Goal: Information Seeking & Learning: Learn about a topic

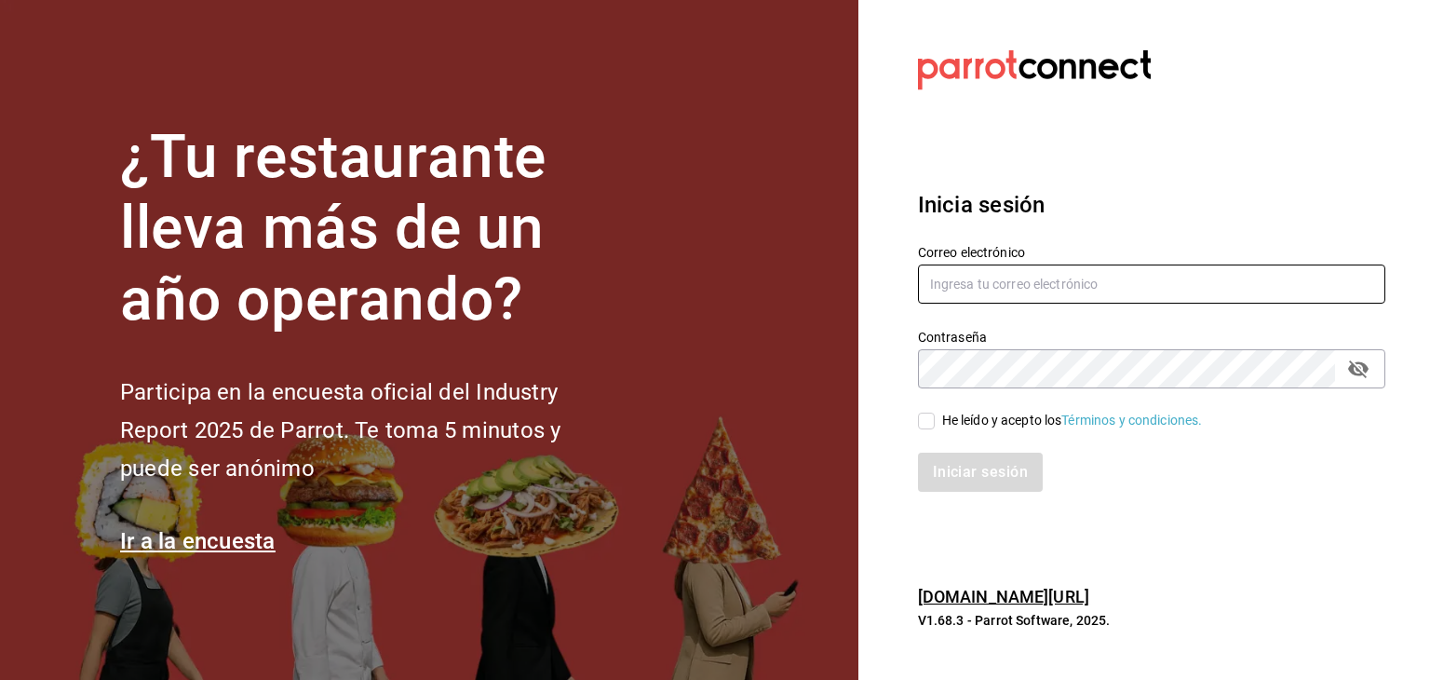
type input "administracion@eventoslienzocharronaucalpan.com"
click at [929, 425] on input "He leído y acepto los Términos y condiciones." at bounding box center [926, 420] width 17 height 17
checkbox input "true"
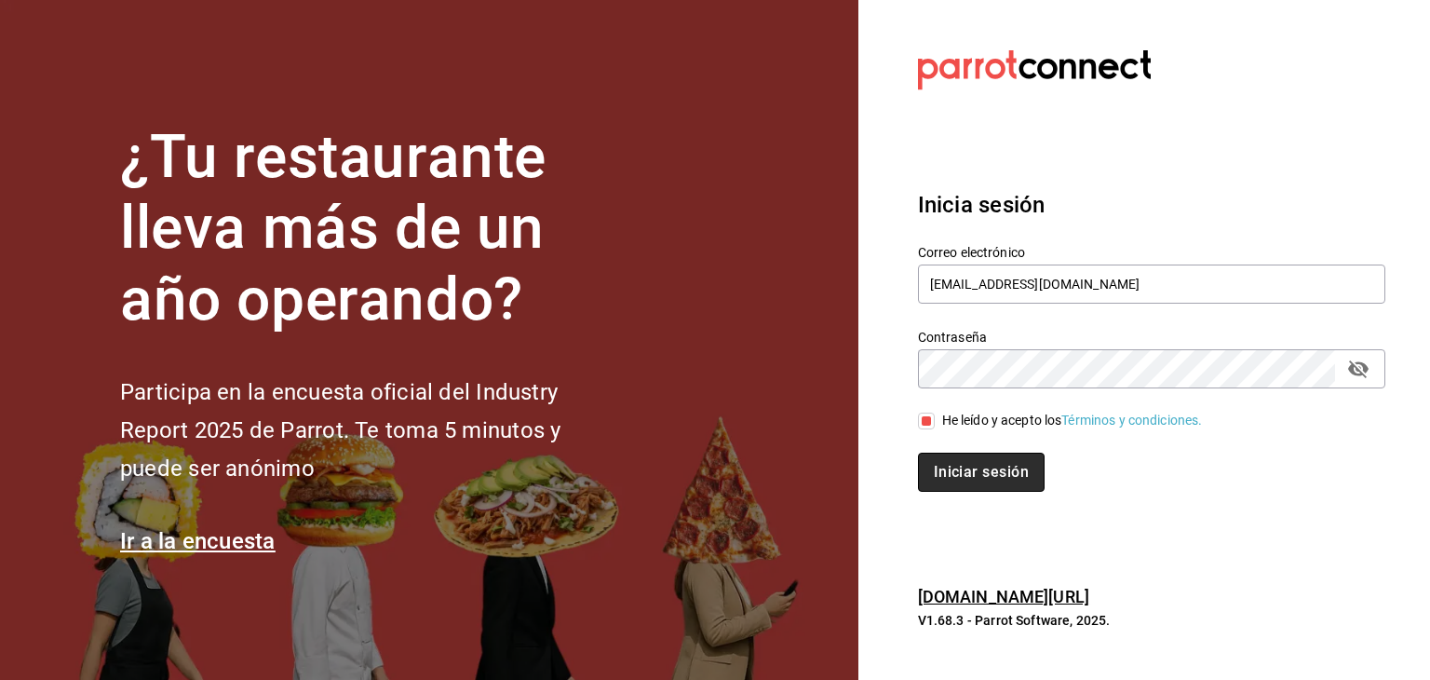
click at [967, 481] on button "Iniciar sesión" at bounding box center [981, 471] width 127 height 39
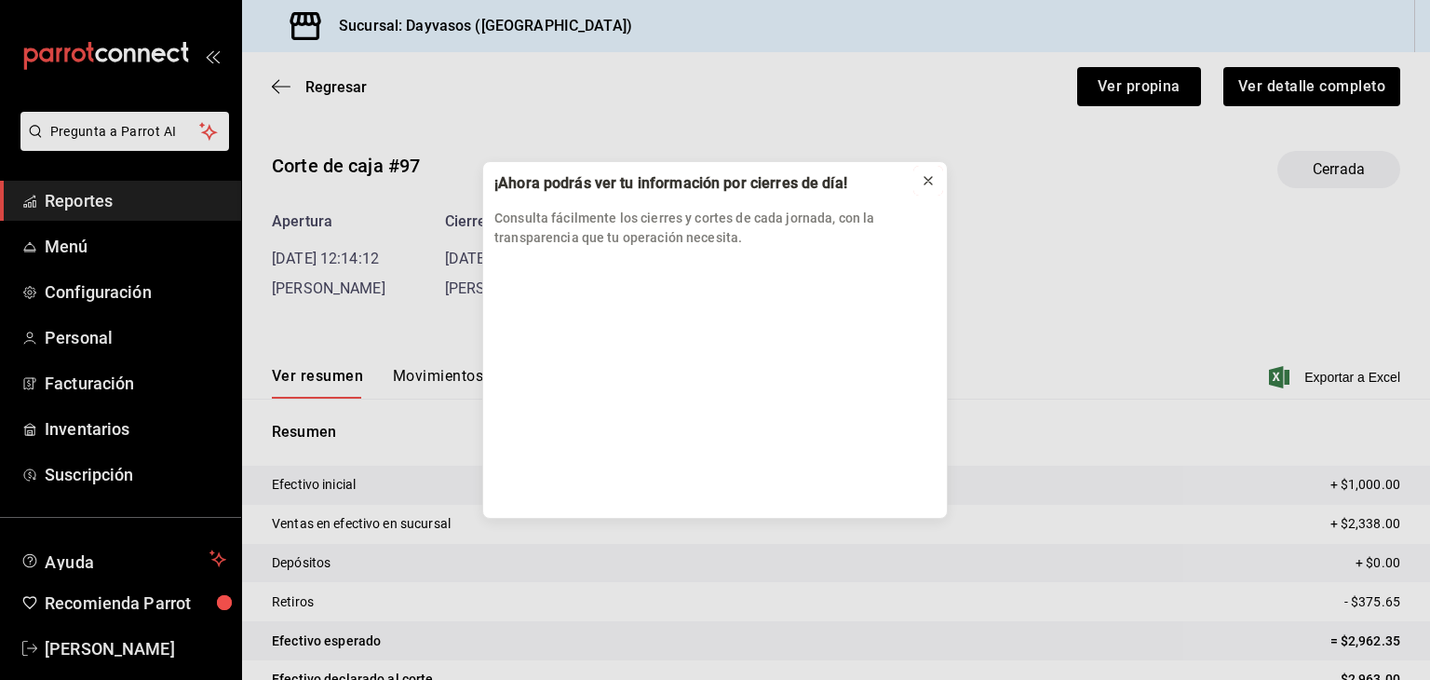
click at [932, 175] on icon at bounding box center [928, 180] width 15 height 15
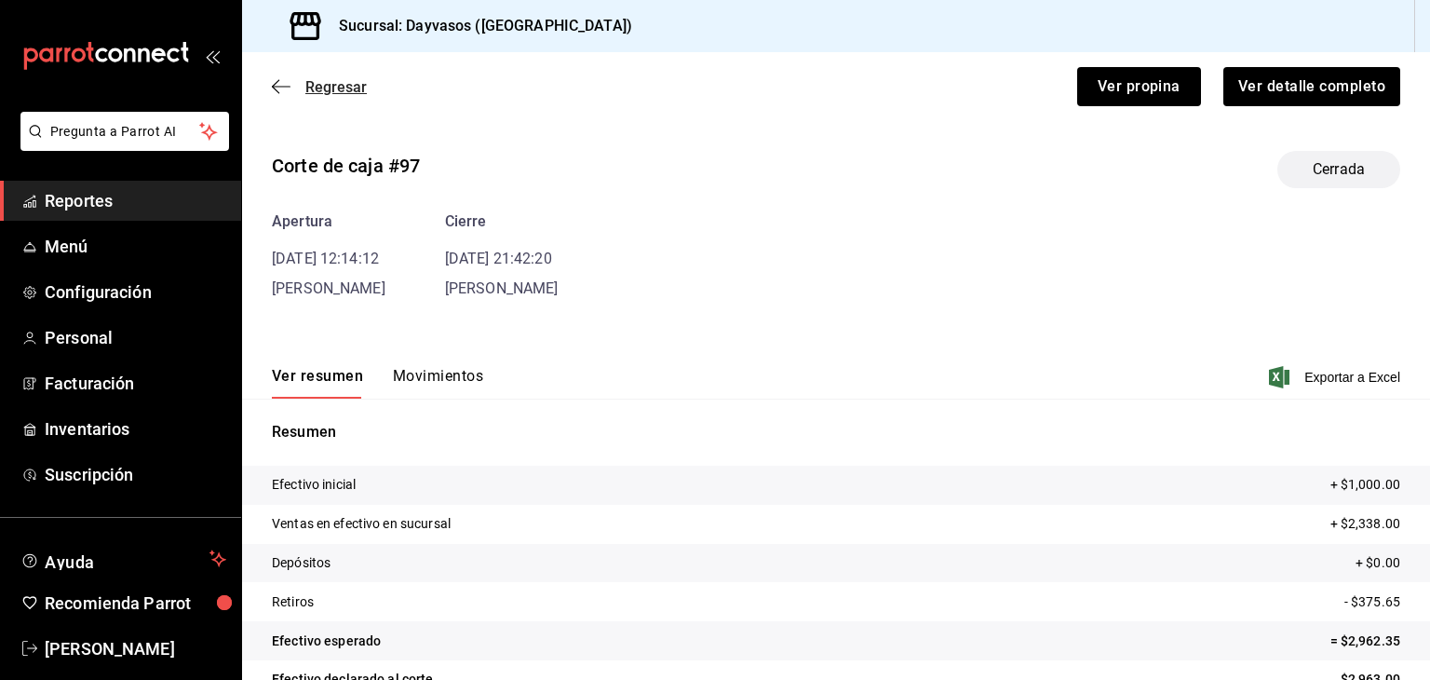
click at [288, 86] on icon "button" at bounding box center [281, 86] width 19 height 17
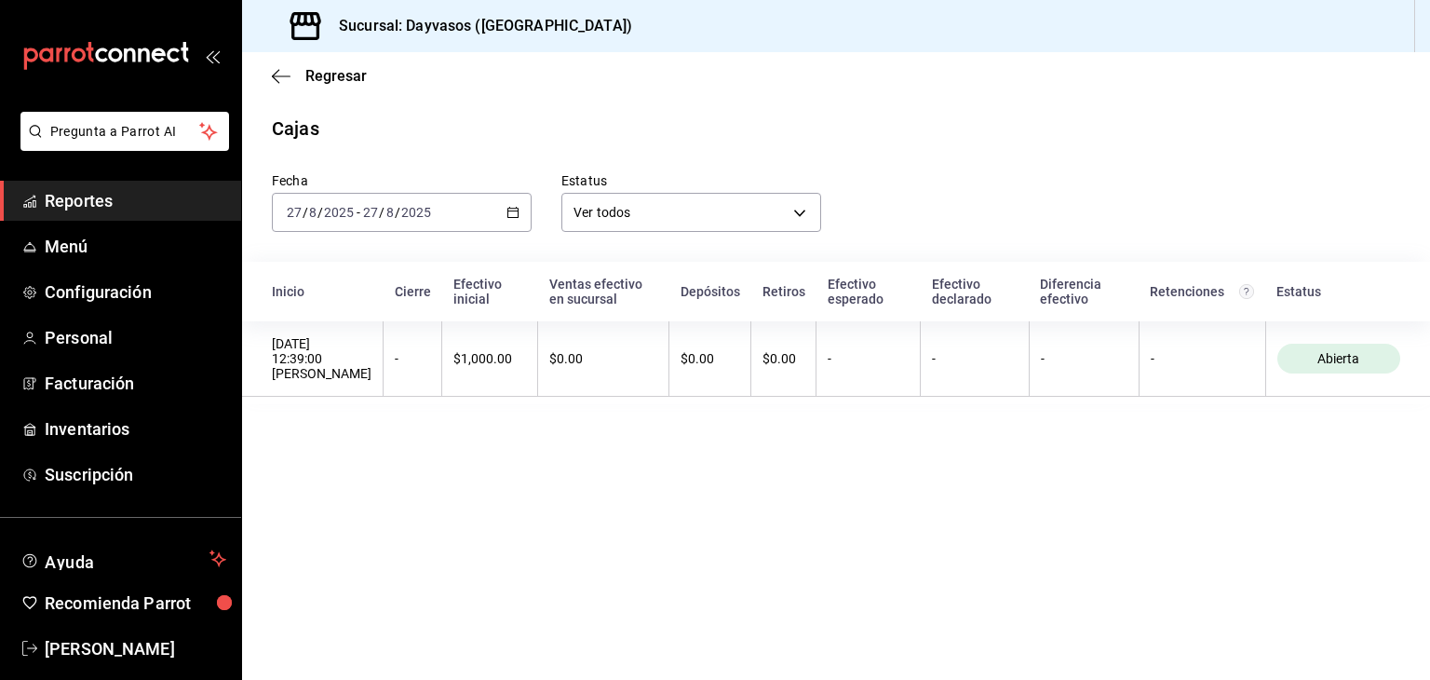
click at [510, 214] on icon "button" at bounding box center [512, 212] width 13 height 13
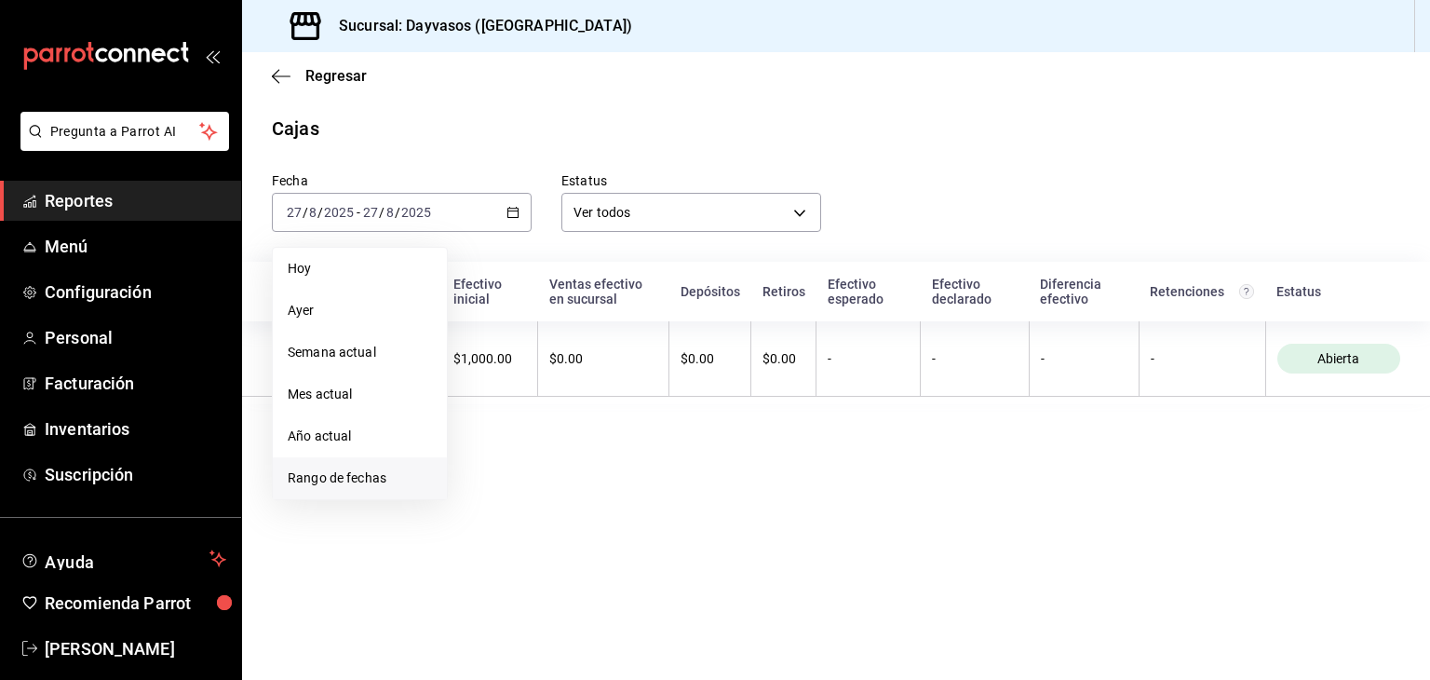
click at [322, 474] on span "Rango de fechas" at bounding box center [360, 478] width 144 height 20
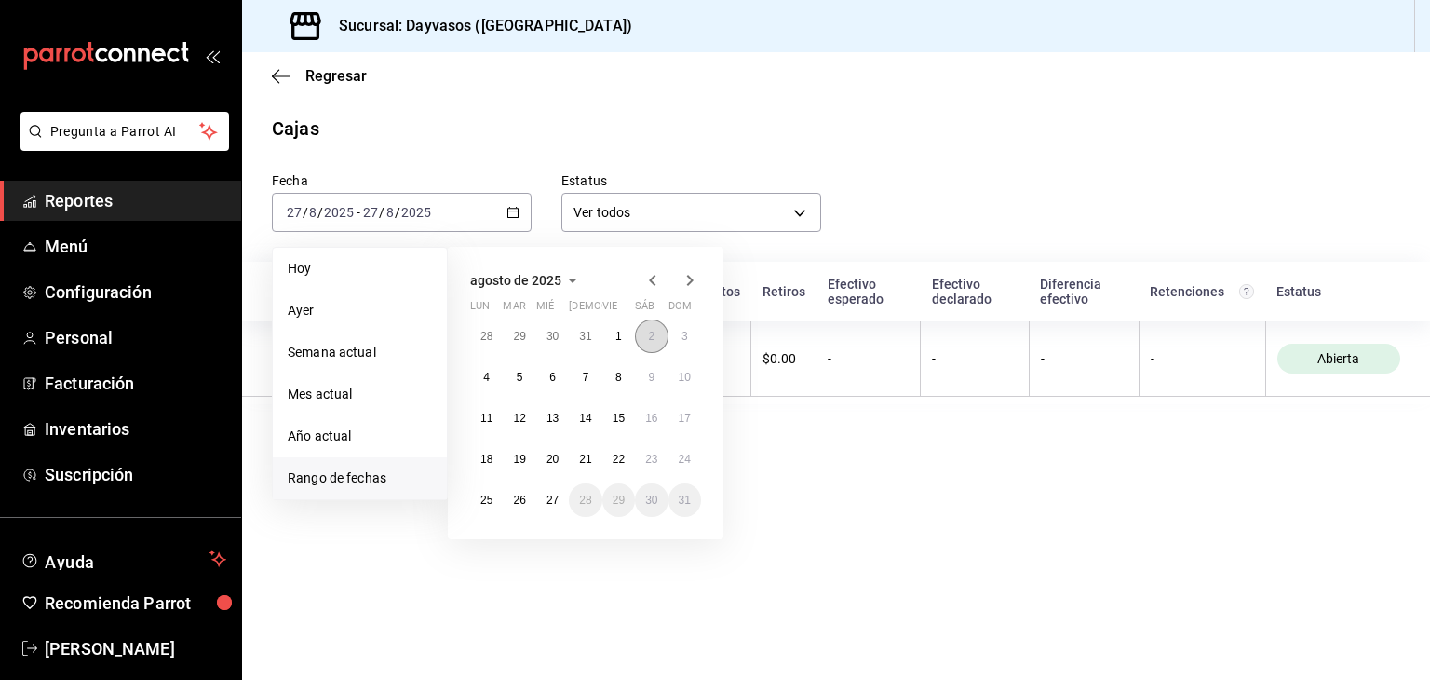
click at [646, 336] on button "2" at bounding box center [651, 336] width 33 height 34
click at [556, 499] on abbr "27" at bounding box center [552, 499] width 12 height 13
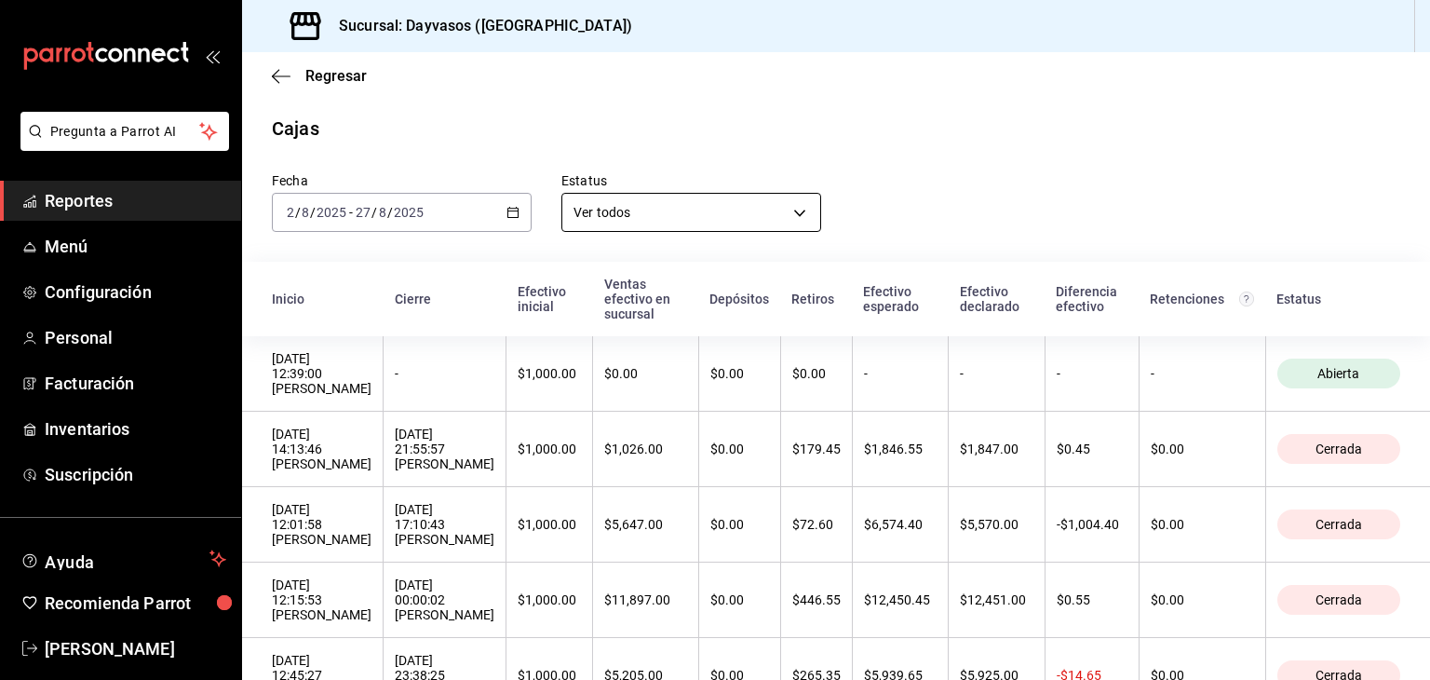
click at [793, 207] on body "Pregunta a Parrot AI Reportes Menú Configuración Personal Facturación Inventari…" at bounding box center [715, 340] width 1430 height 680
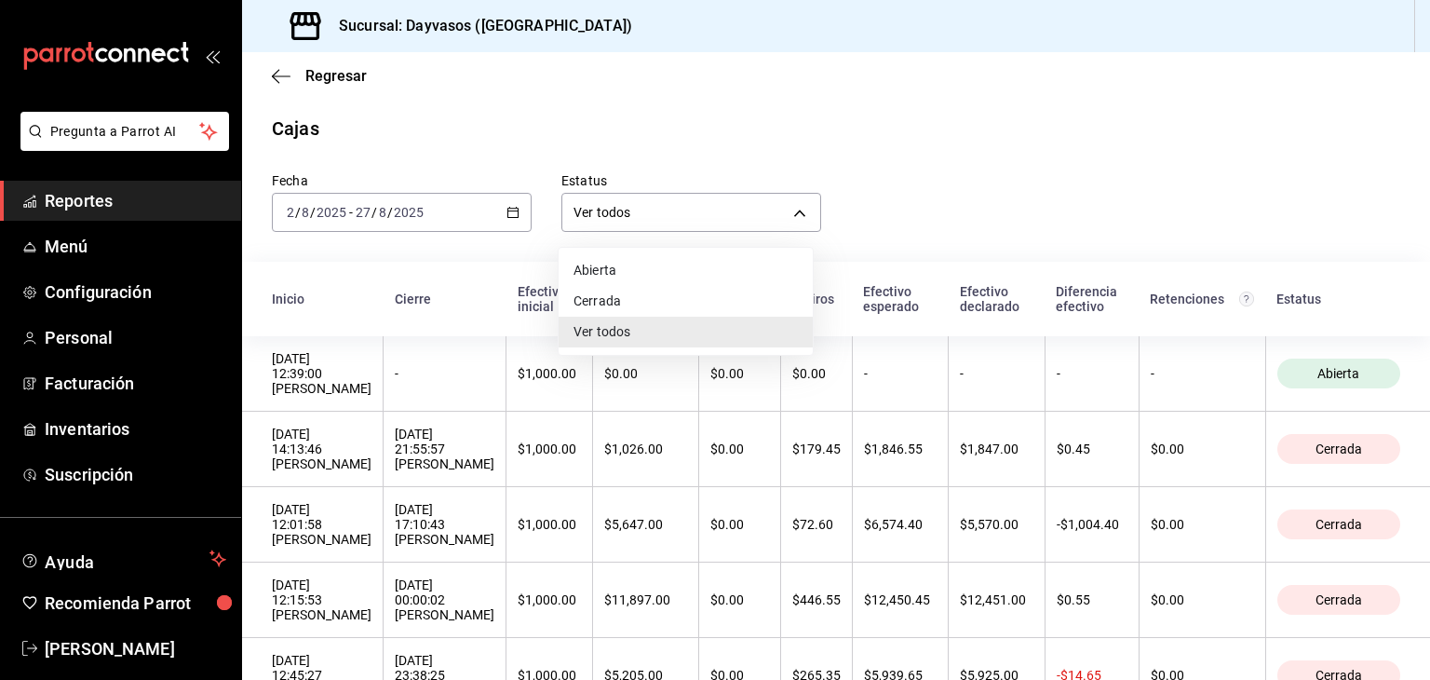
click at [852, 121] on div at bounding box center [715, 340] width 1430 height 680
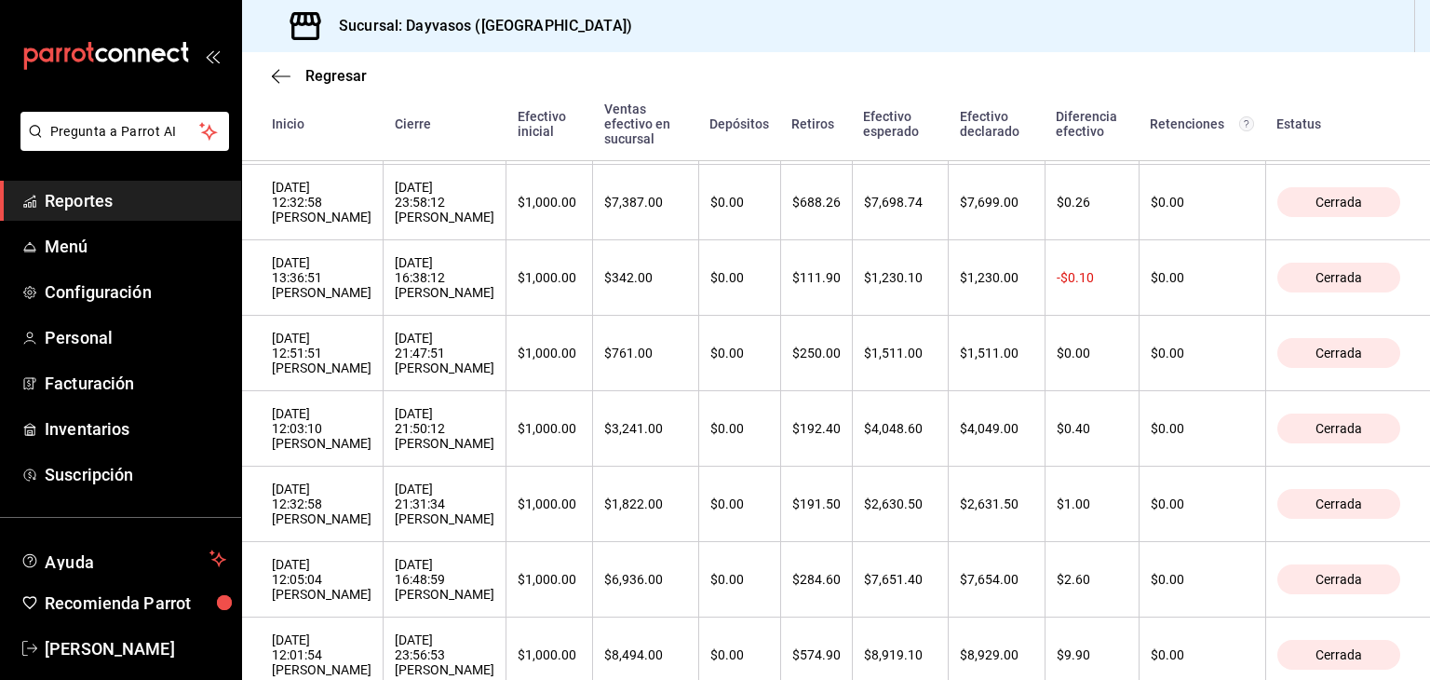
scroll to position [1419, 0]
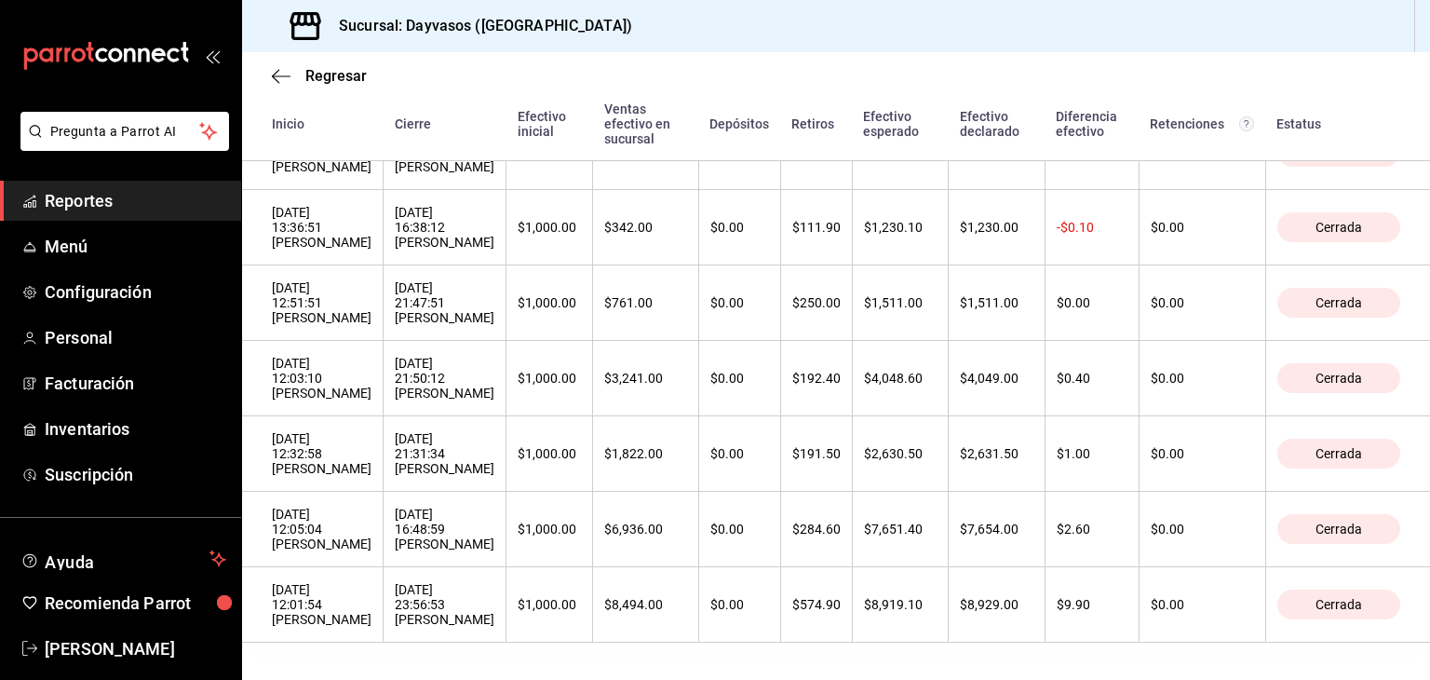
drag, startPoint x: 272, startPoint y: 291, endPoint x: 1210, endPoint y: 641, distance: 1001.5
click at [1236, 679] on html "Pregunta a Parrot AI Reportes Menú Configuración Personal Facturación Inventari…" at bounding box center [715, 340] width 1430 height 680
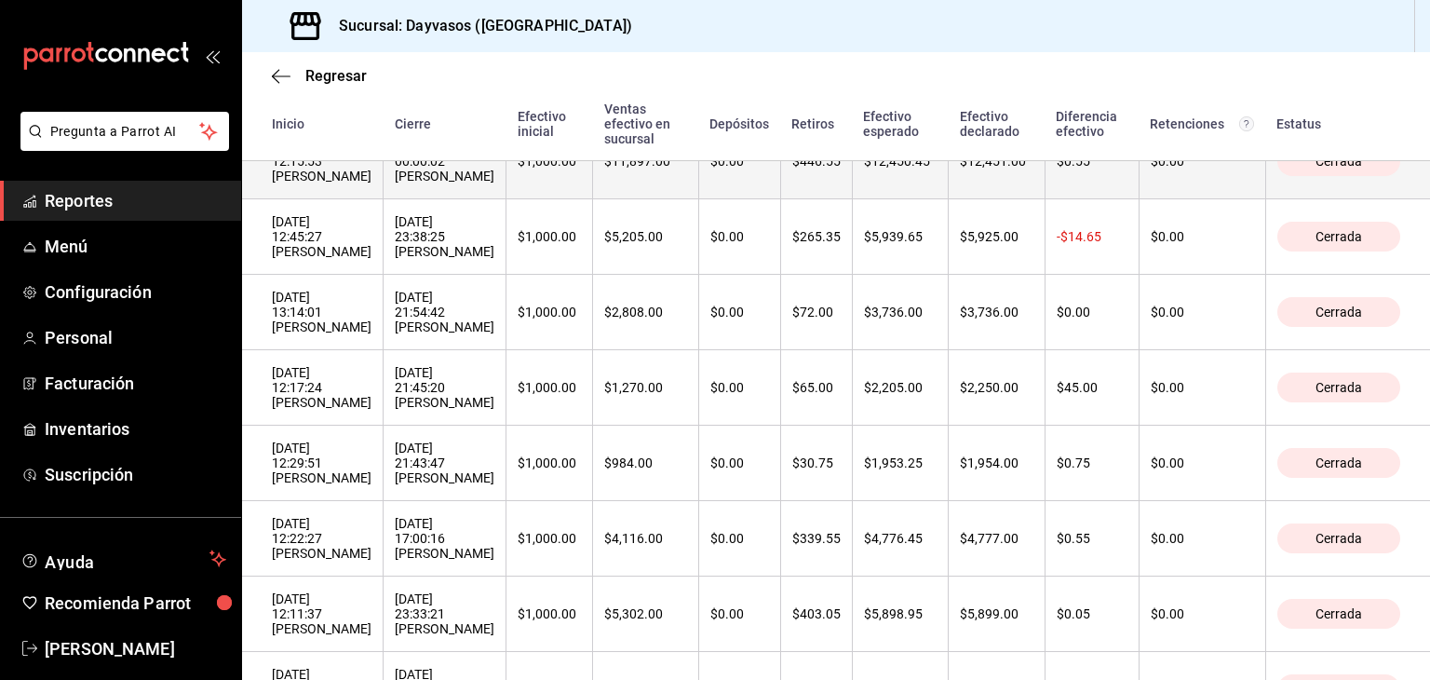
scroll to position [0, 0]
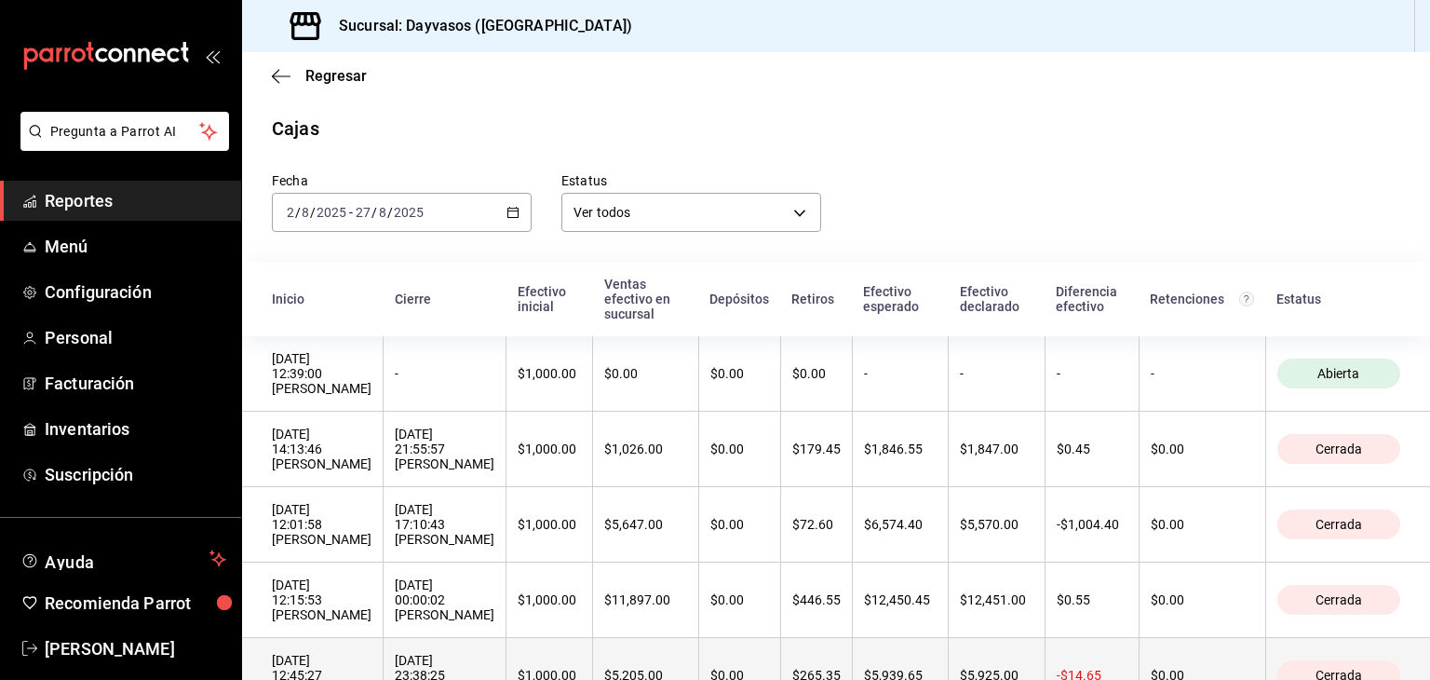
copy thead
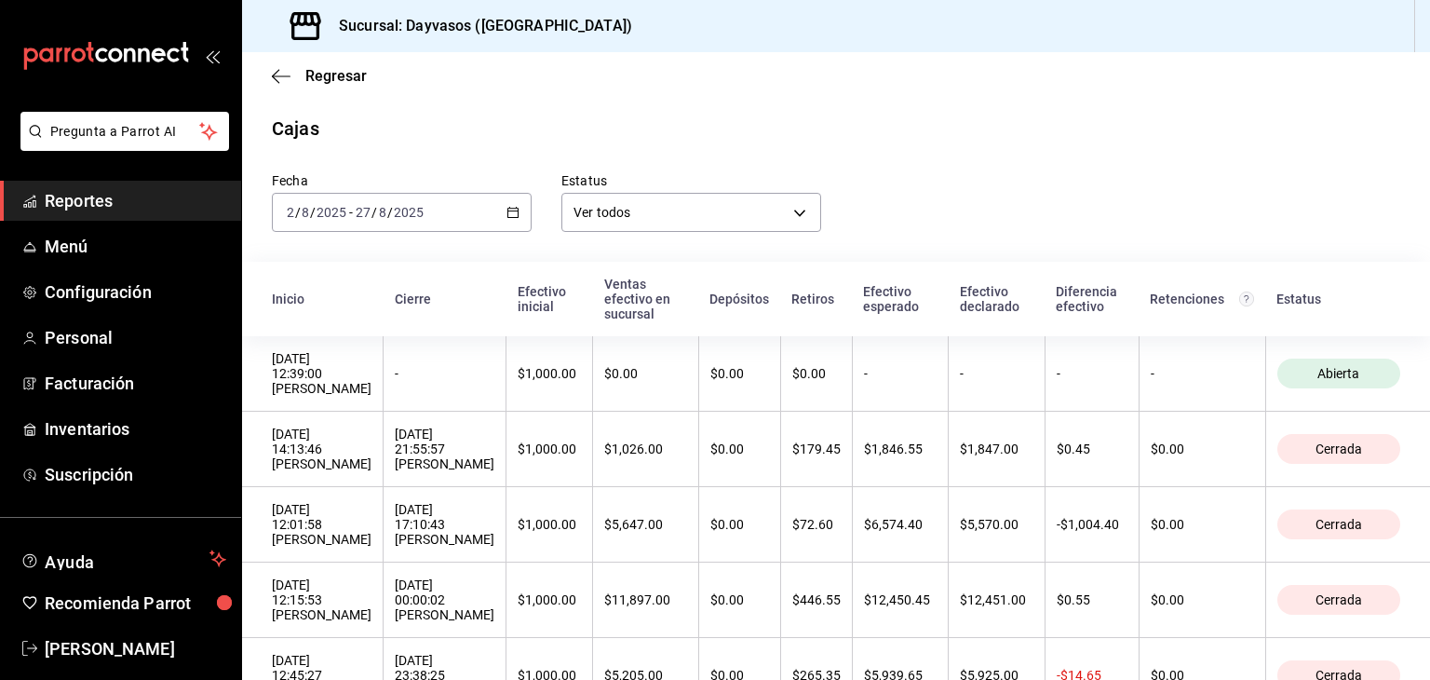
click at [540, 142] on div "Estatus Ver todos ALL" at bounding box center [676, 186] width 289 height 89
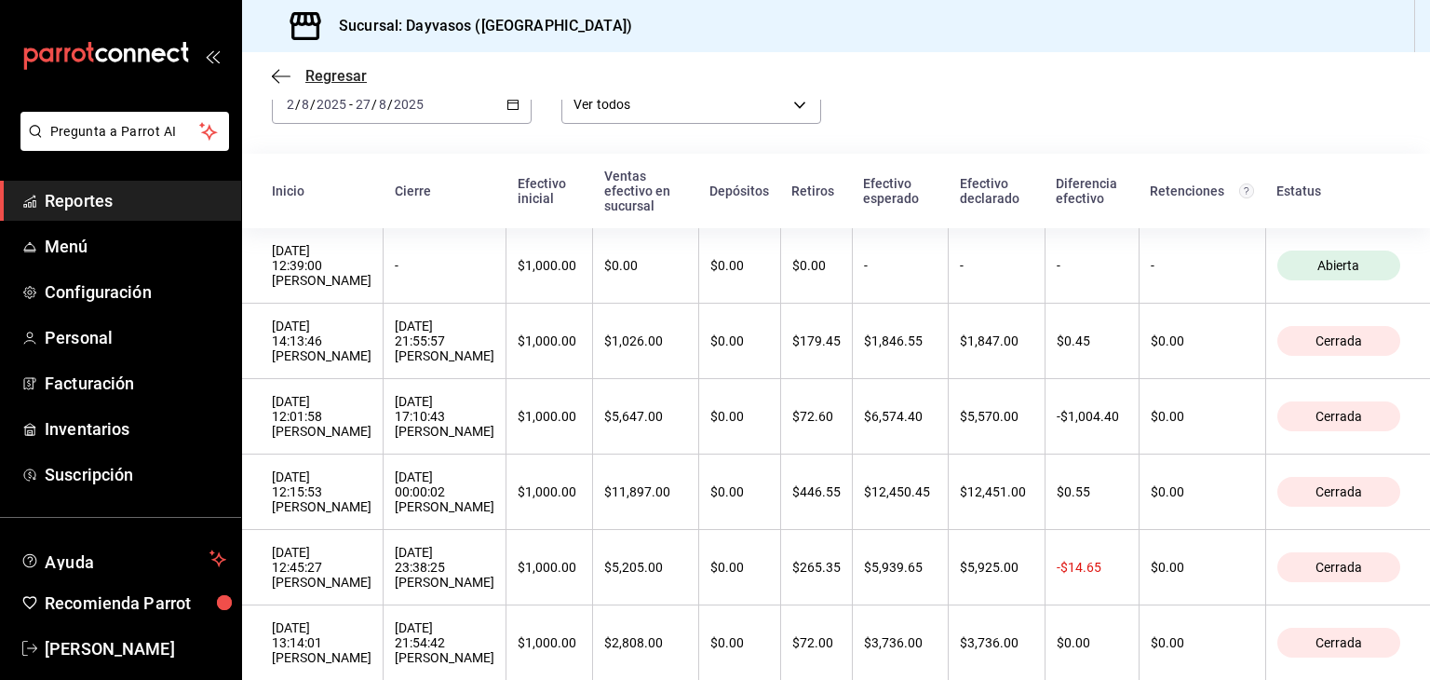
scroll to position [104, 0]
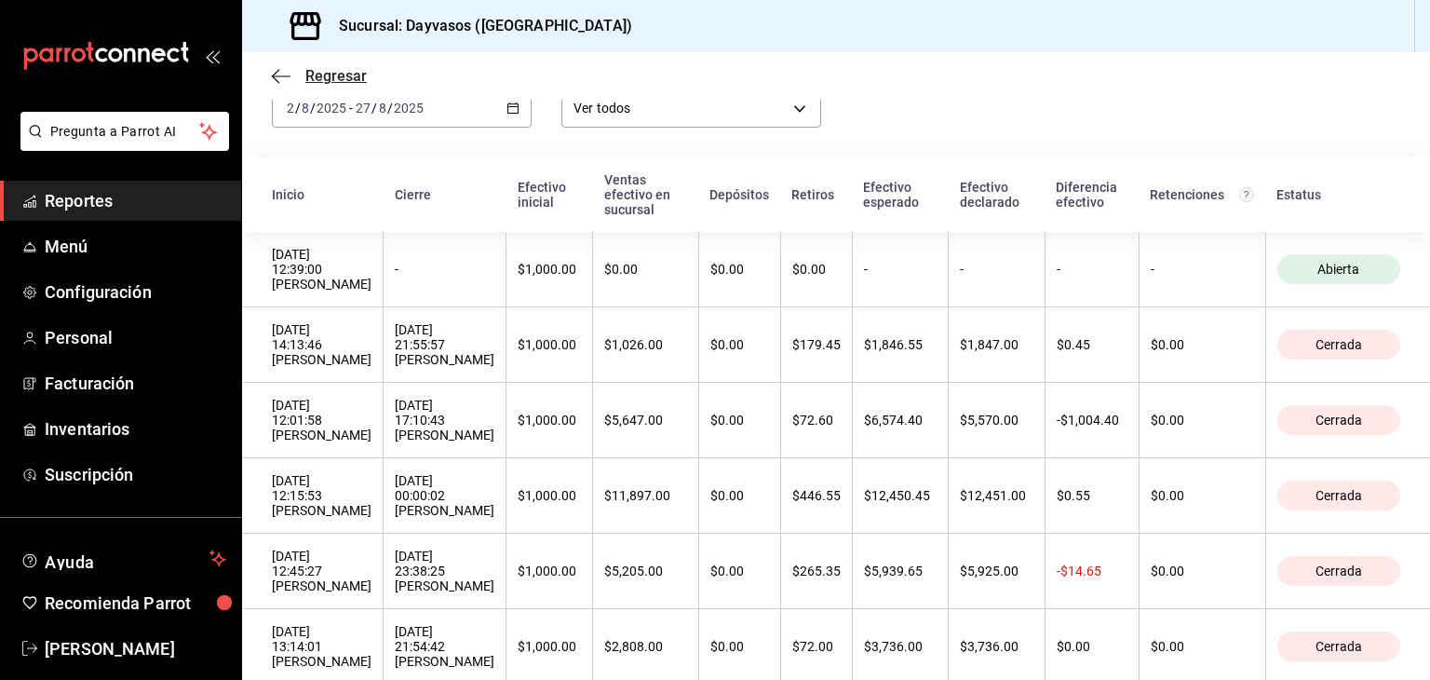
click at [283, 71] on icon "button" at bounding box center [281, 76] width 19 height 17
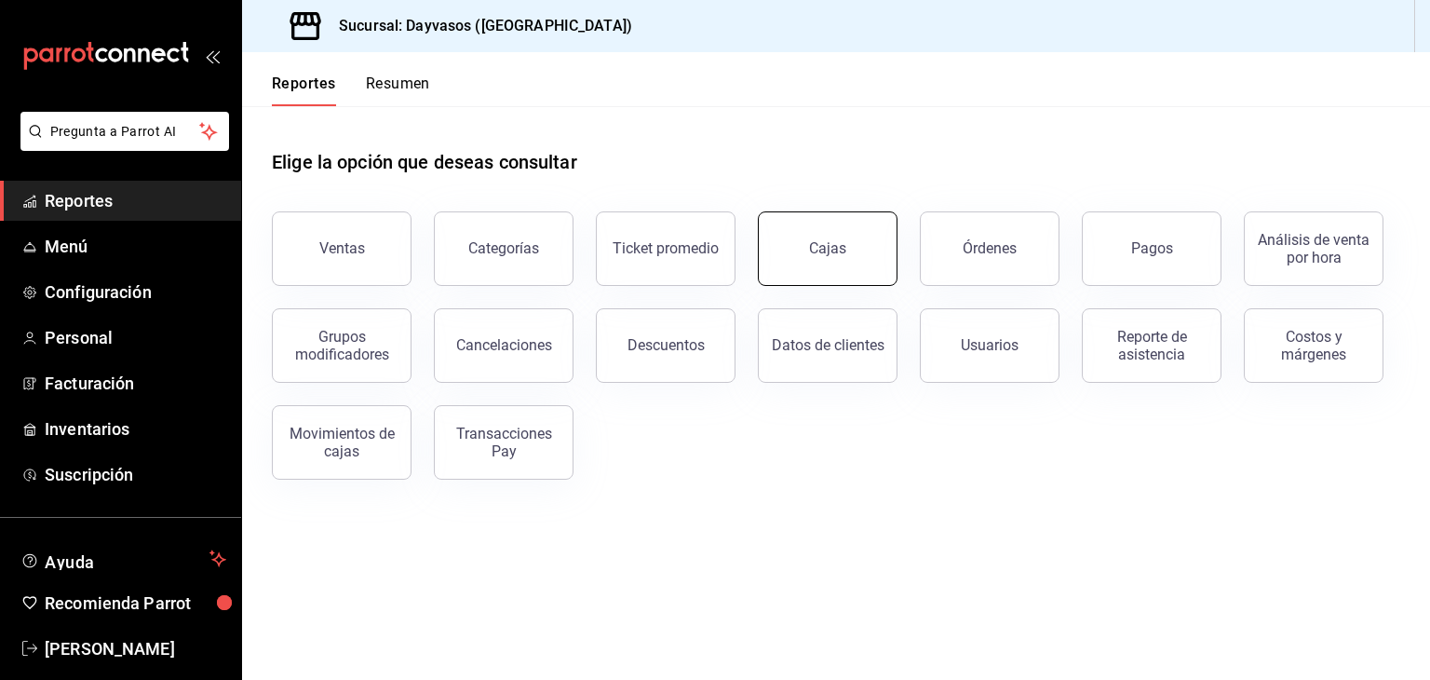
click at [841, 254] on div "Cajas" at bounding box center [827, 248] width 37 height 18
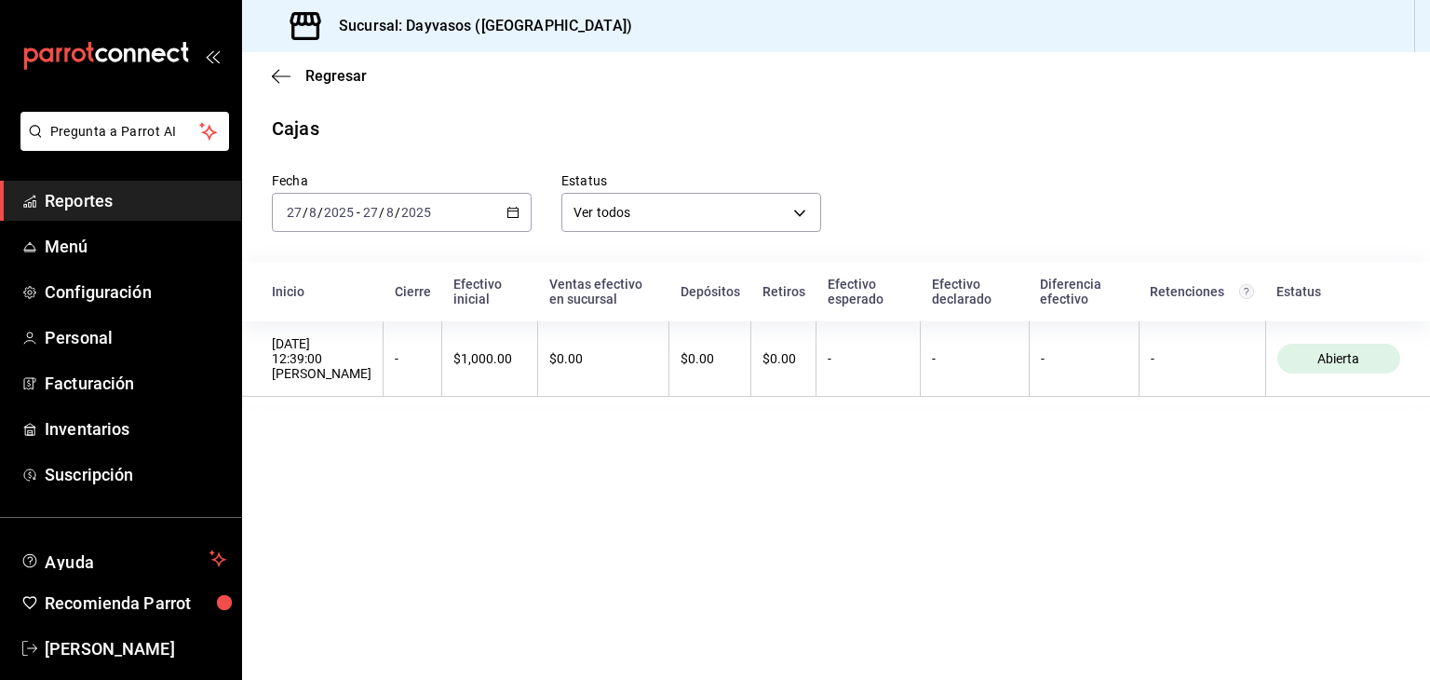
click at [512, 216] on icon "button" at bounding box center [512, 212] width 13 height 13
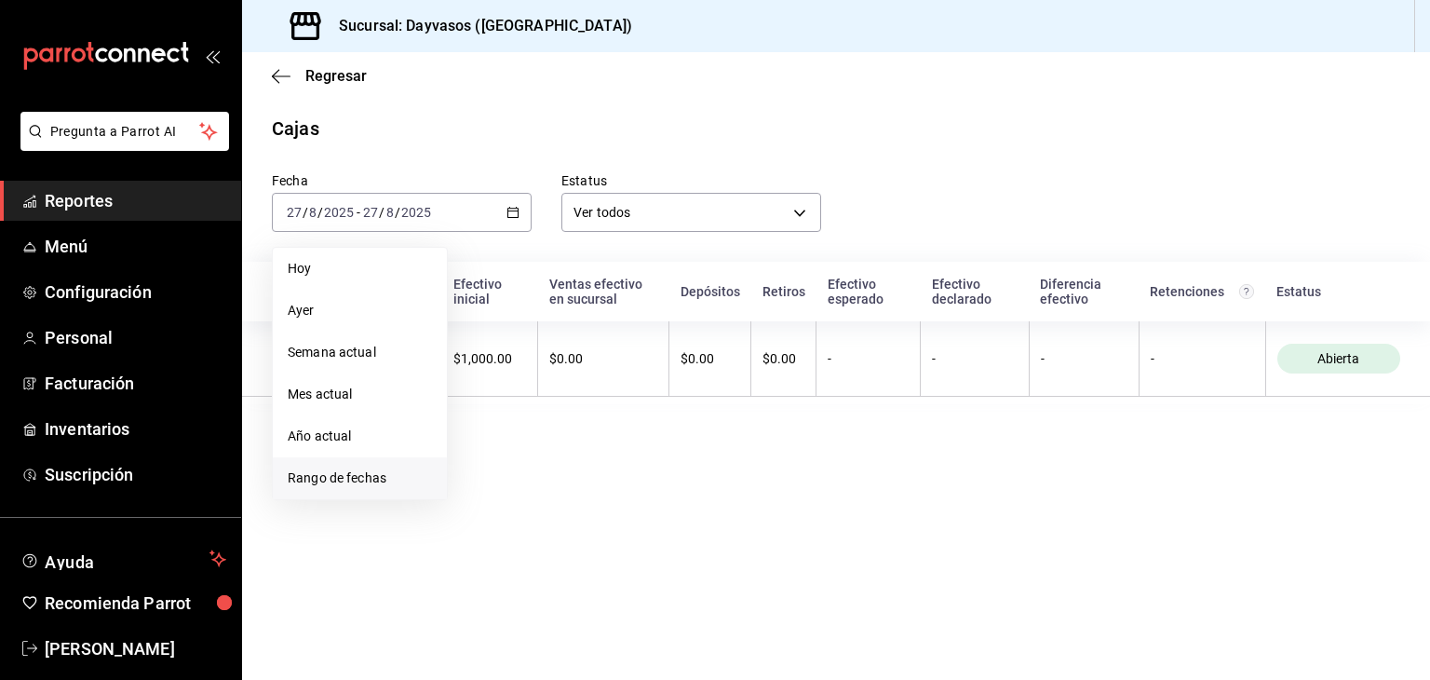
click at [343, 478] on span "Rango de fechas" at bounding box center [360, 478] width 144 height 20
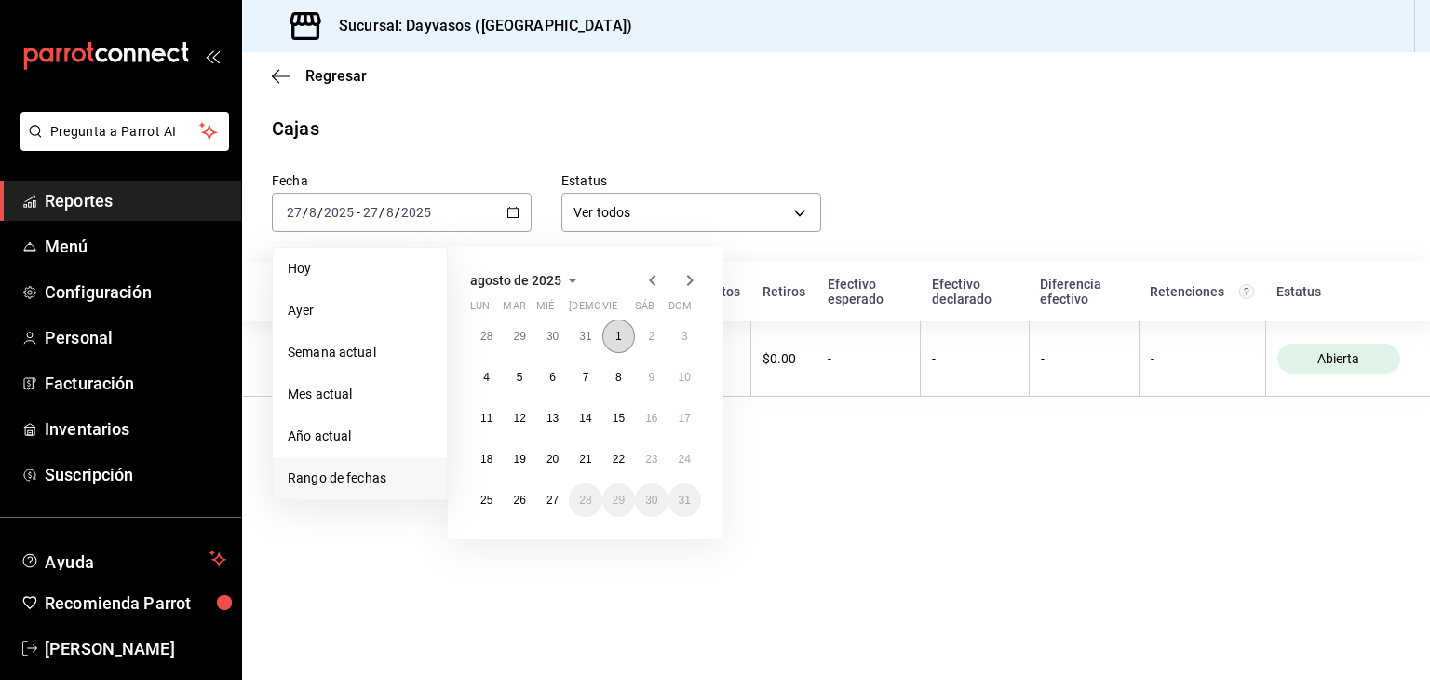
click at [626, 332] on button "1" at bounding box center [618, 336] width 33 height 34
click at [804, 208] on body "Pregunta a Parrot AI Reportes Menú Configuración Personal Facturación Inventari…" at bounding box center [715, 340] width 1430 height 680
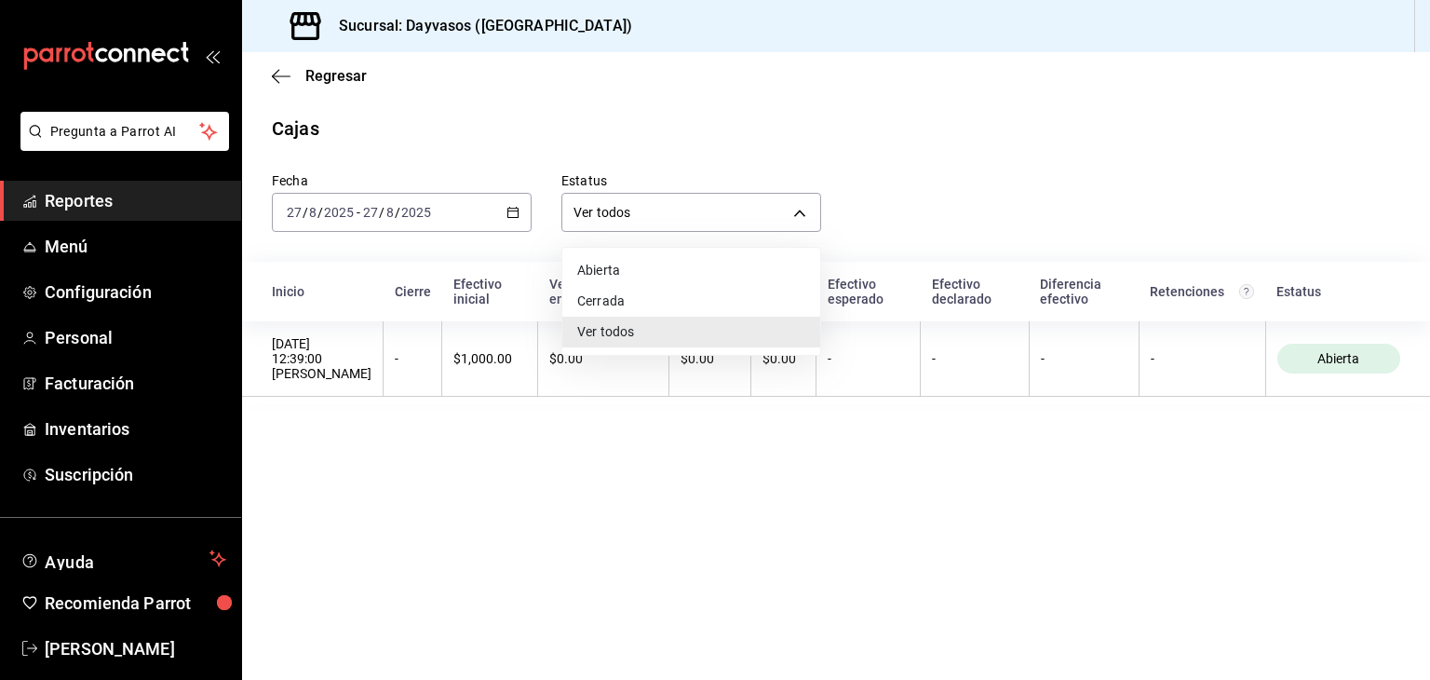
click at [421, 499] on div at bounding box center [715, 340] width 1430 height 680
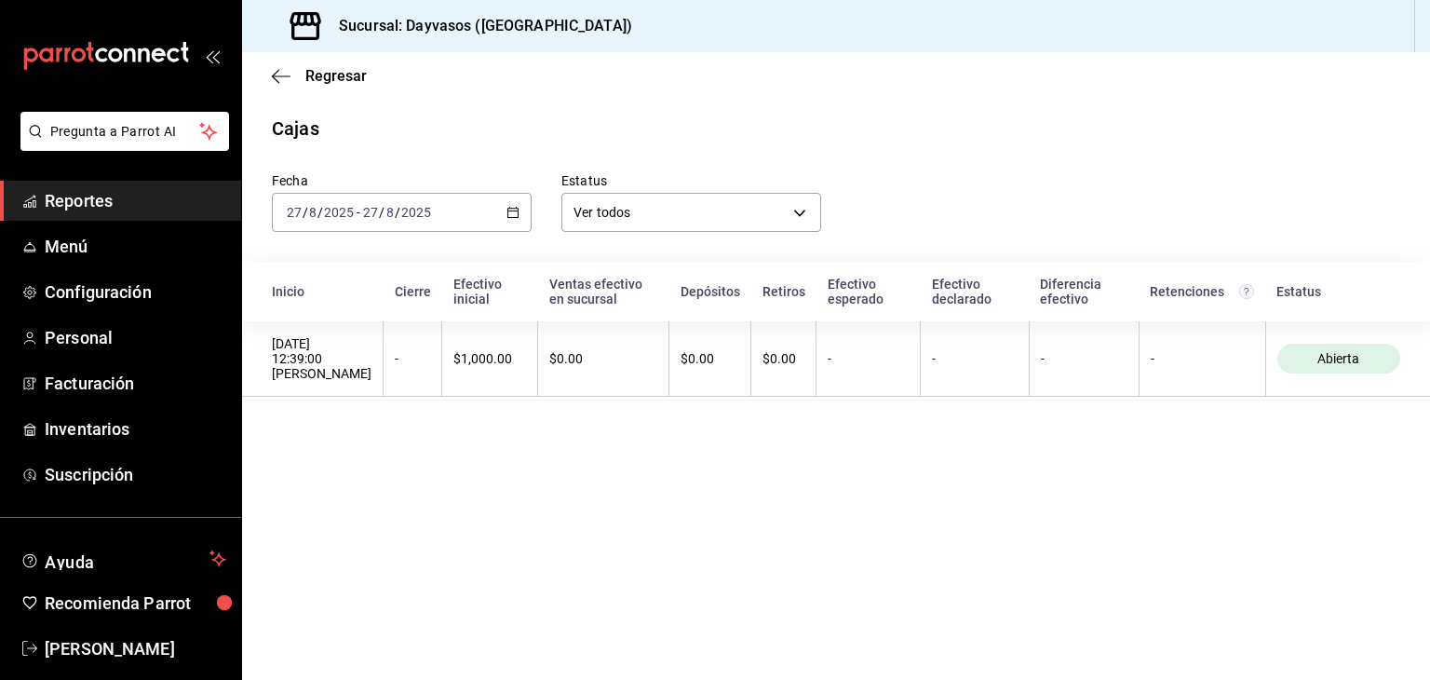
click at [522, 209] on div "[DATE] [DATE] - [DATE] [DATE]" at bounding box center [402, 212] width 260 height 39
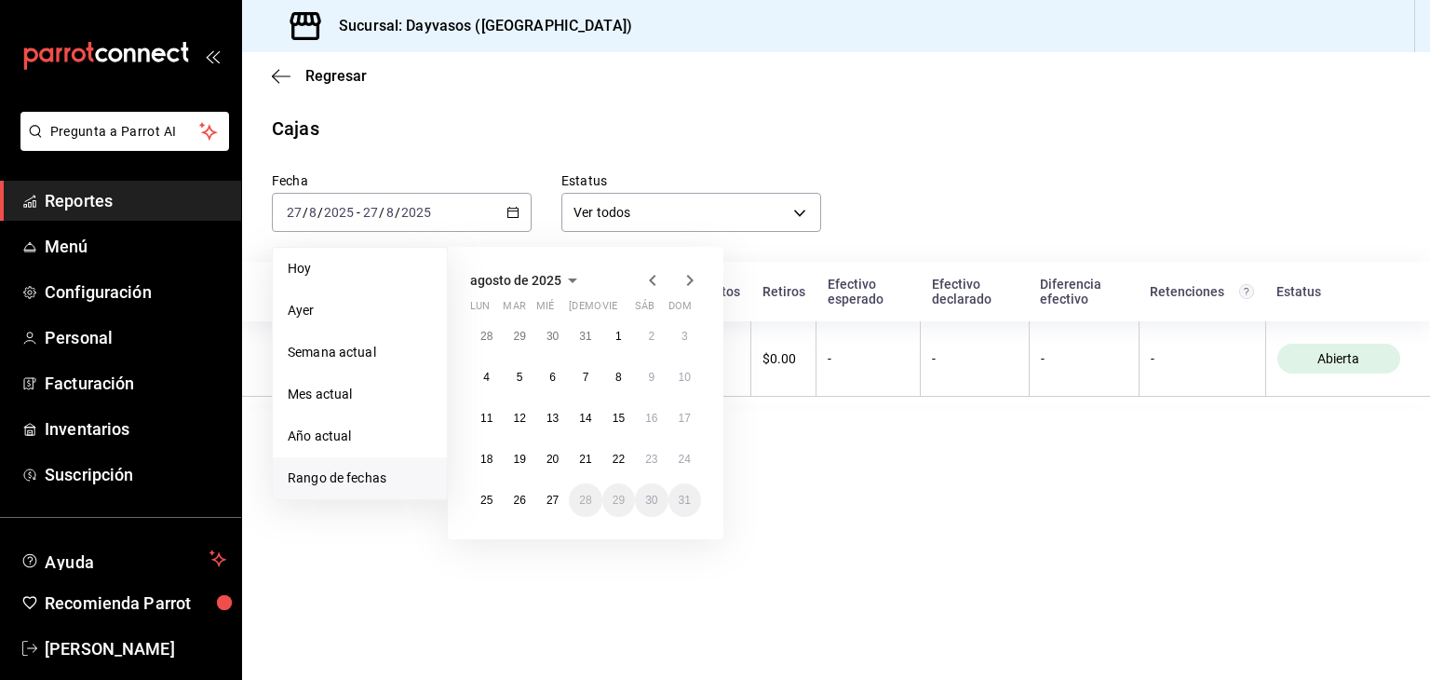
click at [342, 477] on span "Rango de fechas" at bounding box center [360, 478] width 144 height 20
click at [620, 334] on abbr "1" at bounding box center [618, 336] width 7 height 13
click at [555, 506] on button "27" at bounding box center [552, 500] width 33 height 34
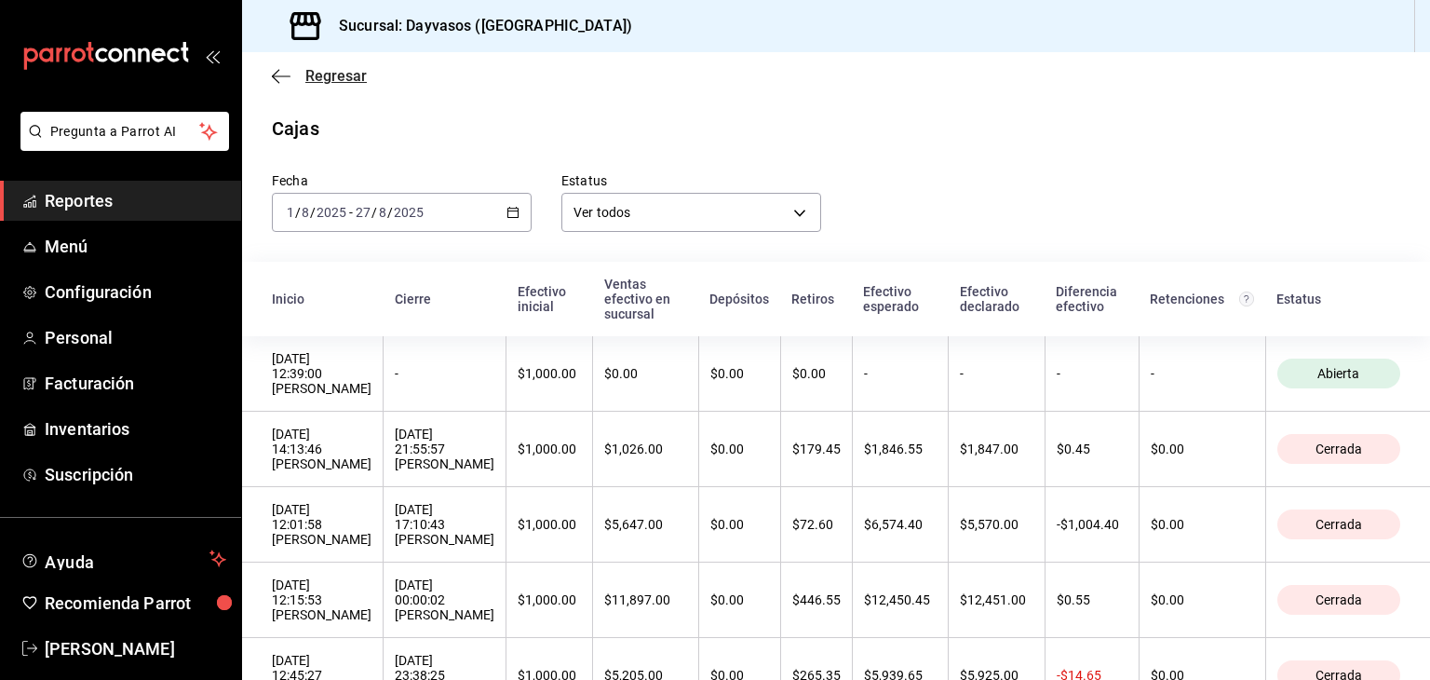
click at [278, 78] on icon "button" at bounding box center [281, 76] width 19 height 17
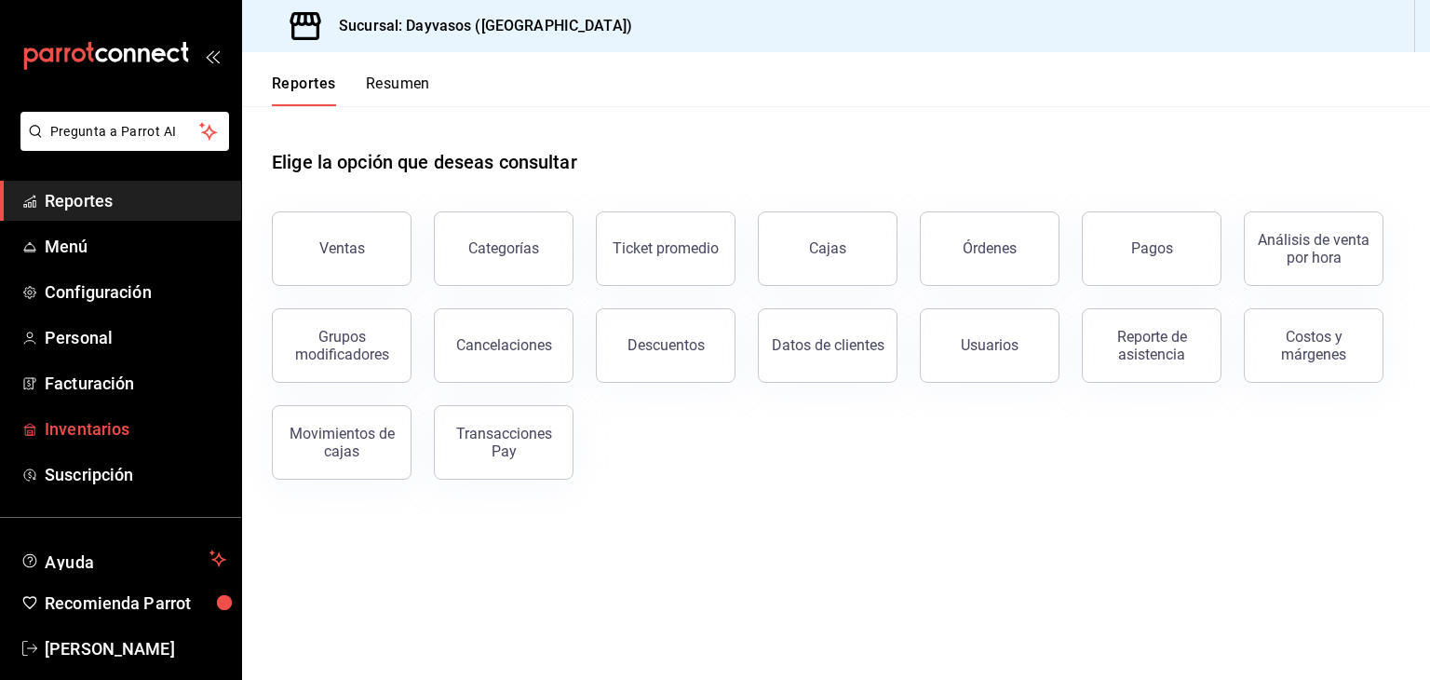
click at [88, 431] on span "Inventarios" at bounding box center [136, 428] width 182 height 25
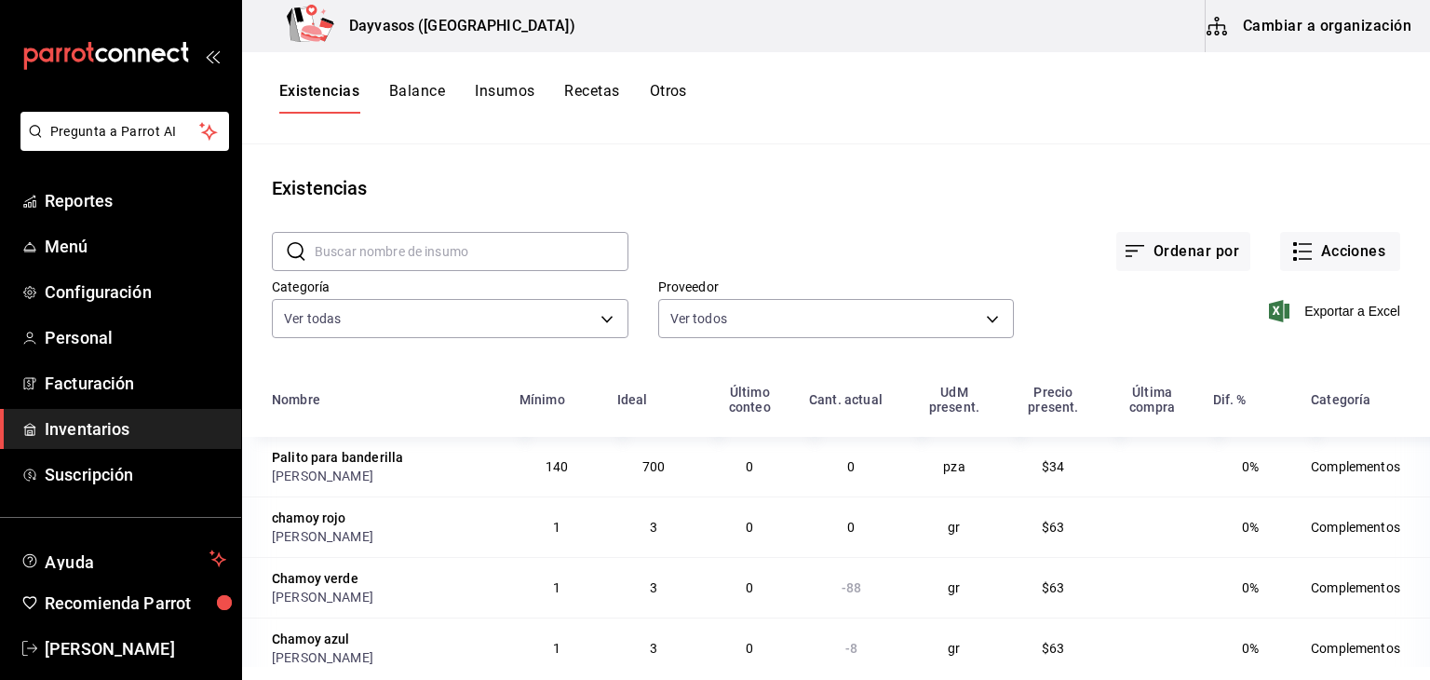
drag, startPoint x: 376, startPoint y: 392, endPoint x: 789, endPoint y: 205, distance: 453.7
click at [789, 205] on div "Ordenar por Acciones" at bounding box center [1014, 236] width 772 height 69
click at [66, 193] on span "Reportes" at bounding box center [136, 200] width 182 height 25
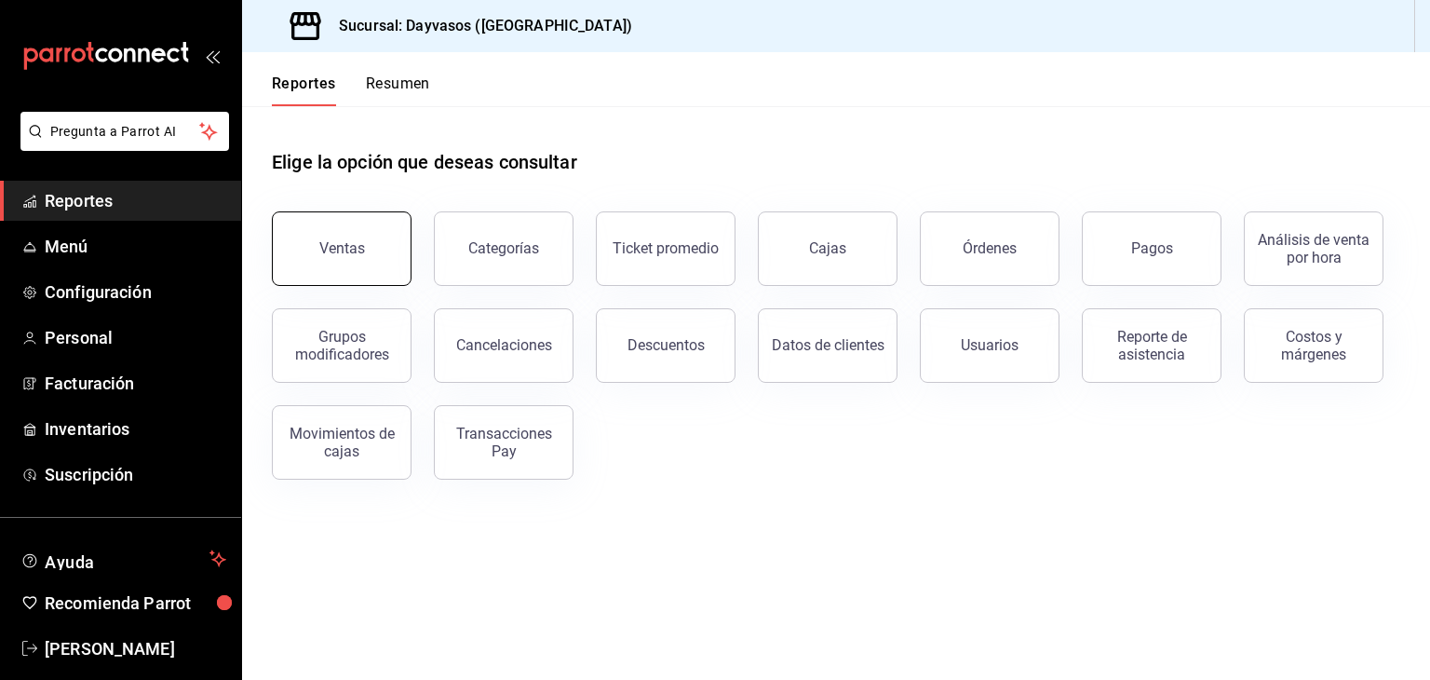
click at [337, 251] on div "Ventas" at bounding box center [342, 248] width 46 height 18
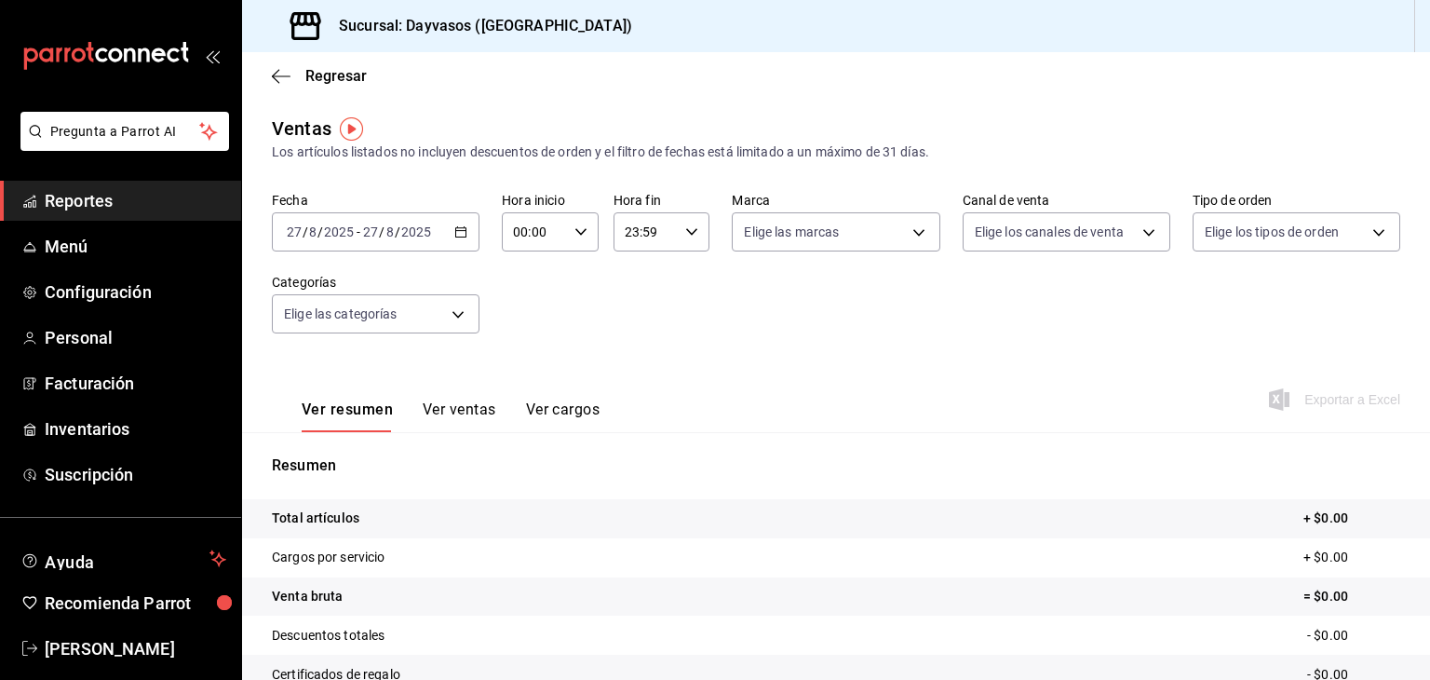
click at [456, 232] on icon "button" at bounding box center [460, 231] width 13 height 13
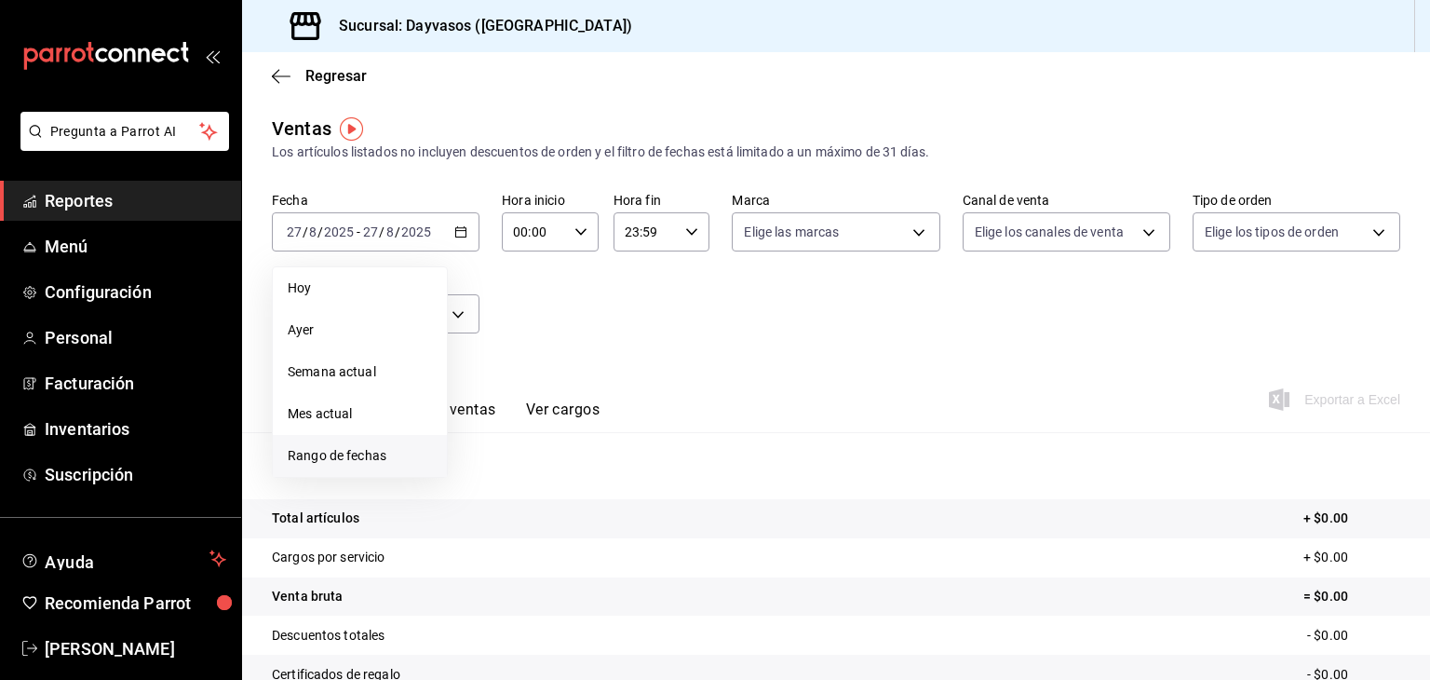
click at [318, 458] on span "Rango de fechas" at bounding box center [360, 456] width 144 height 20
click at [617, 355] on abbr "1" at bounding box center [618, 355] width 7 height 13
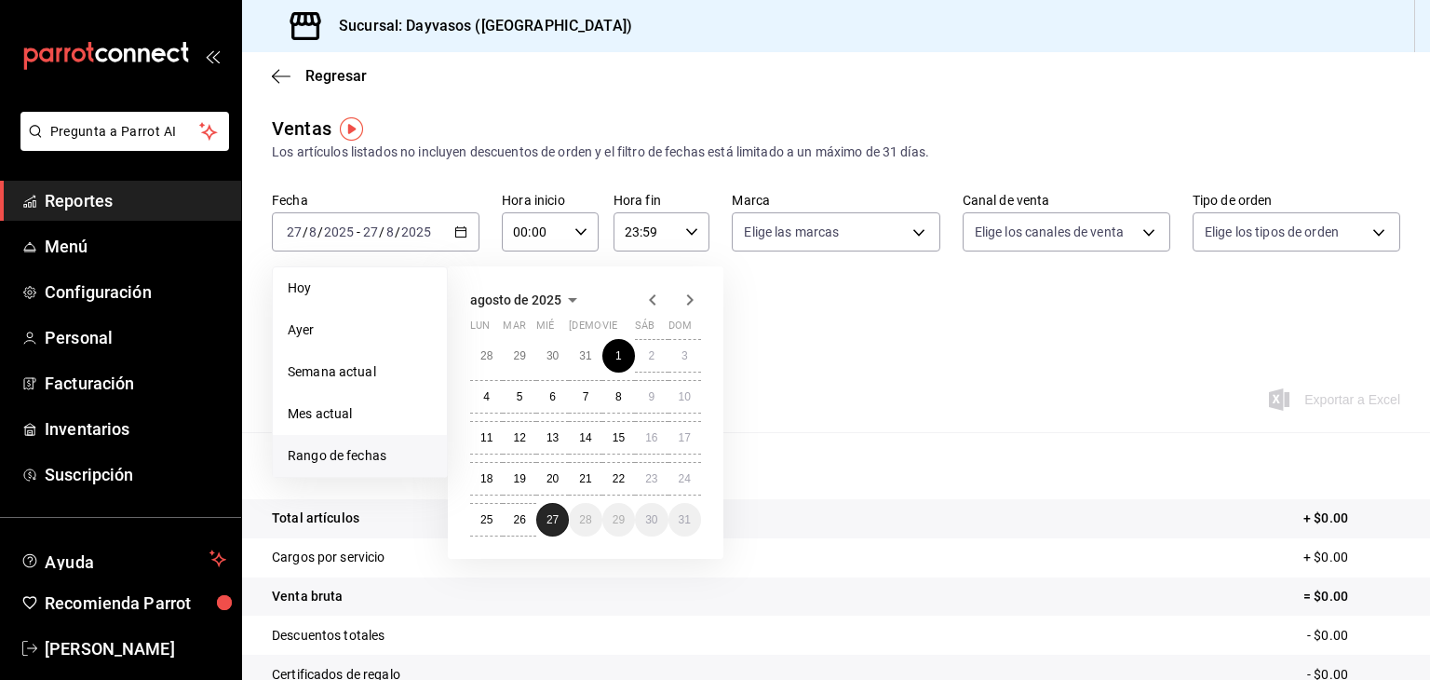
click at [549, 524] on abbr "27" at bounding box center [552, 519] width 12 height 13
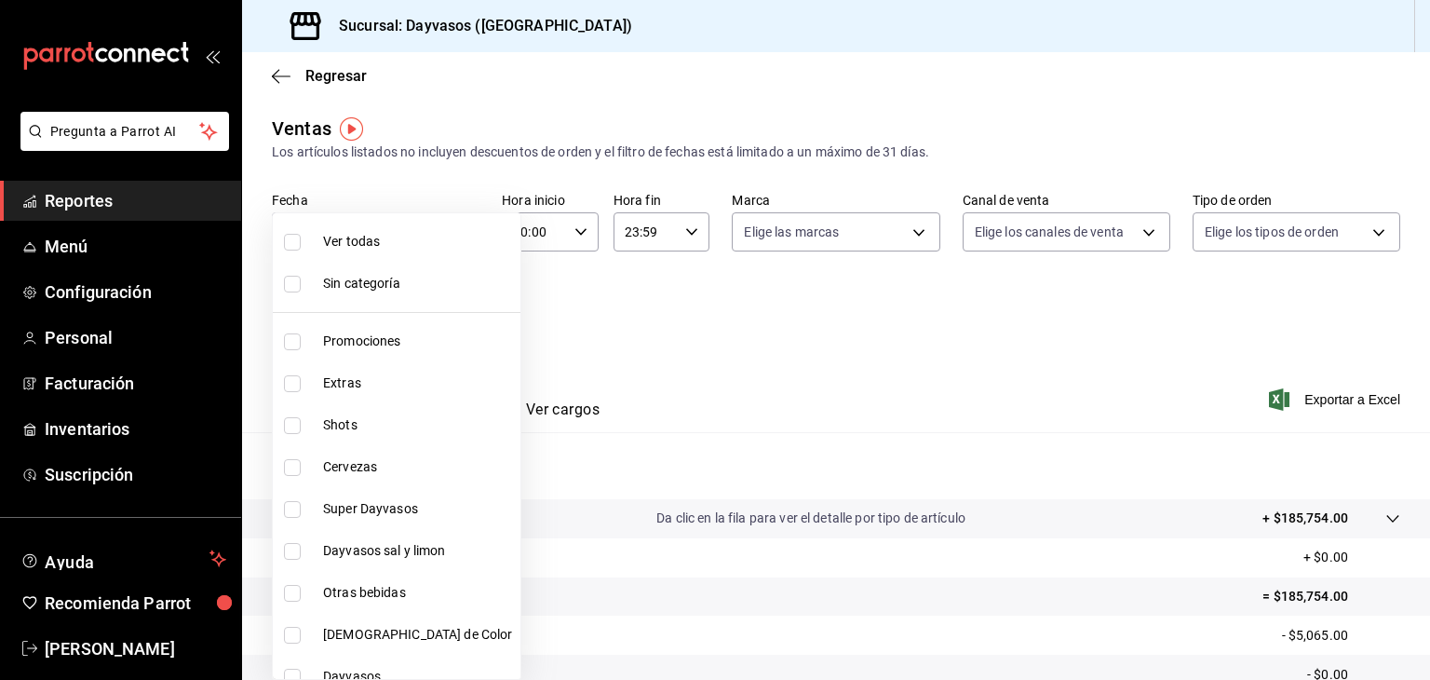
click at [449, 312] on body "Pregunta a Parrot AI Reportes Menú Configuración Personal Facturación Inventari…" at bounding box center [715, 340] width 1430 height 680
click at [652, 316] on div at bounding box center [715, 340] width 1430 height 680
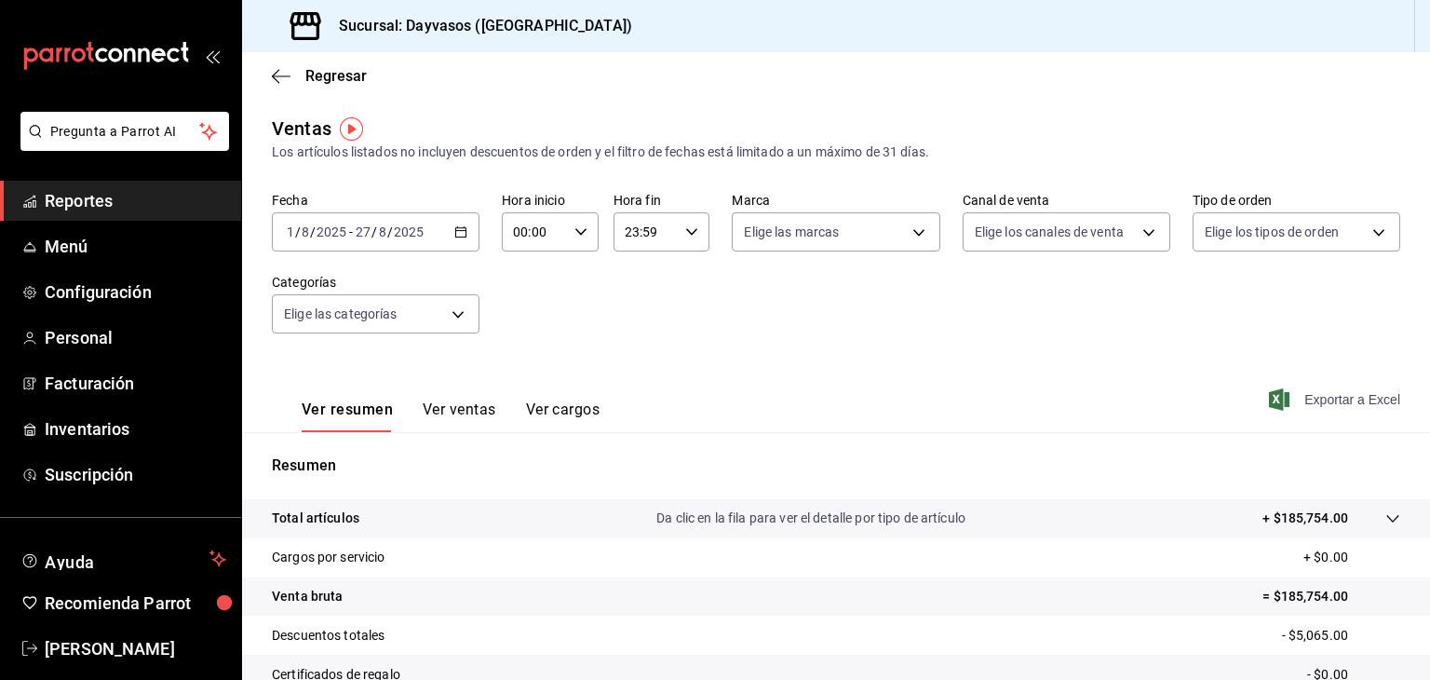
click at [1273, 404] on icon "button" at bounding box center [1279, 399] width 20 height 22
click at [453, 313] on body "Pregunta a Parrot AI Reportes Menú Configuración Personal Facturación Inventari…" at bounding box center [715, 340] width 1430 height 680
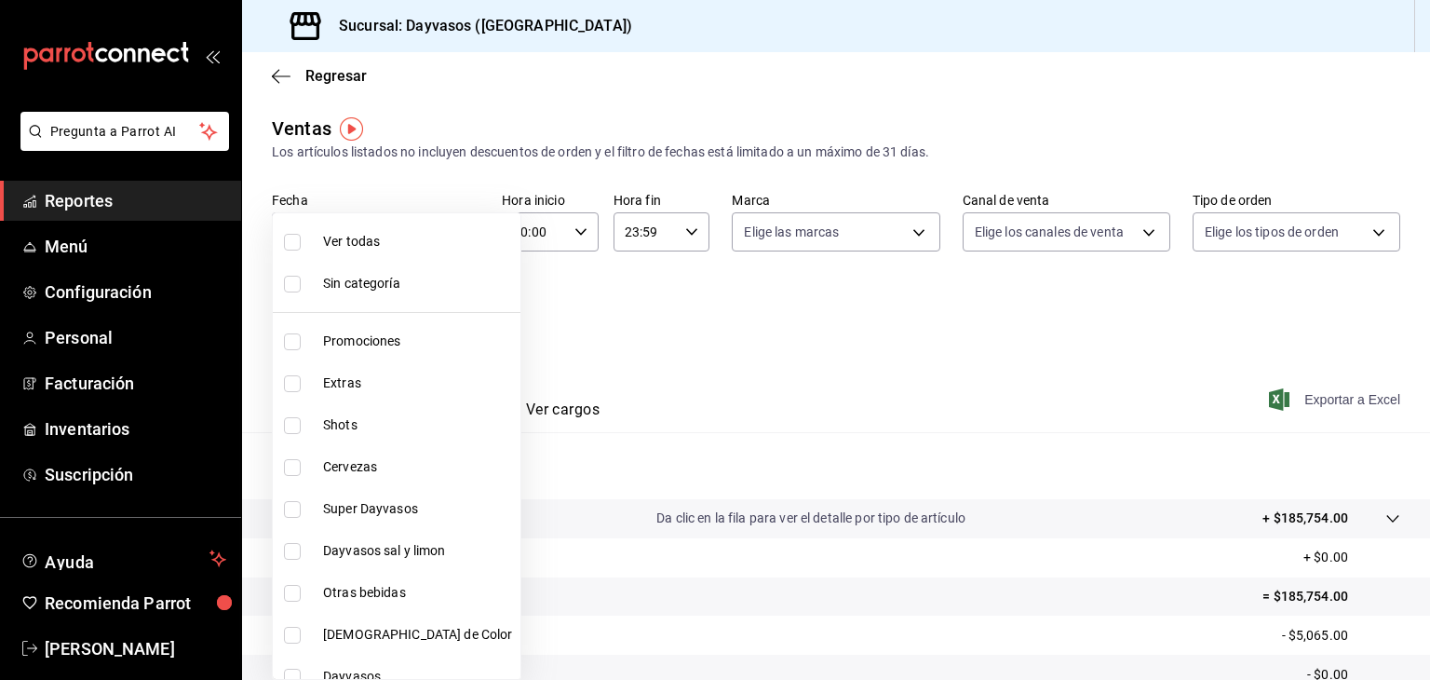
click at [574, 310] on div at bounding box center [715, 340] width 1430 height 680
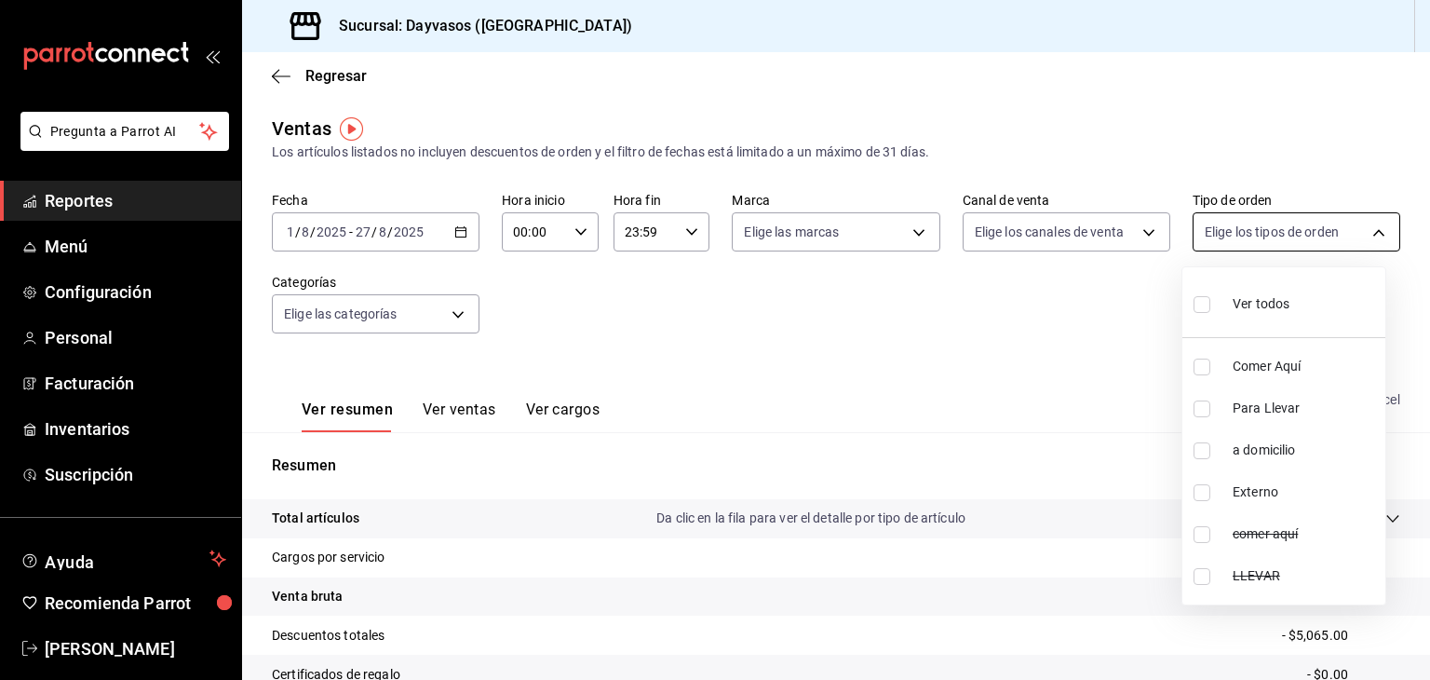
click at [1367, 234] on body "Pregunta a Parrot AI Reportes Menú Configuración Personal Facturación Inventari…" at bounding box center [715, 340] width 1430 height 680
click at [1130, 235] on div at bounding box center [715, 340] width 1430 height 680
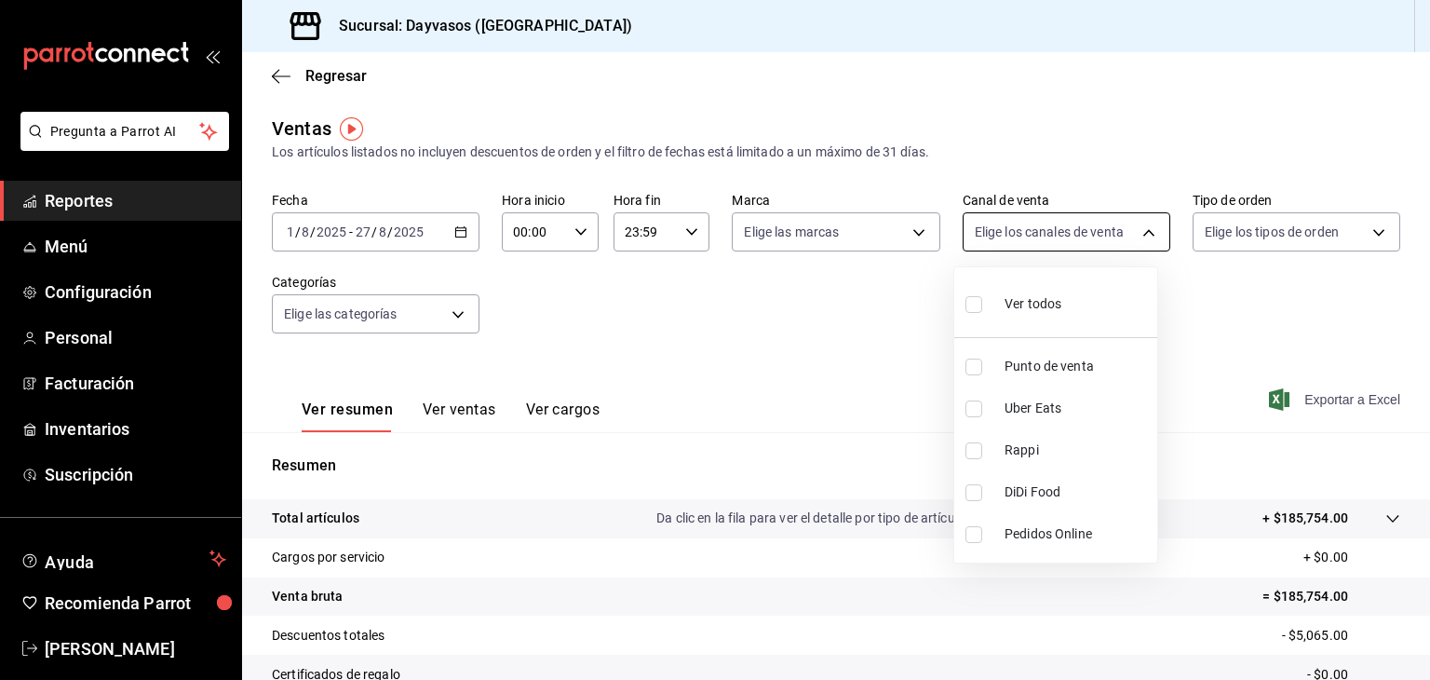
click at [1132, 228] on body "Pregunta a Parrot AI Reportes Menú Configuración Personal Facturación Inventari…" at bounding box center [715, 340] width 1430 height 680
click at [904, 225] on div at bounding box center [715, 340] width 1430 height 680
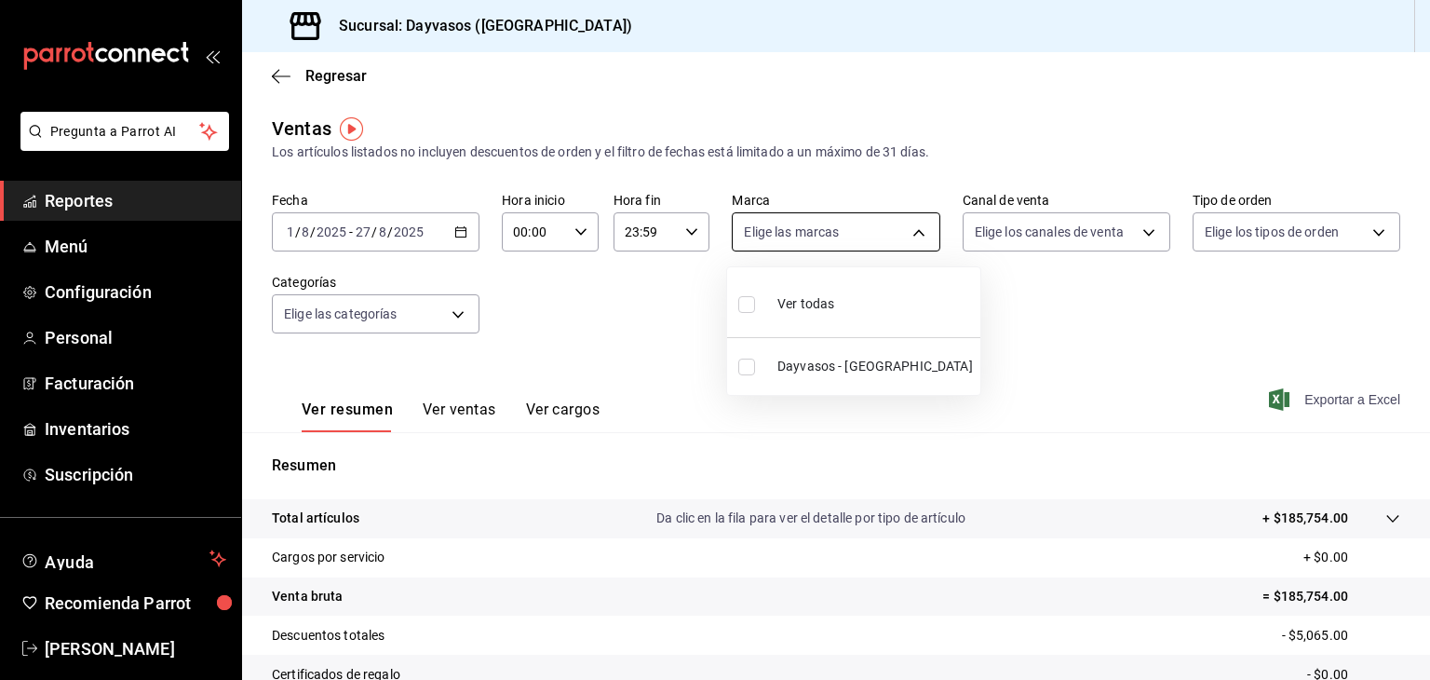
click at [907, 228] on body "Pregunta a Parrot AI Reportes Menú Configuración Personal Facturación Inventari…" at bounding box center [715, 340] width 1430 height 680
click at [907, 228] on div at bounding box center [715, 340] width 1430 height 680
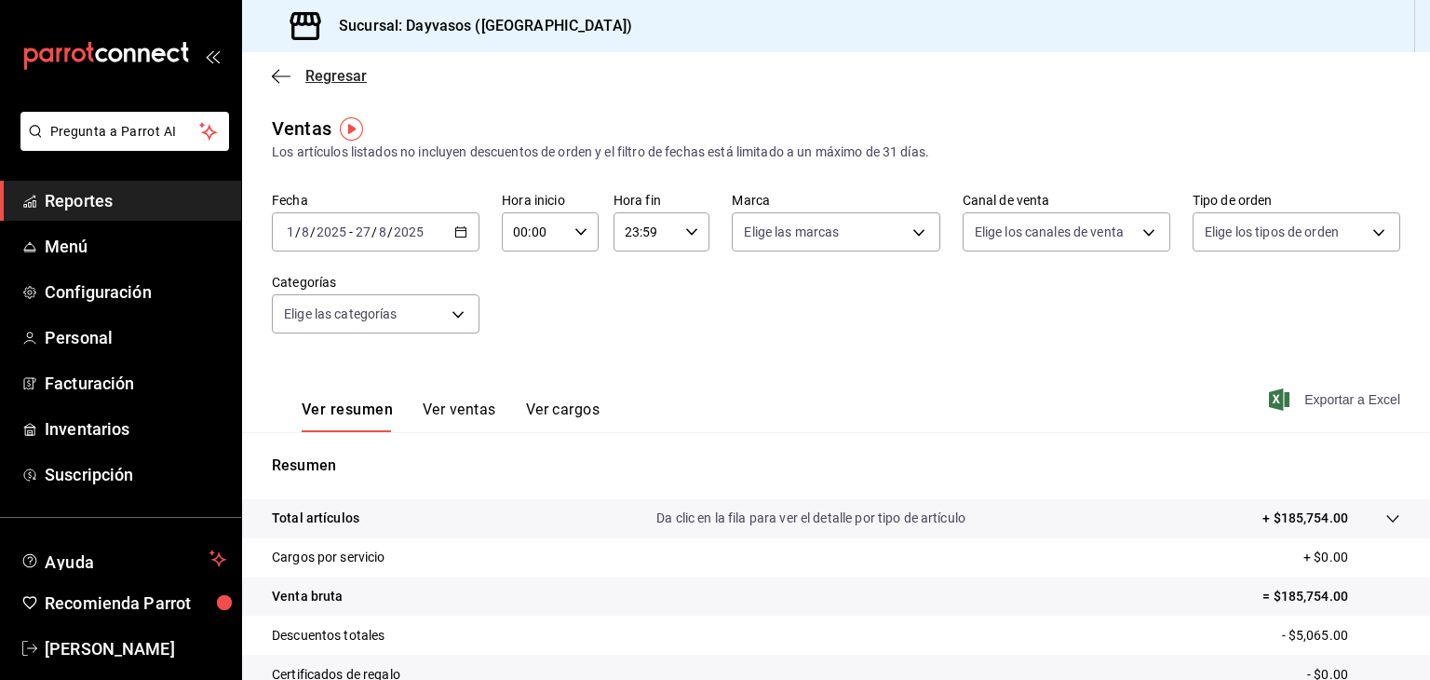
click at [276, 74] on icon "button" at bounding box center [281, 76] width 19 height 17
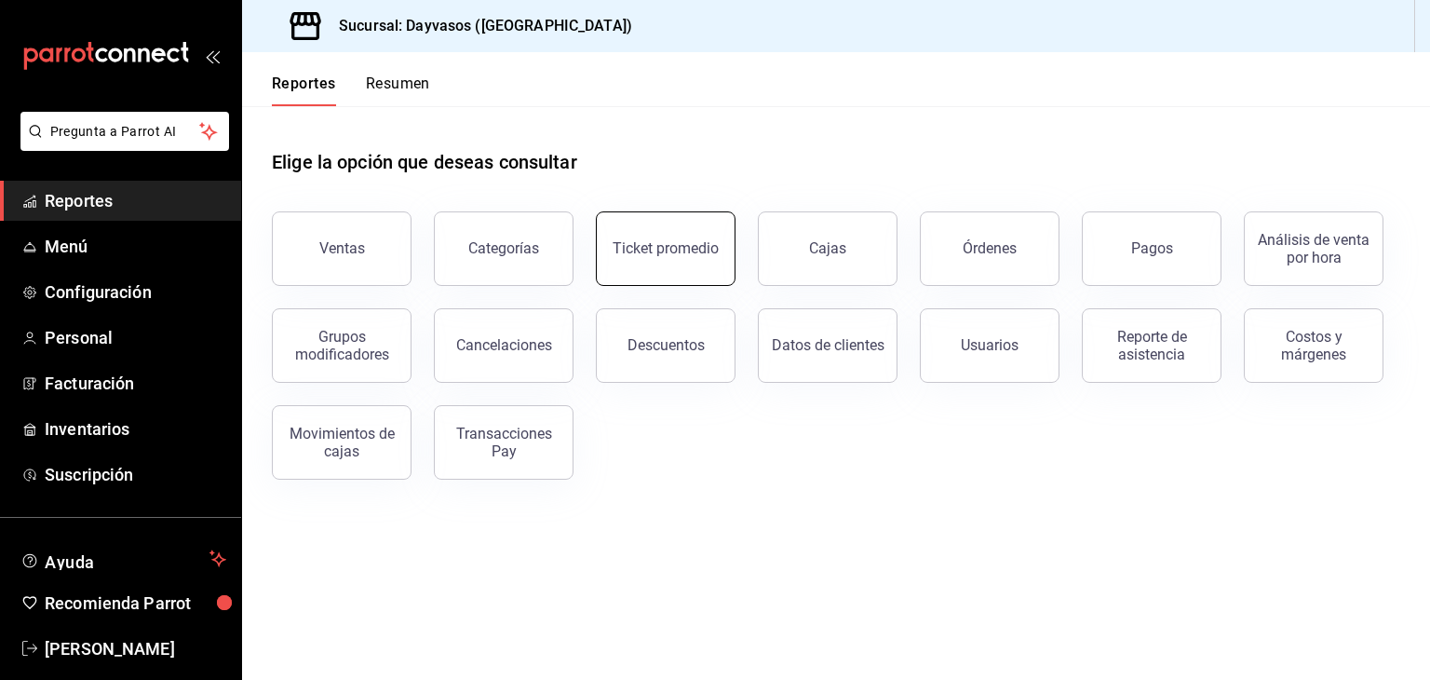
click at [673, 250] on div "Ticket promedio" at bounding box center [666, 248] width 106 height 18
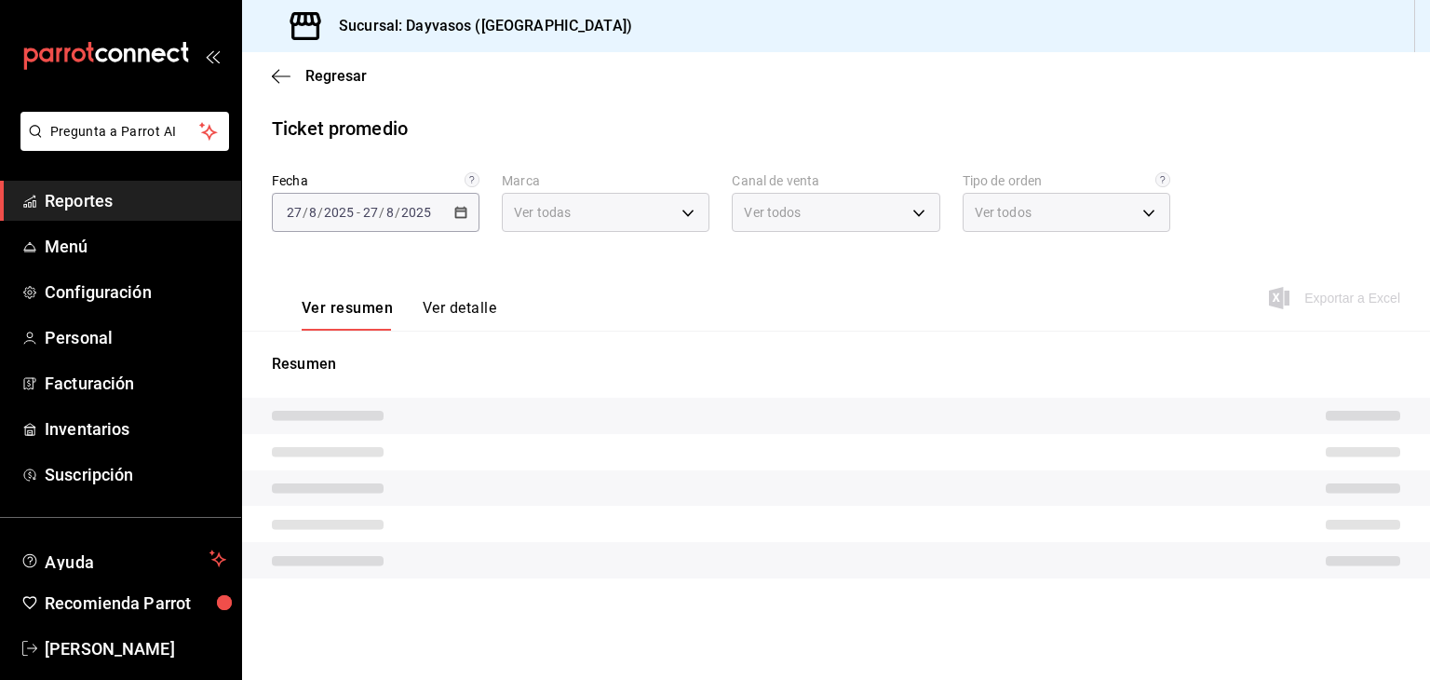
type input "9712e7d5-7633-4eee-9c09-fccef5b7d44a"
type input "PARROT,UBER_EATS,RAPPI,DIDI_FOOD,ONLINE"
type input "6e3daed0-2529-4e74-8acc-9de44016e6a0,698a99bf-0f07-4b71-bdfb-652715f90bd4,09e70…"
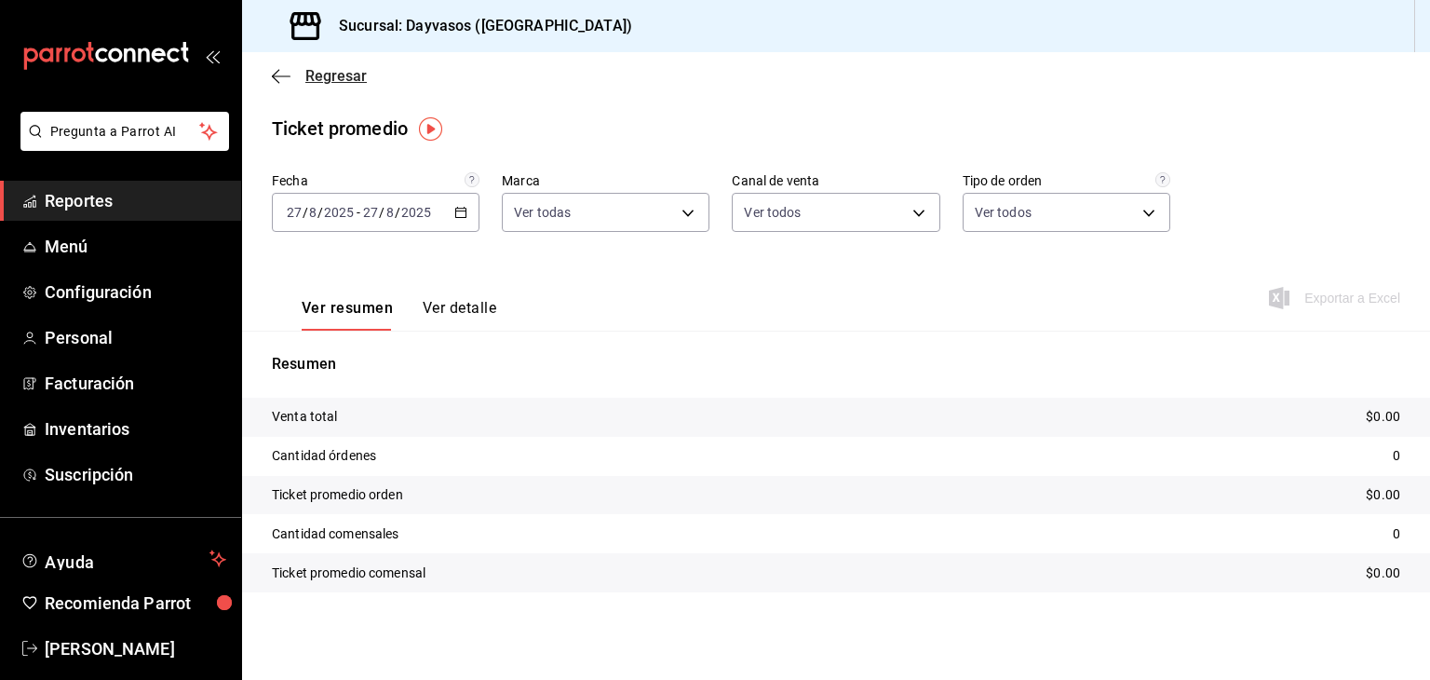
click at [285, 72] on icon "button" at bounding box center [281, 76] width 19 height 17
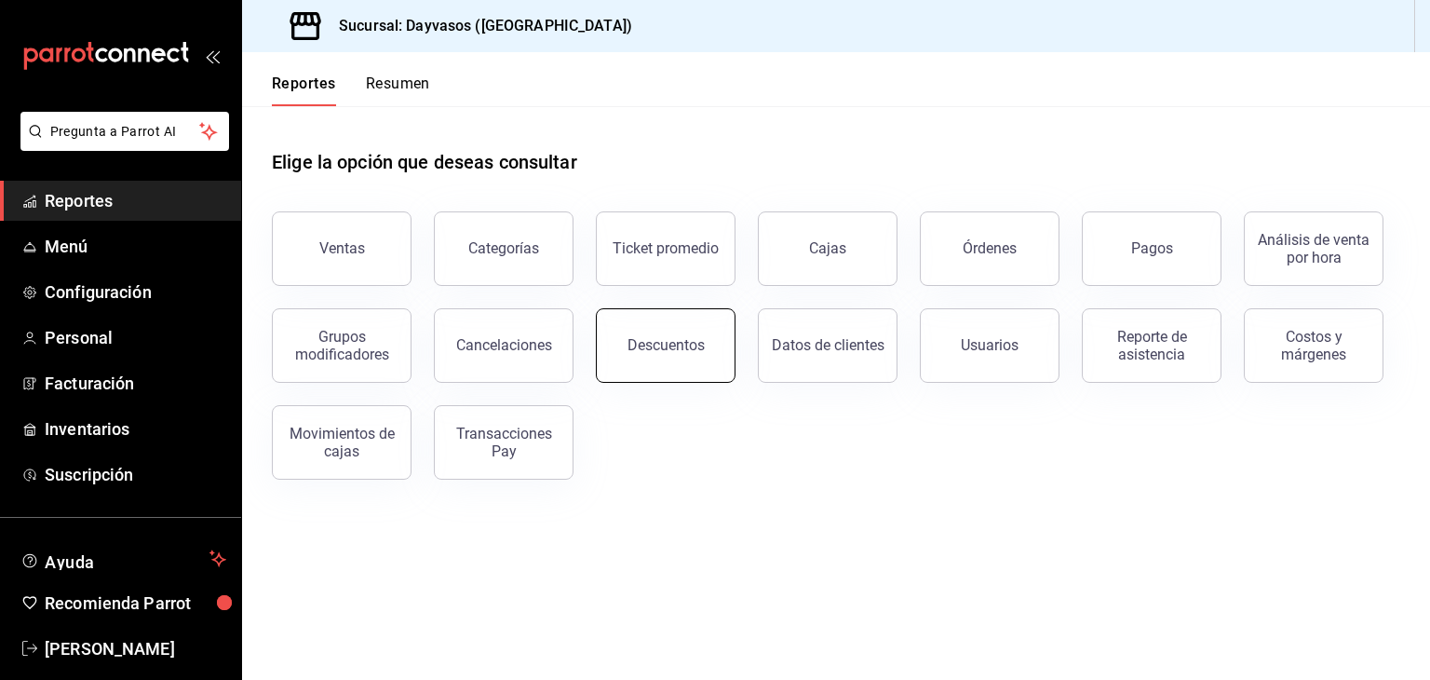
click at [655, 356] on button "Descuentos" at bounding box center [666, 345] width 140 height 74
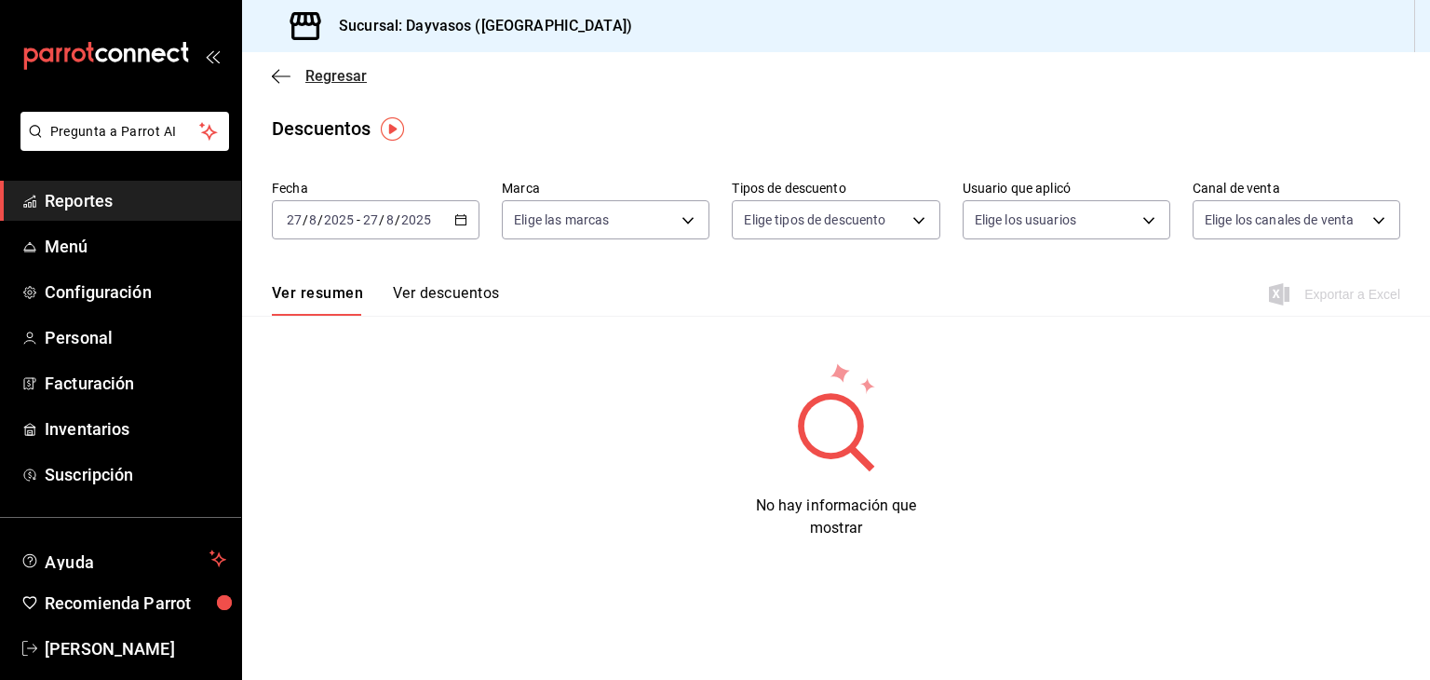
click at [274, 74] on icon "button" at bounding box center [275, 76] width 7 height 14
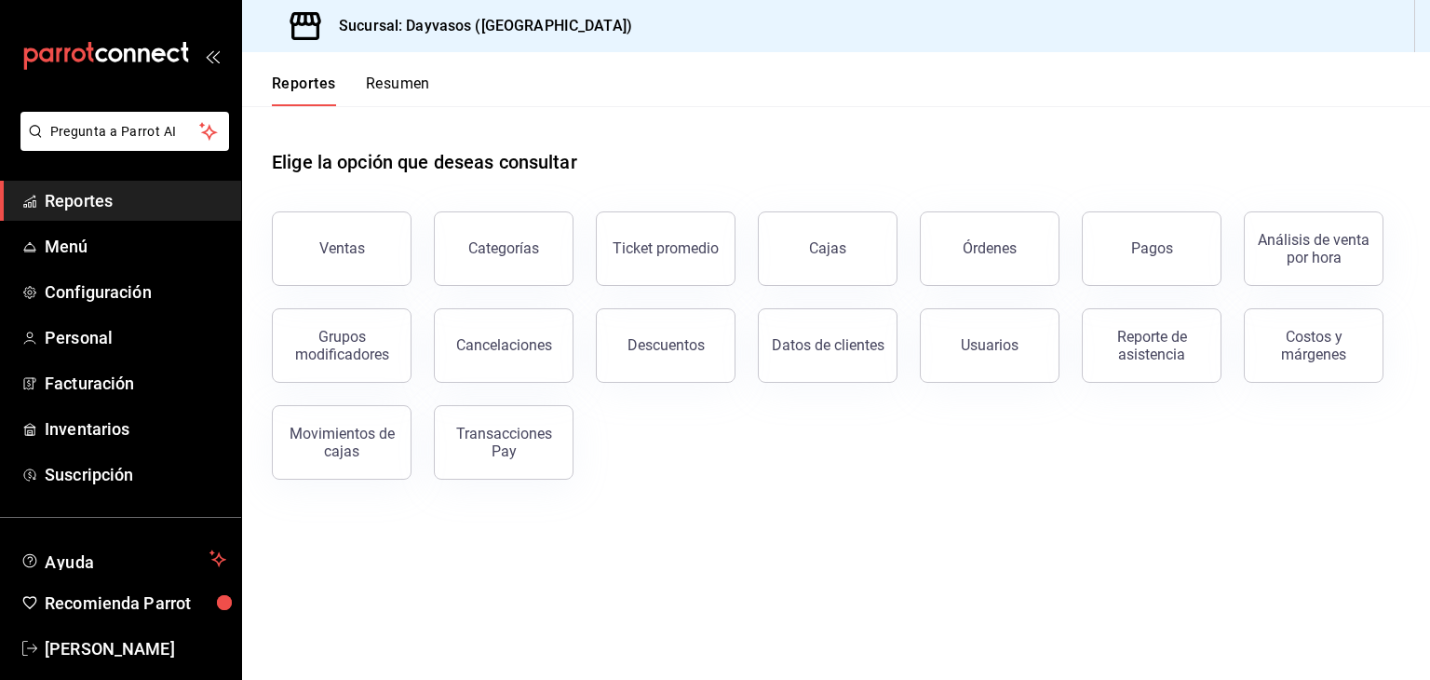
click at [386, 83] on button "Resumen" at bounding box center [398, 90] width 64 height 32
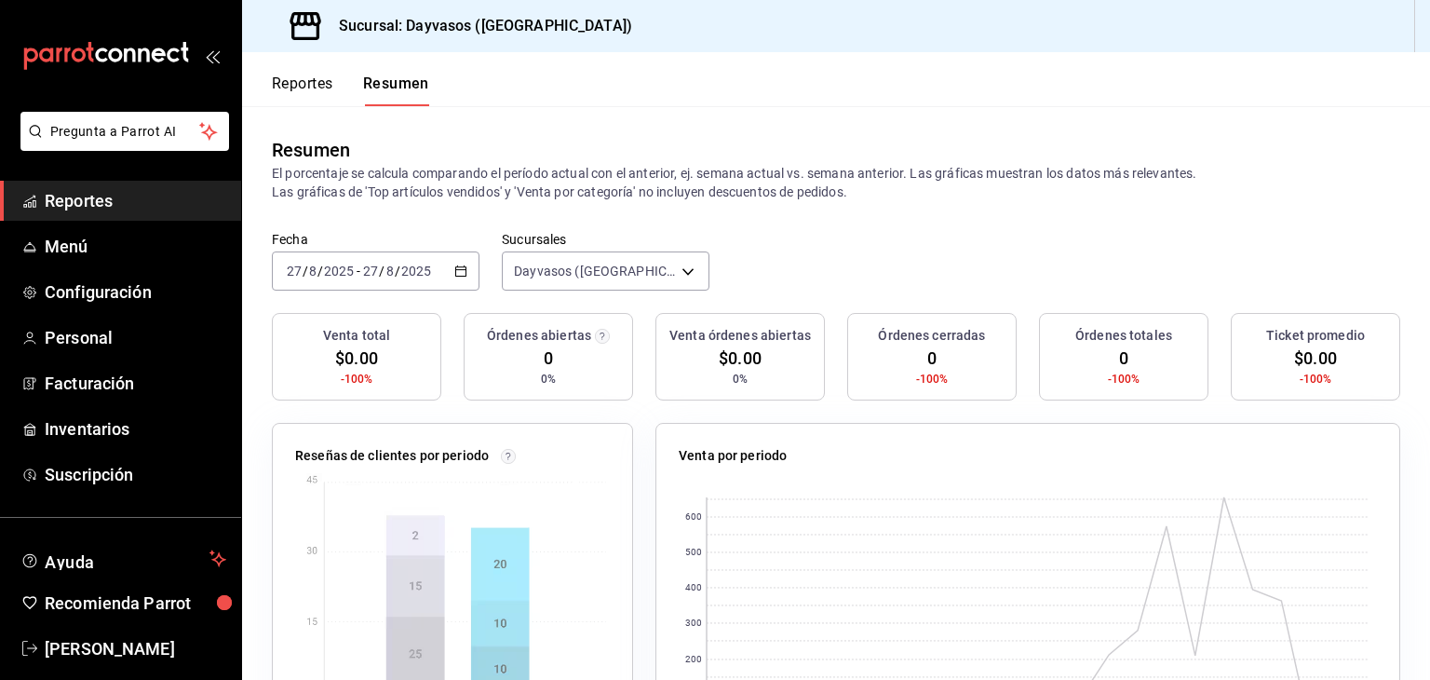
scroll to position [164, 0]
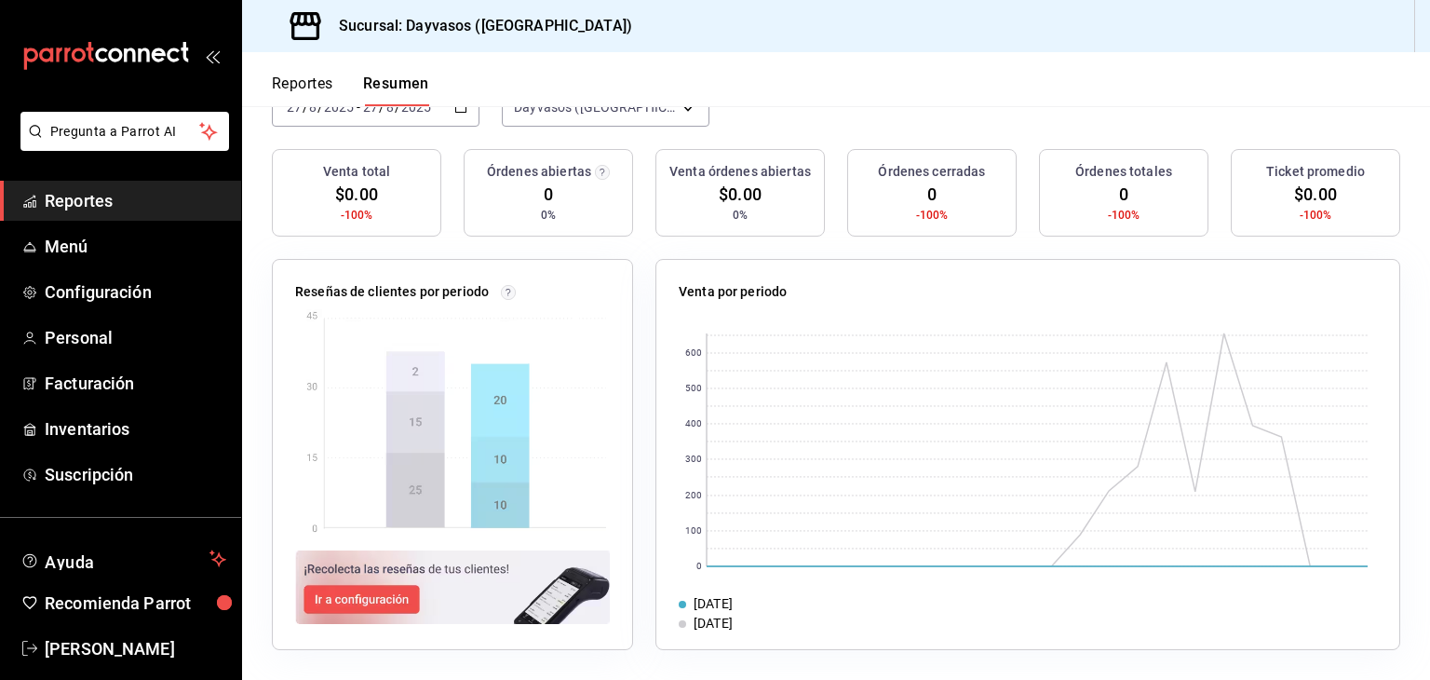
click at [609, 425] on div "Reseñas de clientes por periodo" at bounding box center [452, 454] width 361 height 391
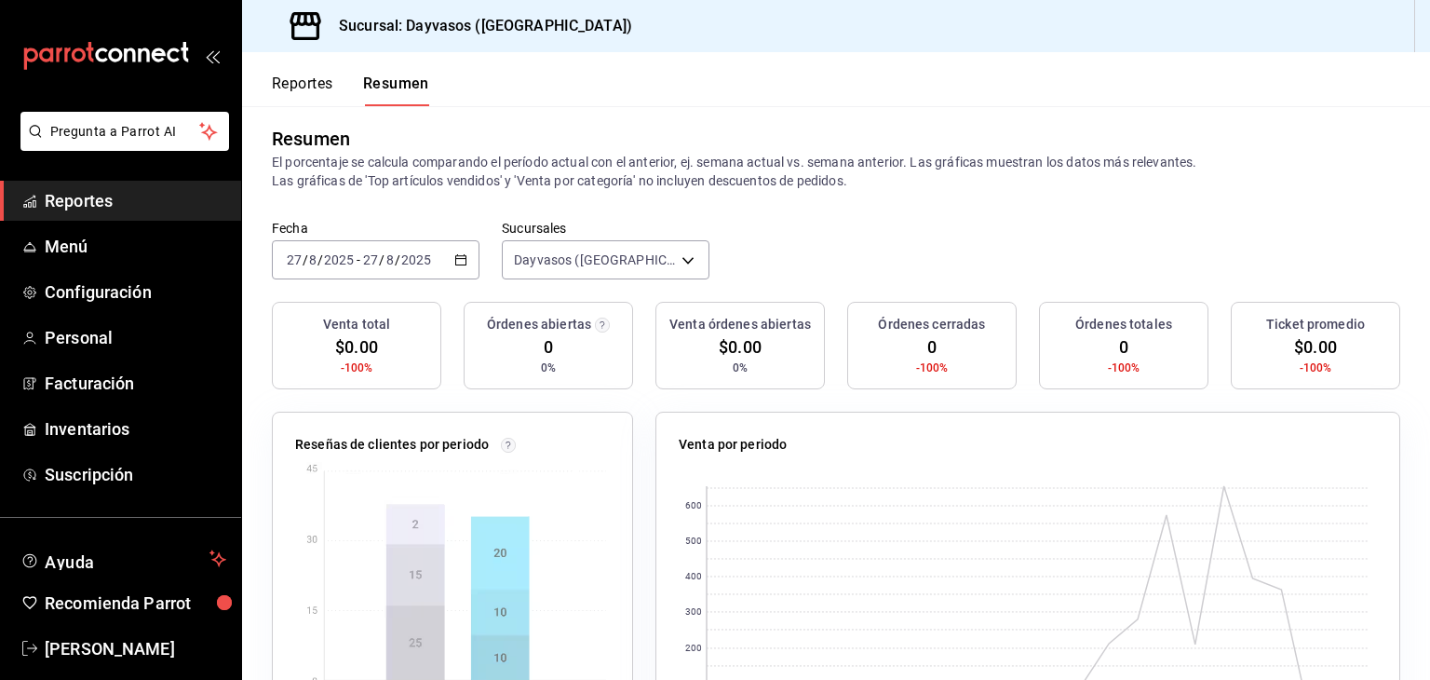
scroll to position [0, 0]
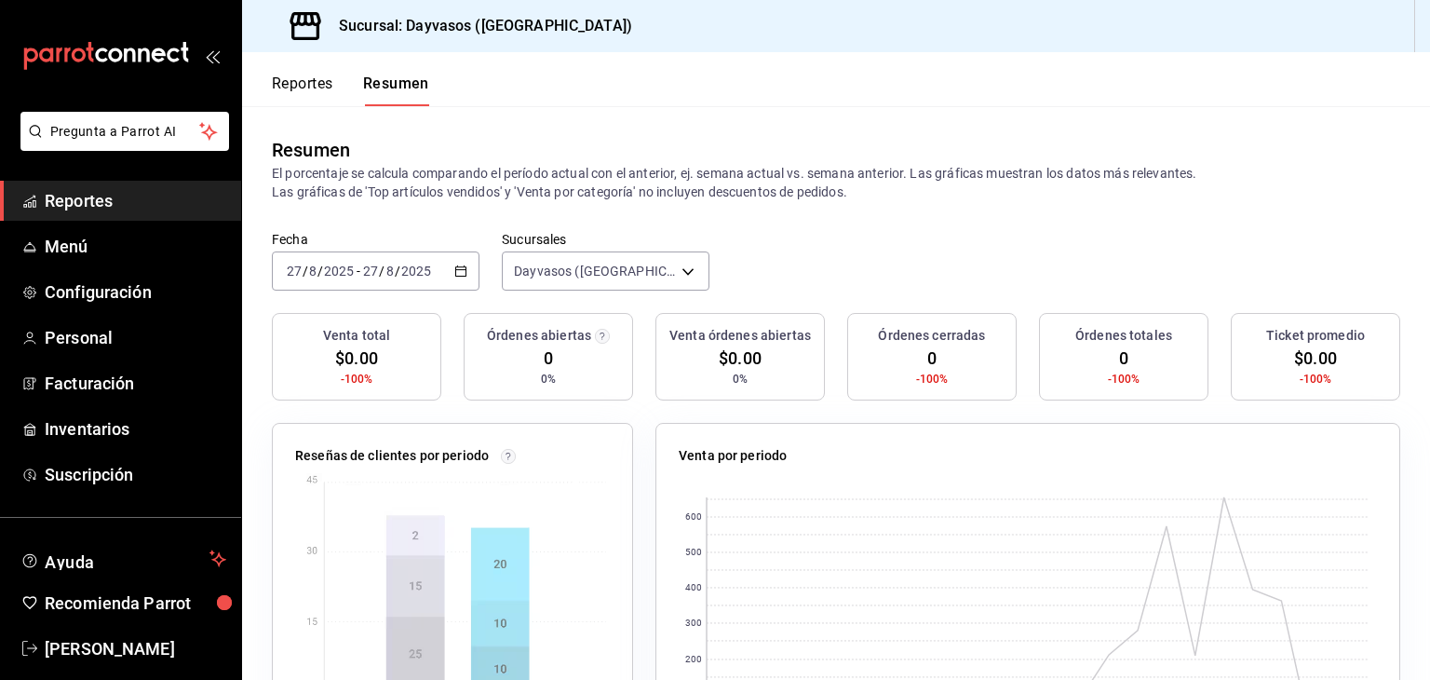
click at [302, 88] on button "Reportes" at bounding box center [302, 90] width 61 height 32
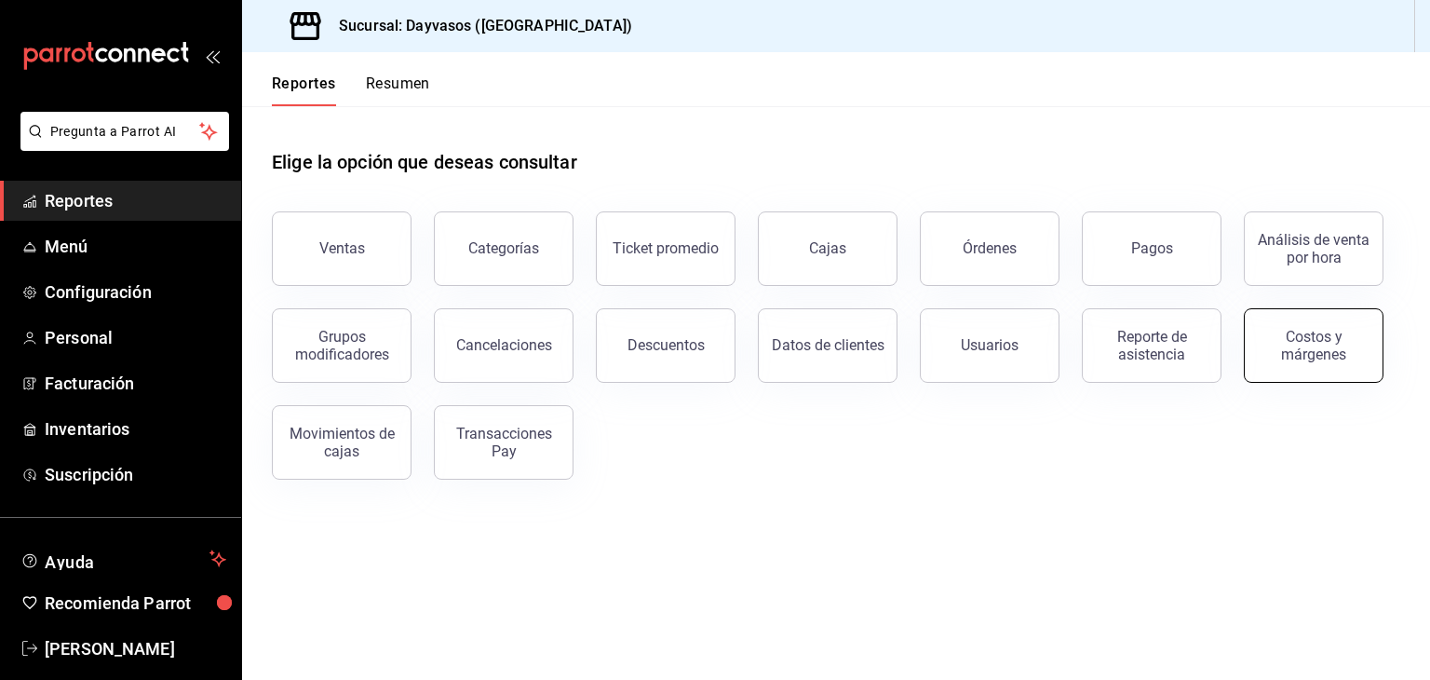
click at [1315, 352] on div "Costos y márgenes" at bounding box center [1313, 345] width 115 height 35
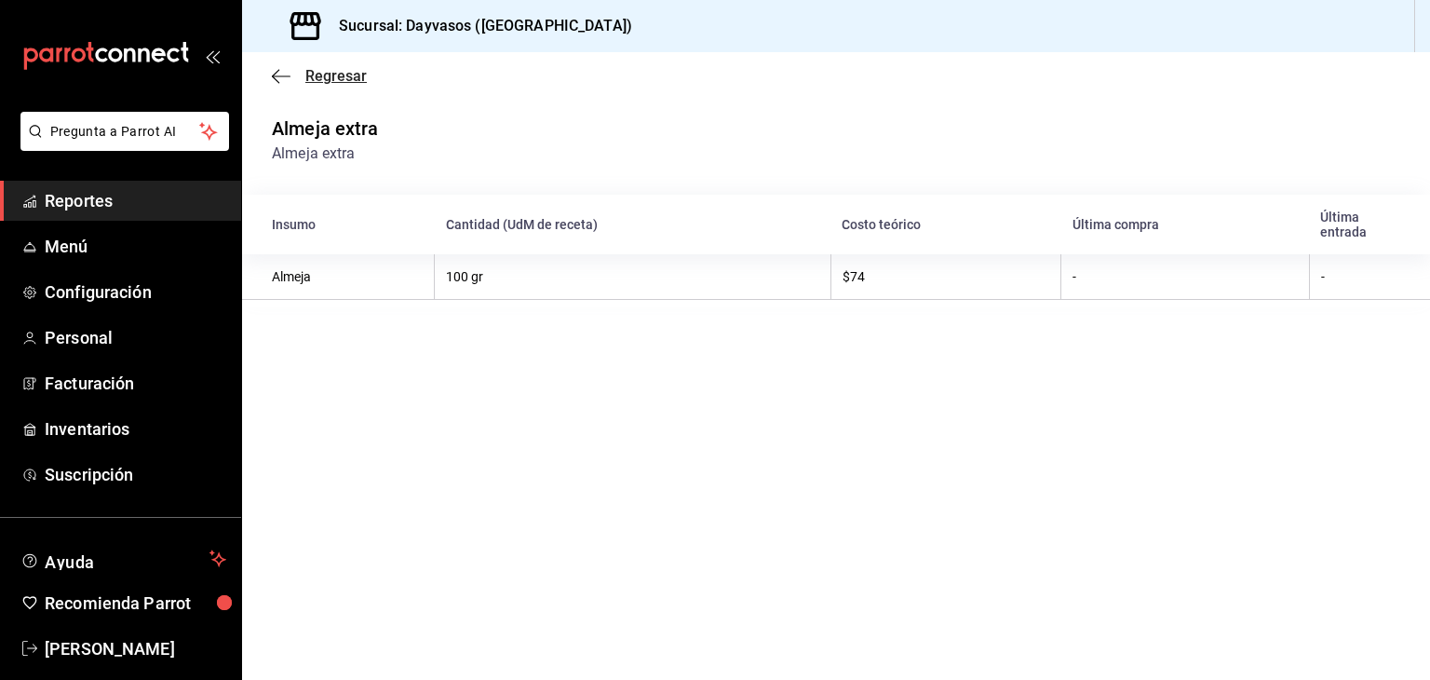
click at [279, 74] on icon "button" at bounding box center [281, 76] width 19 height 17
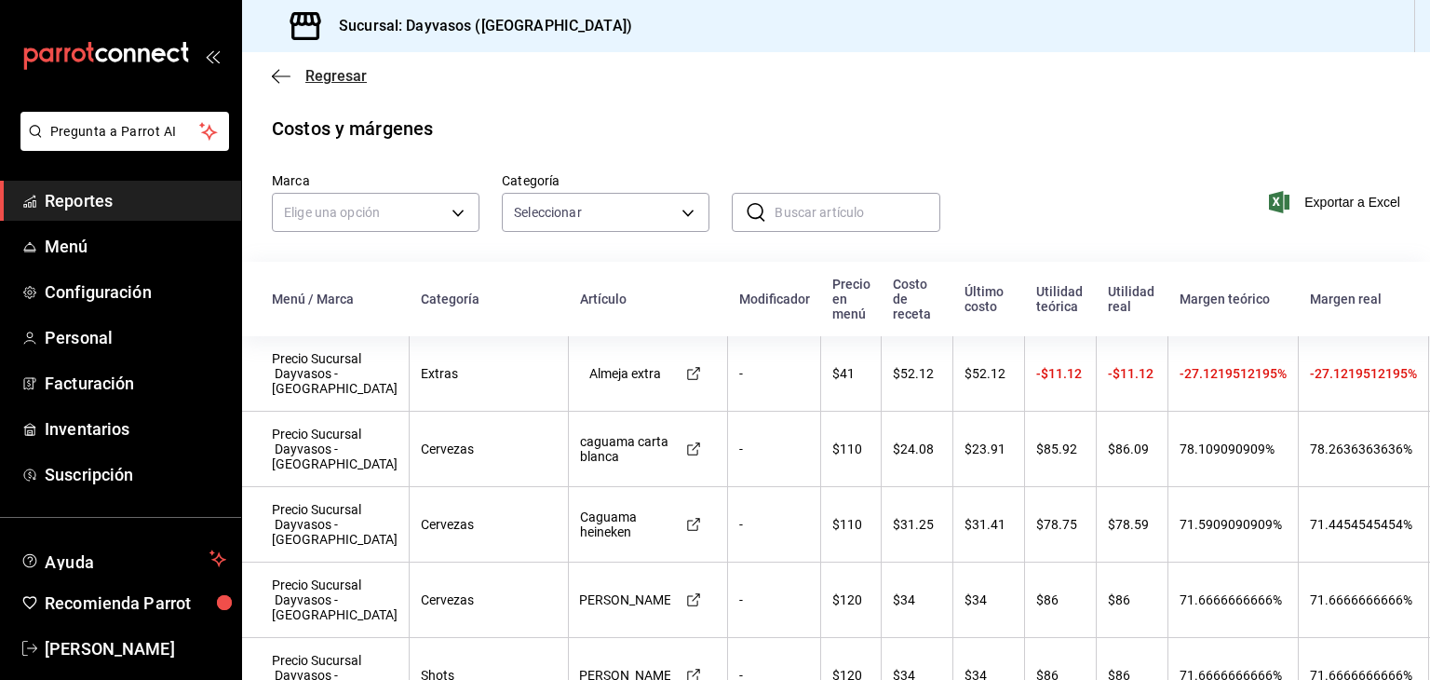
click at [276, 72] on icon "button" at bounding box center [275, 76] width 7 height 14
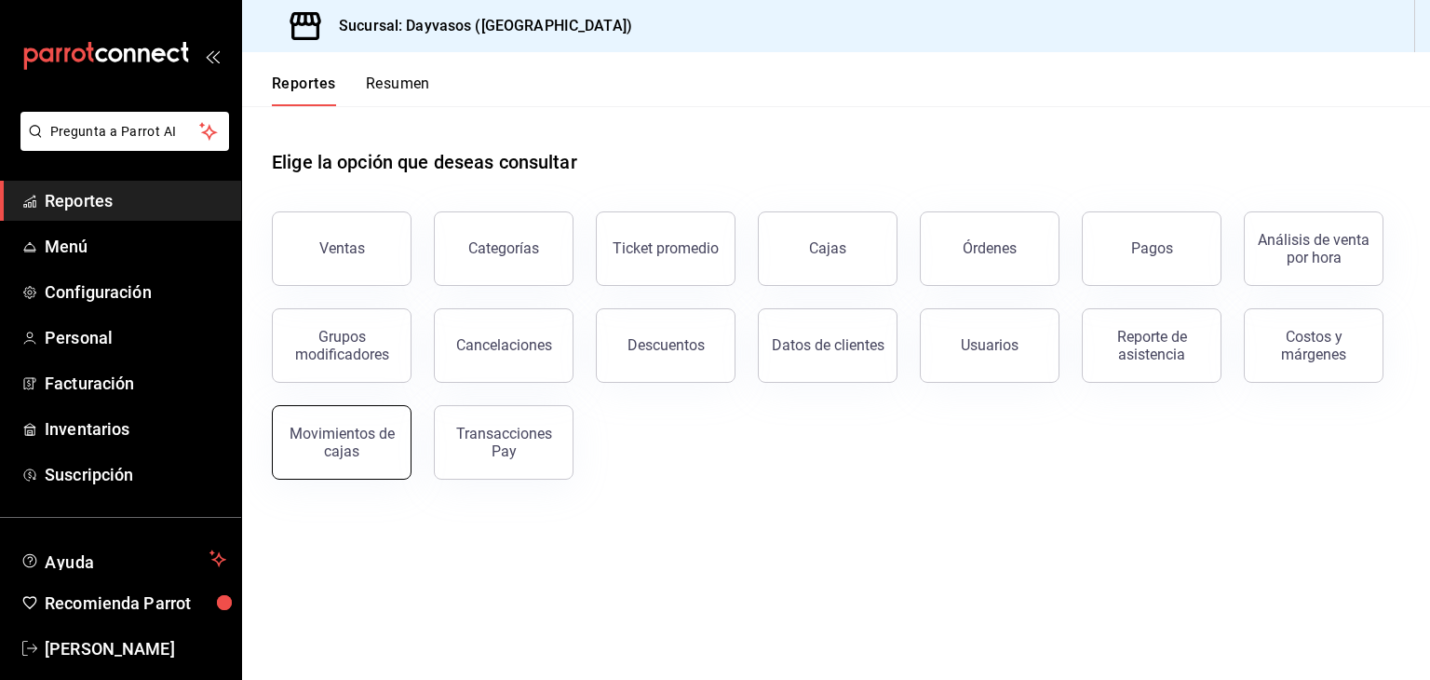
click at [358, 452] on div "Movimientos de cajas" at bounding box center [341, 441] width 115 height 35
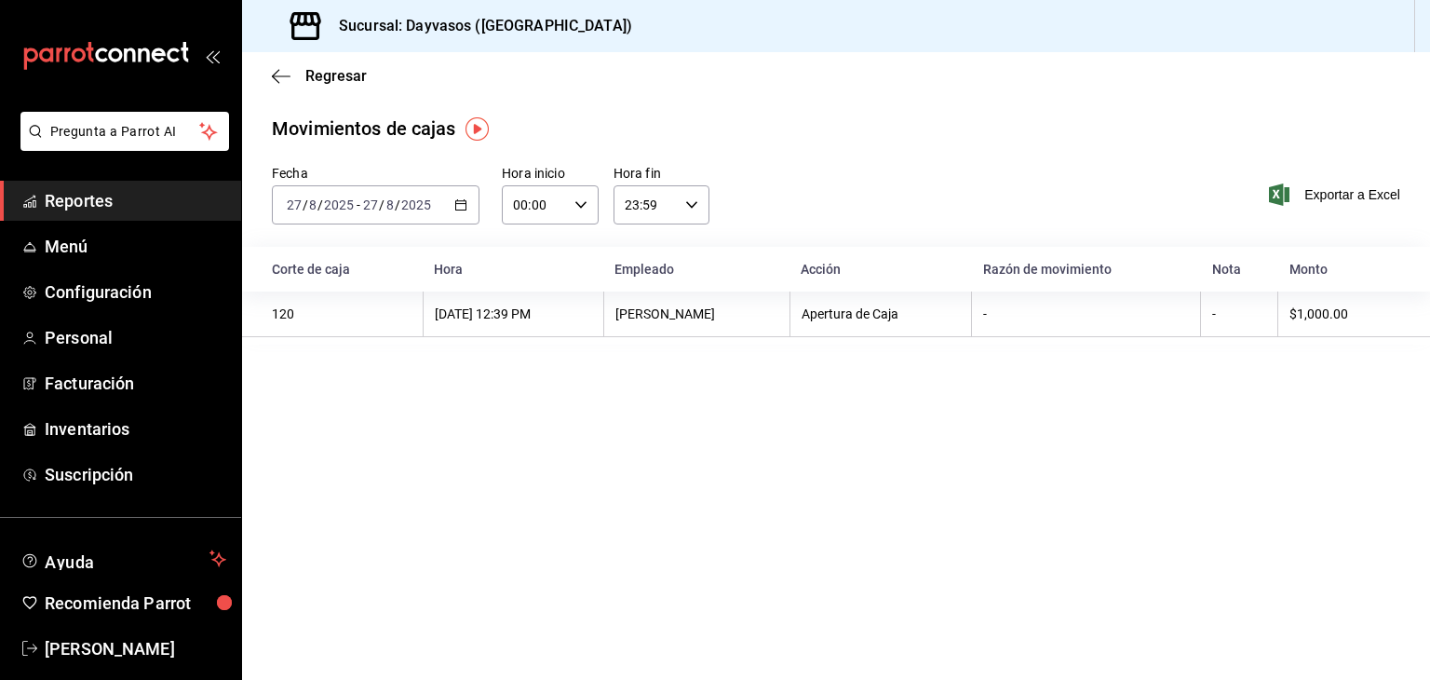
click at [459, 202] on icon "button" at bounding box center [460, 204] width 13 height 13
click at [298, 303] on span "Ayer" at bounding box center [360, 303] width 144 height 20
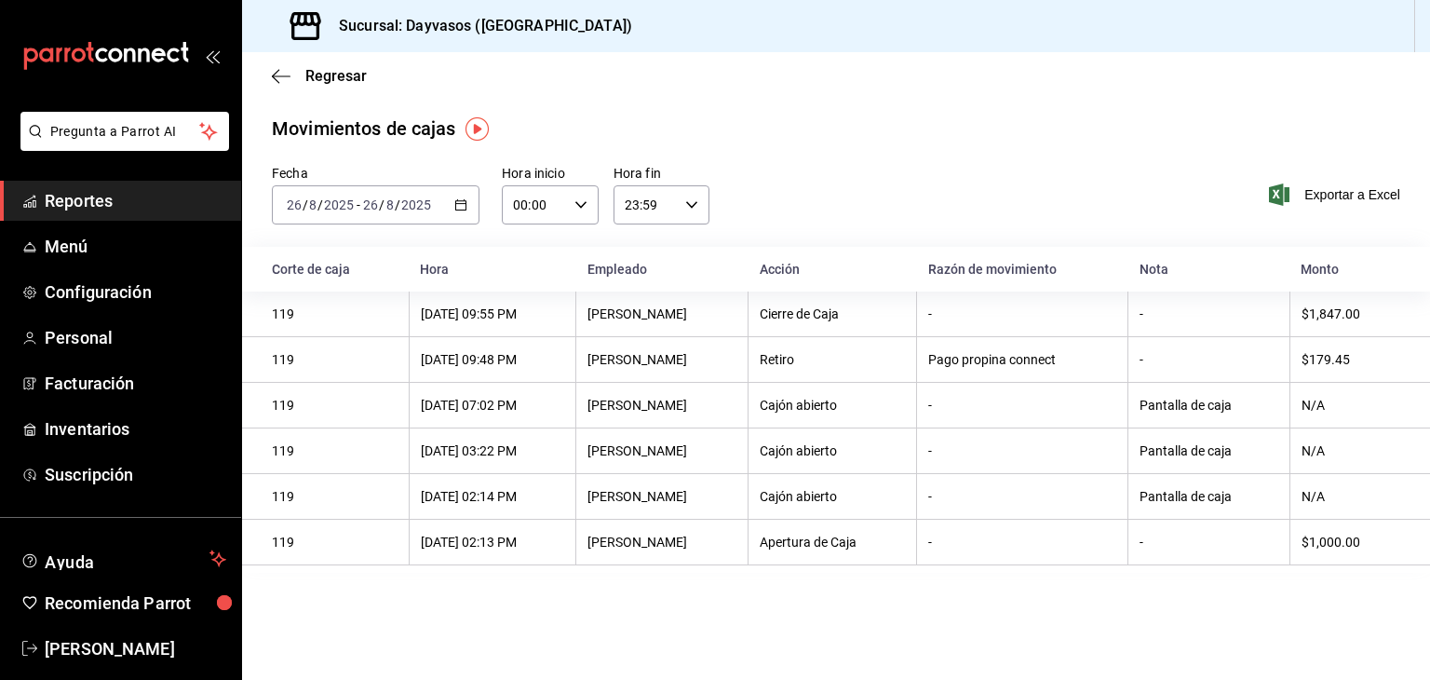
click at [459, 201] on \(Stroke\) "button" at bounding box center [460, 205] width 11 height 10
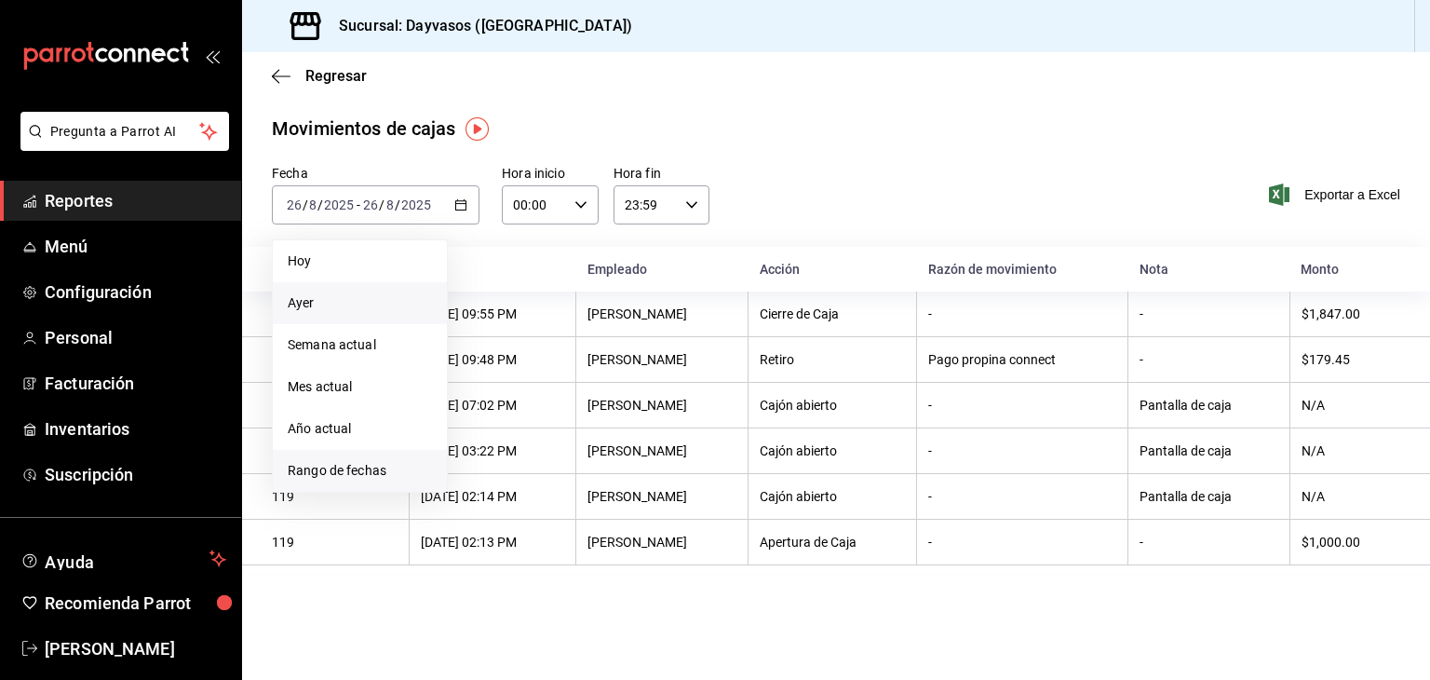
click at [316, 455] on li "Rango de fechas" at bounding box center [360, 471] width 174 height 42
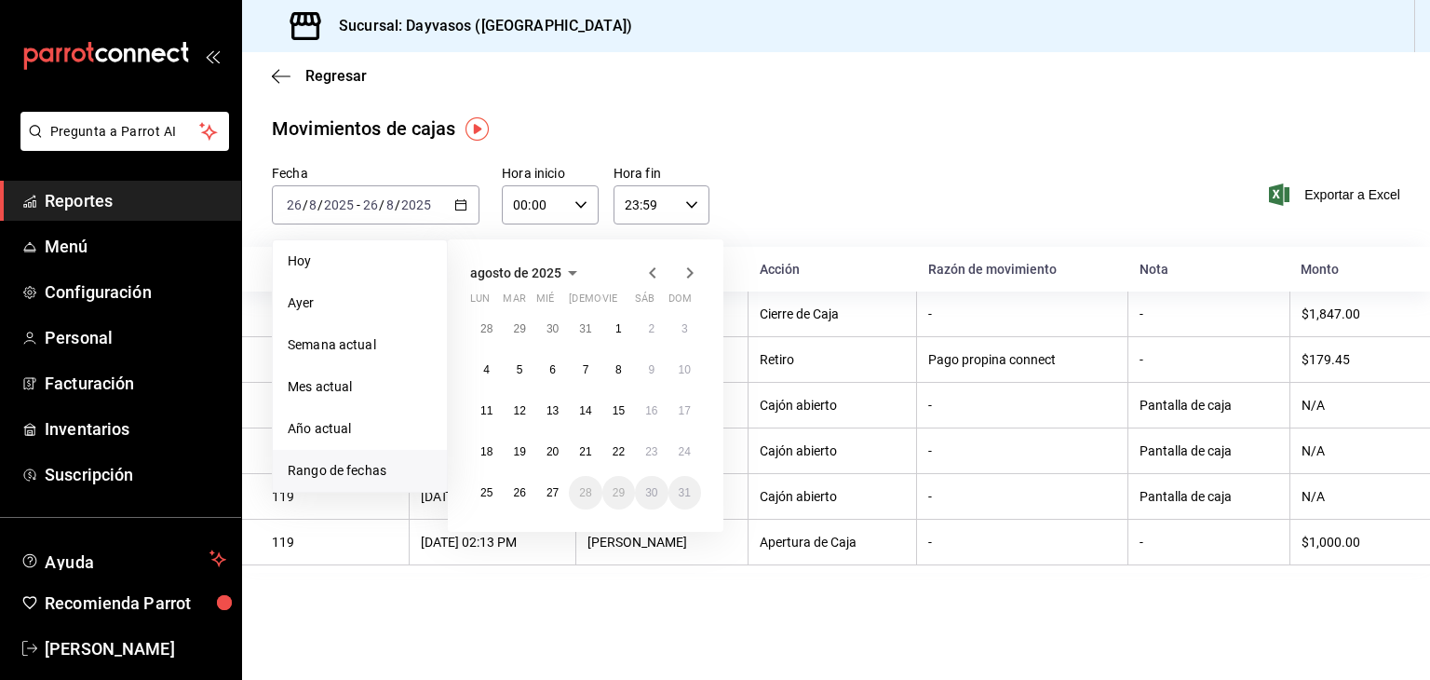
click at [321, 466] on span "Rango de fechas" at bounding box center [360, 471] width 144 height 20
click at [624, 325] on button "1" at bounding box center [618, 329] width 33 height 34
click at [563, 492] on button "27" at bounding box center [552, 493] width 33 height 34
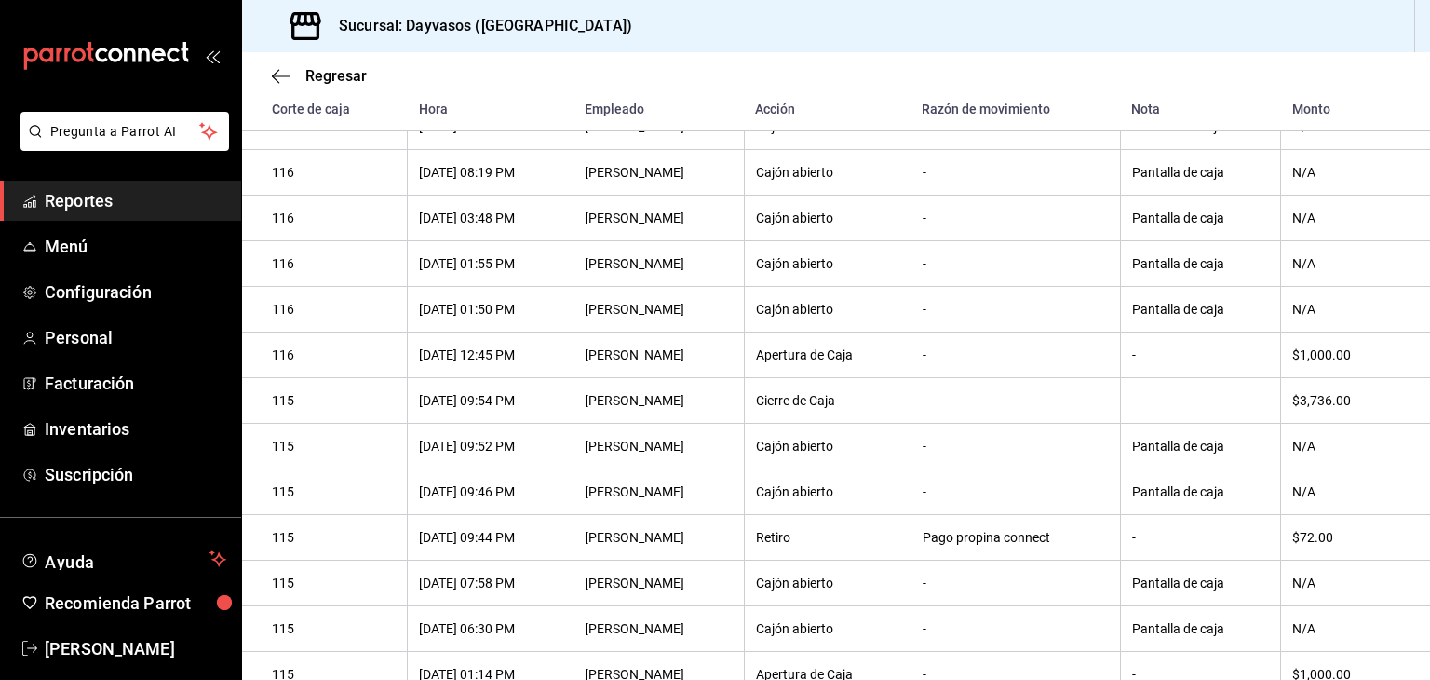
scroll to position [1045, 0]
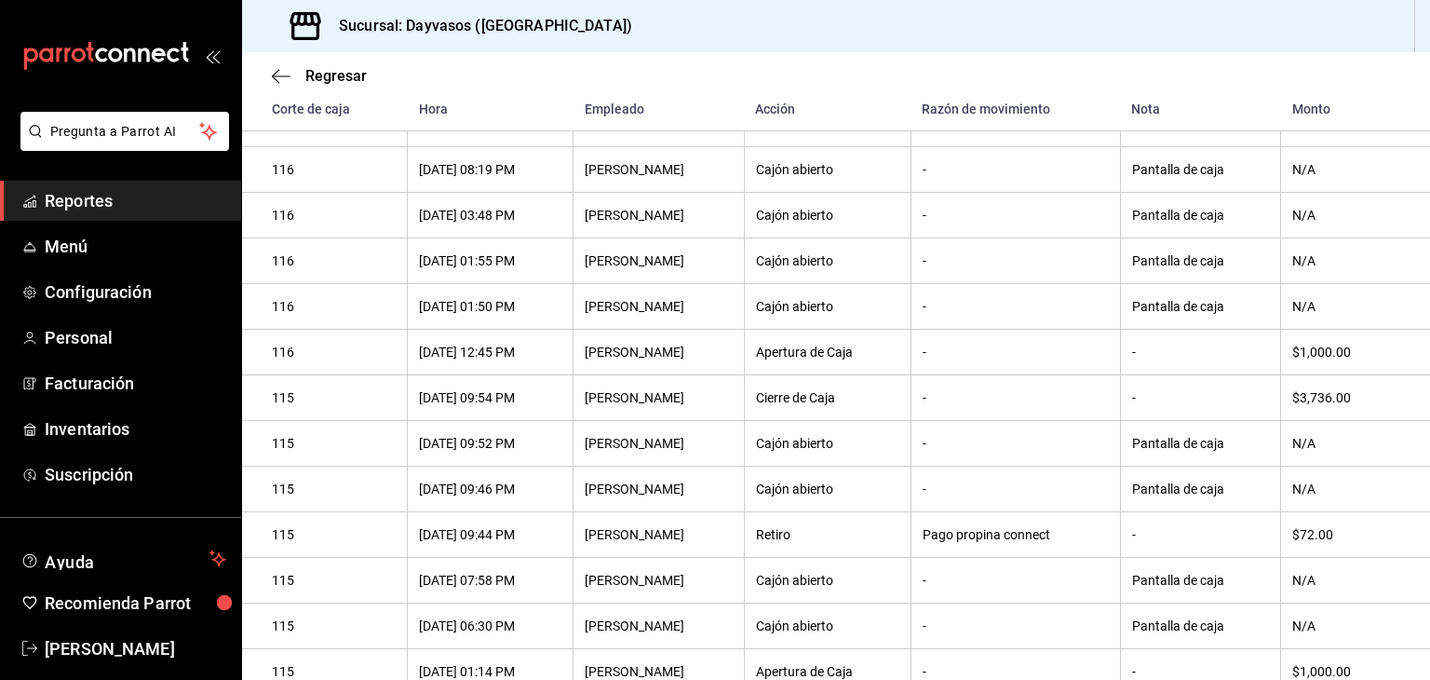
click at [1311, 421] on th "$3,736.00" at bounding box center [1356, 398] width 150 height 46
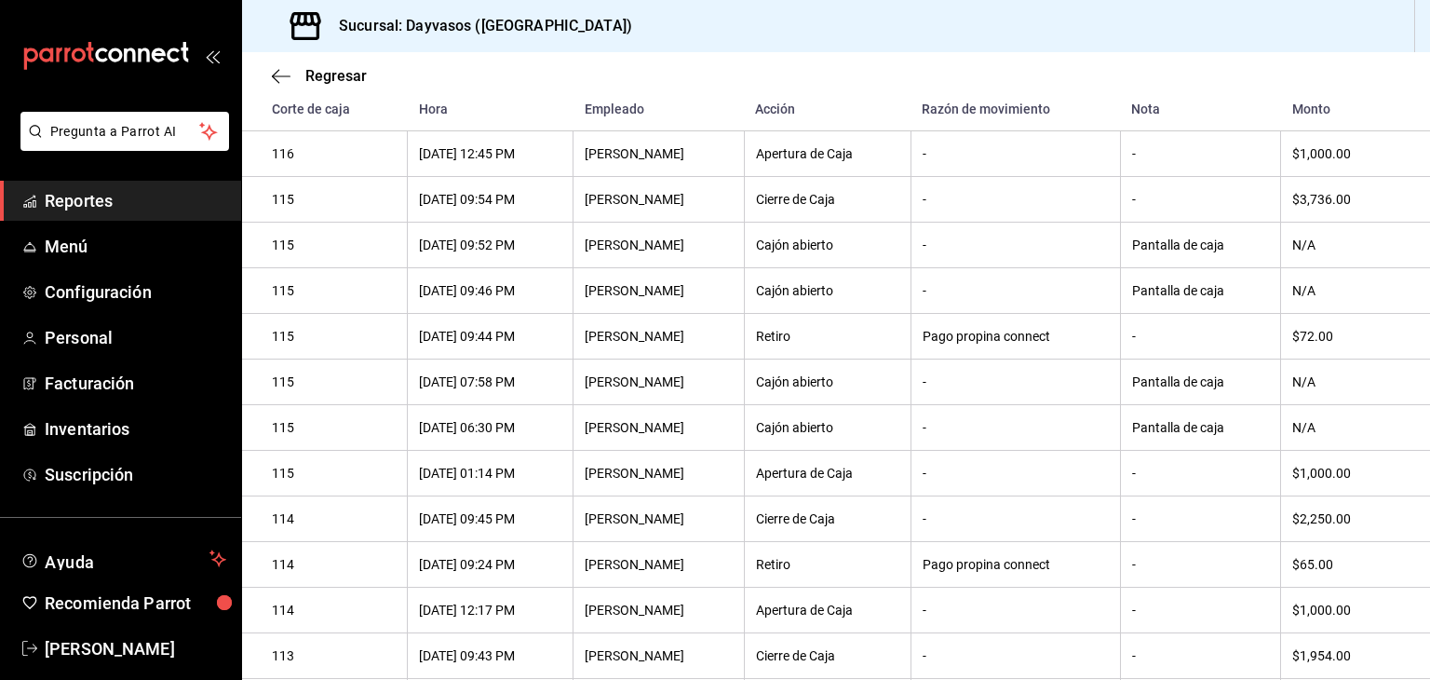
scroll to position [1273, 0]
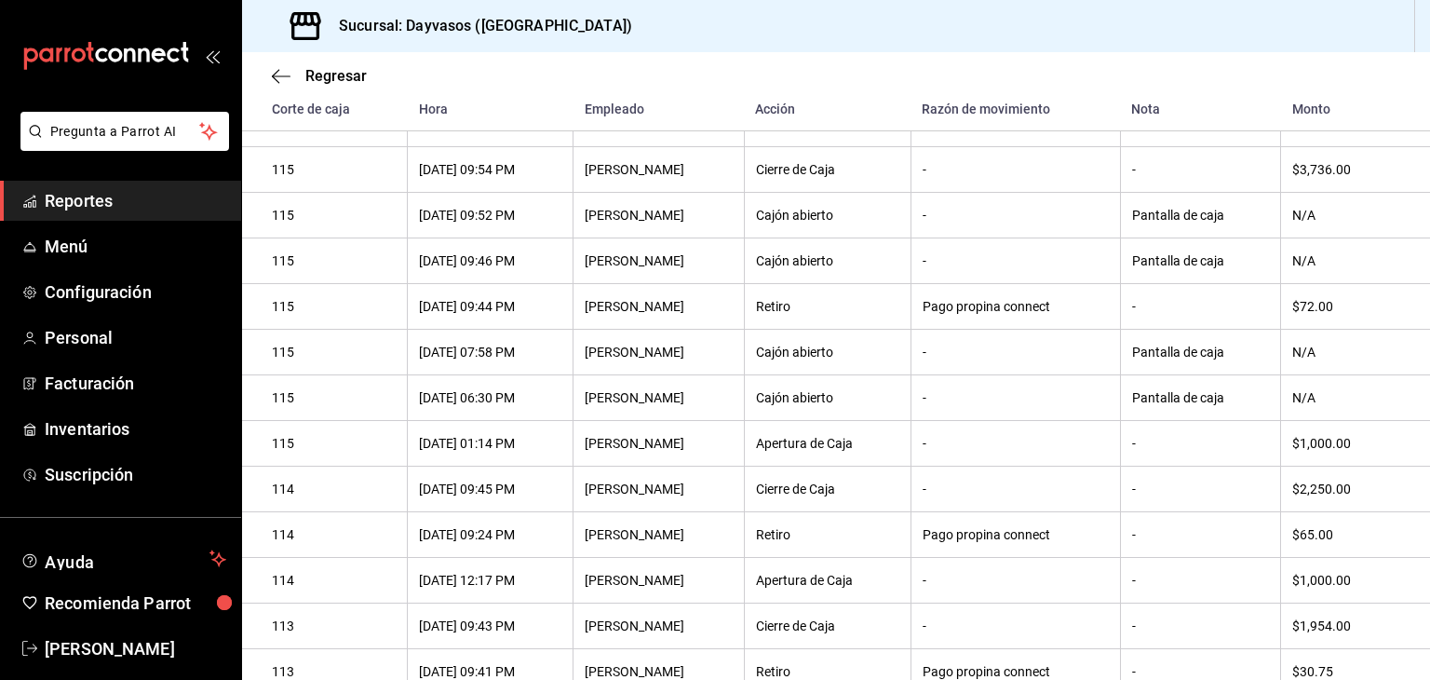
click at [1311, 421] on th "N/A" at bounding box center [1356, 398] width 150 height 46
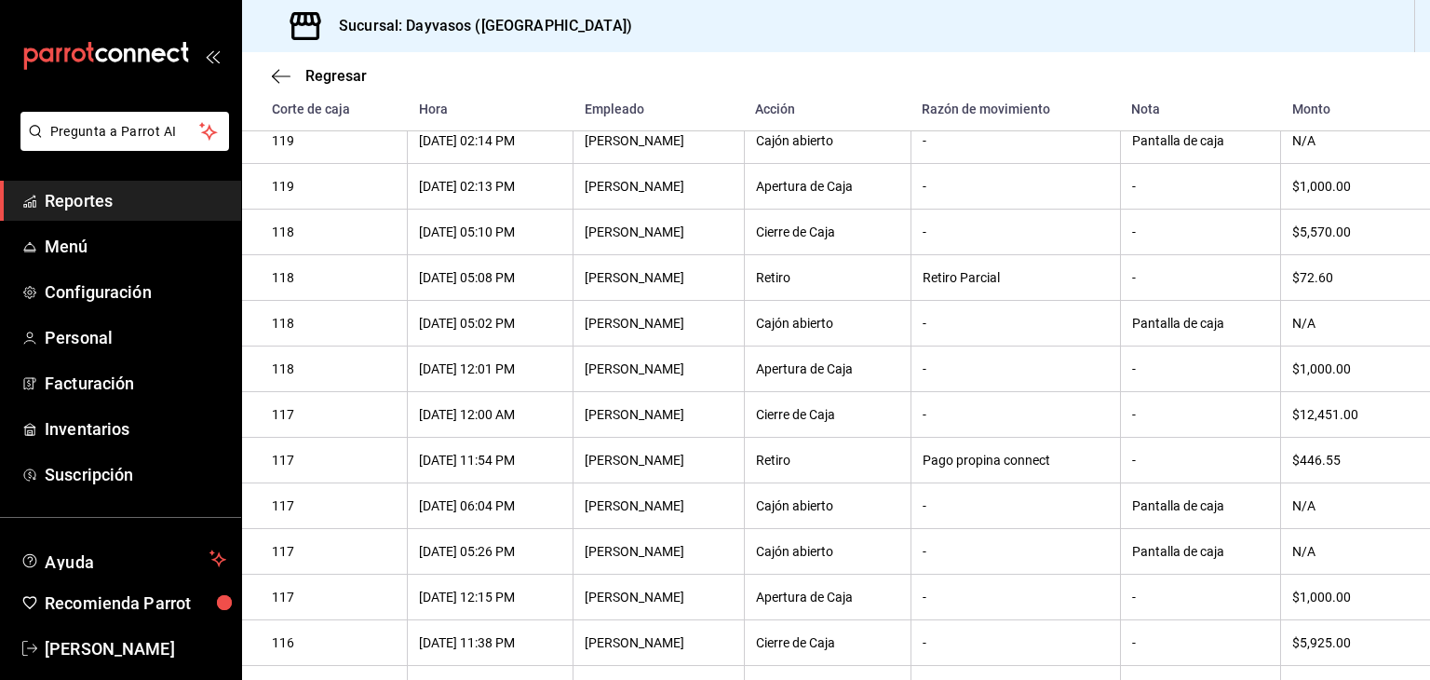
scroll to position [0, 0]
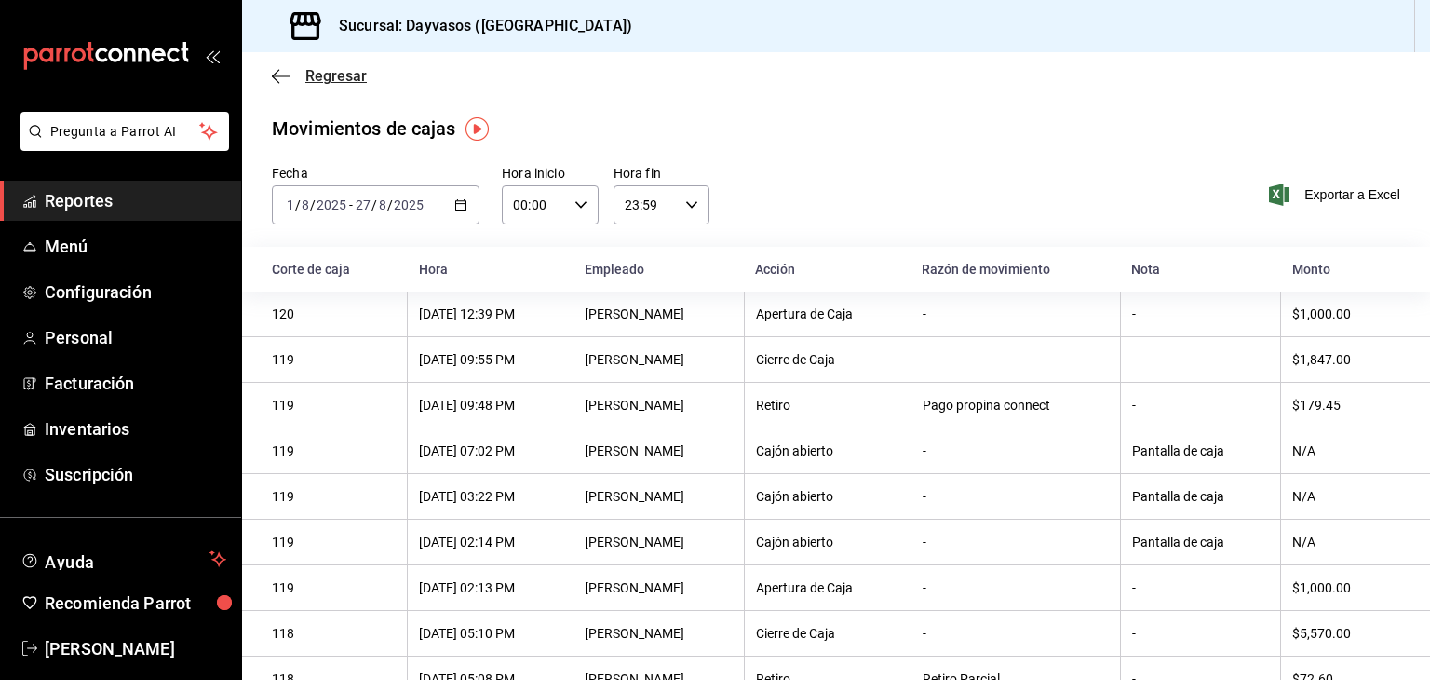
click at [283, 79] on icon "button" at bounding box center [281, 76] width 19 height 17
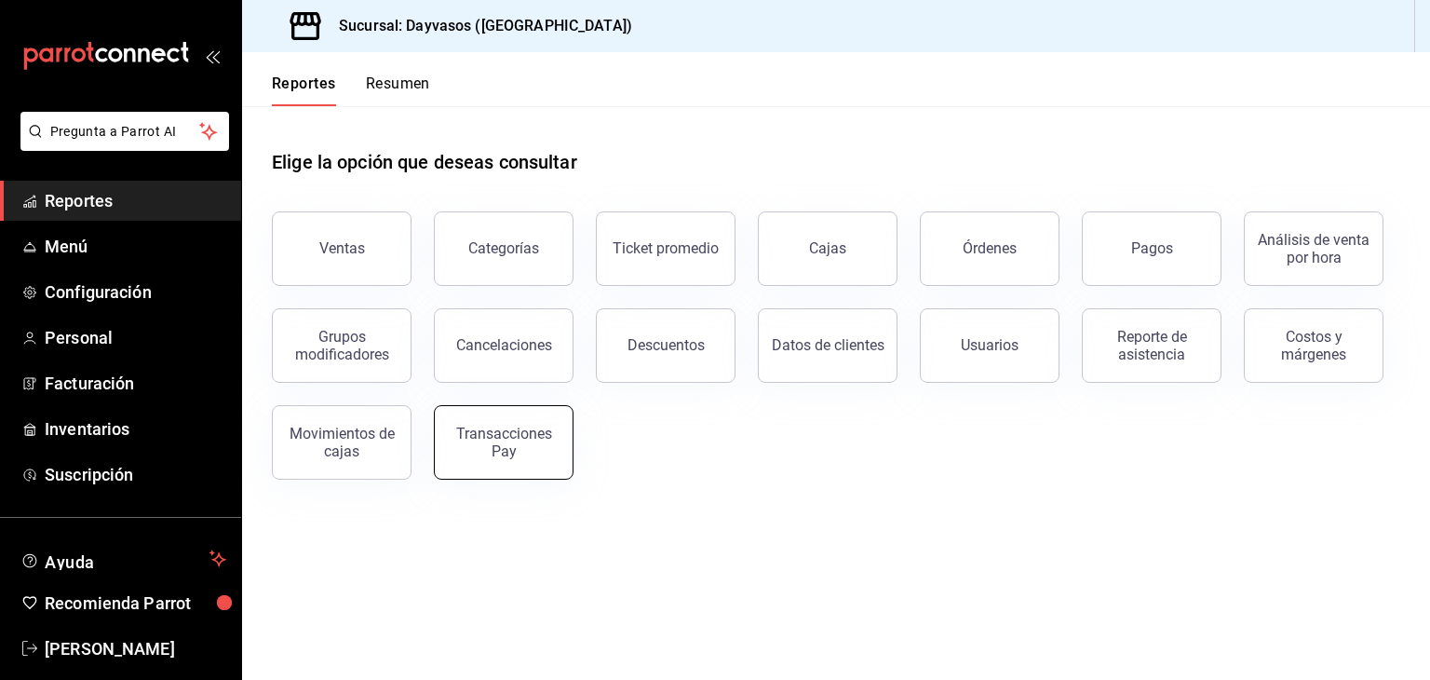
click at [509, 451] on div "Transacciones Pay" at bounding box center [503, 441] width 115 height 35
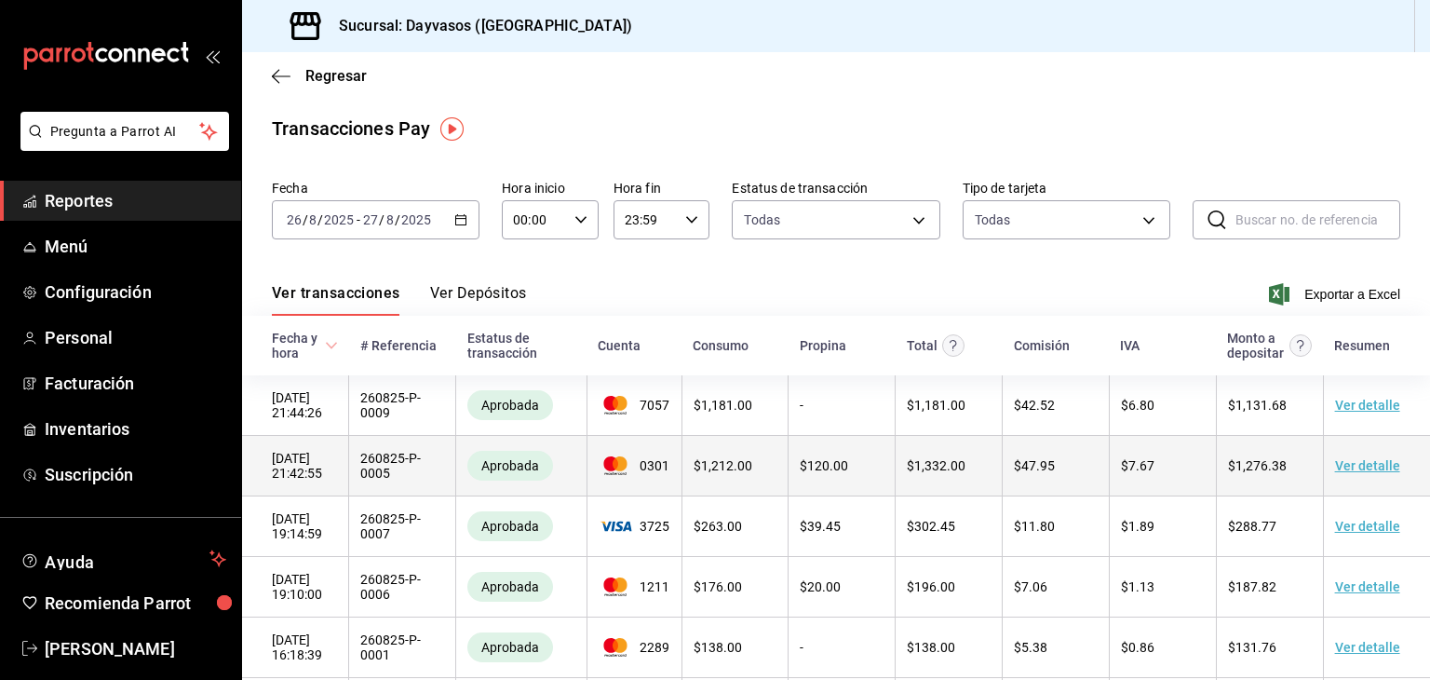
click at [771, 488] on td "$ 1,212.00" at bounding box center [734, 466] width 107 height 61
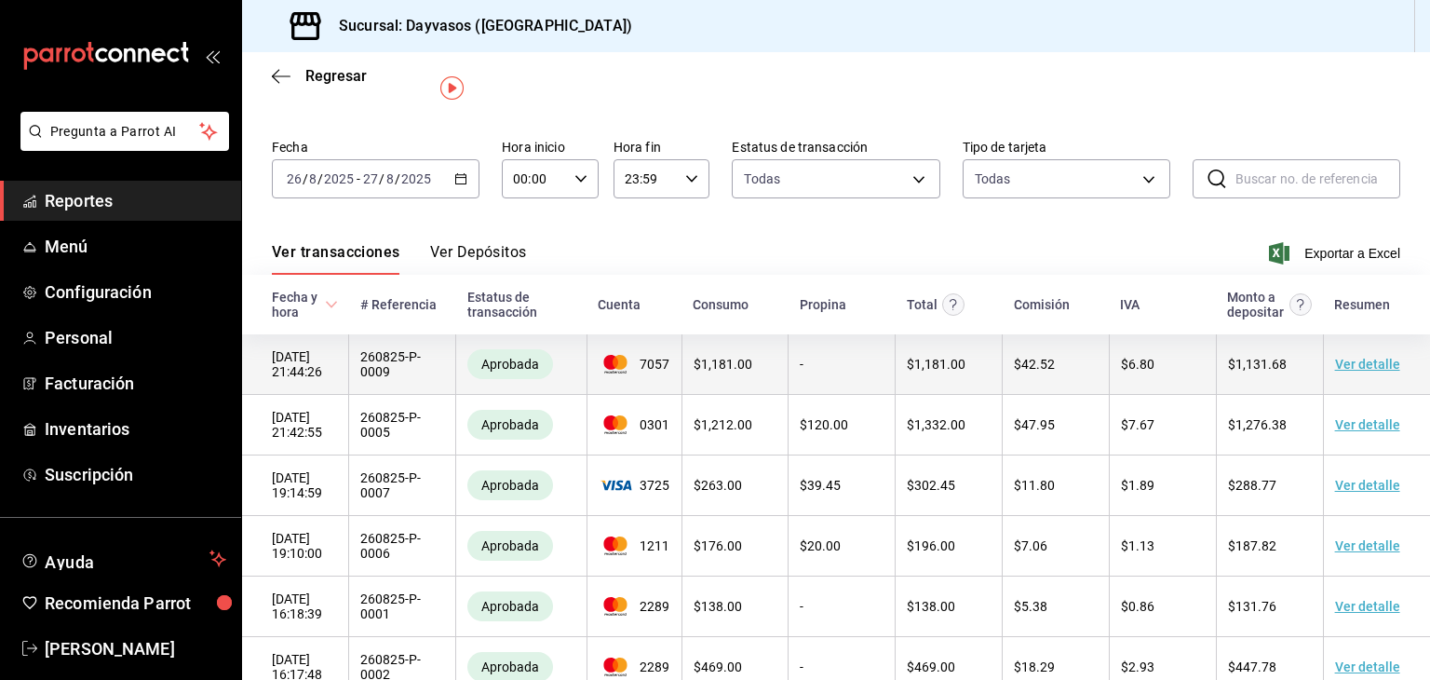
scroll to position [39, 0]
click at [1366, 370] on link "Ver detalle" at bounding box center [1367, 365] width 65 height 15
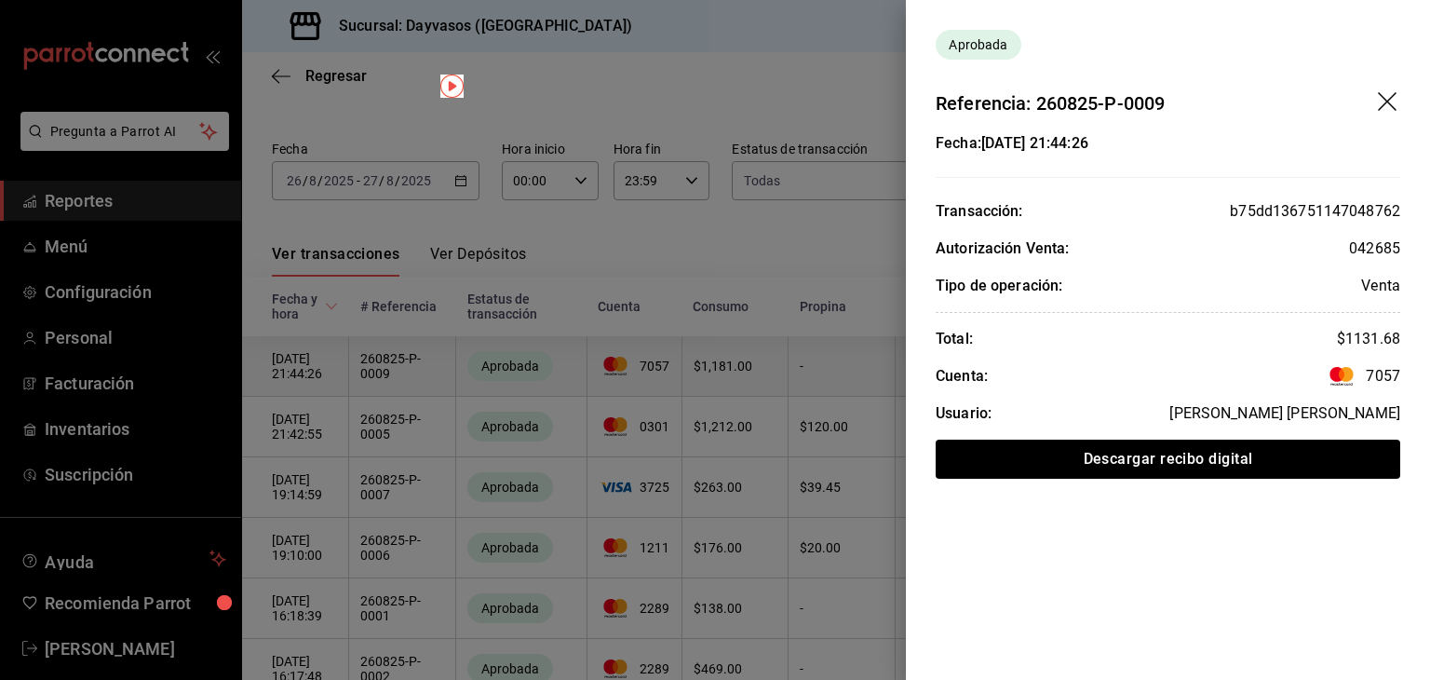
scroll to position [42, 0]
click at [1366, 370] on span "7057" at bounding box center [1362, 376] width 75 height 22
click at [1350, 202] on div "Fecha: [DATE] 21:44:26 Transacción: b75dd136751147048762 Autorización Venta: 04…" at bounding box center [1168, 305] width 524 height 346
click at [1381, 106] on icon "drag" at bounding box center [1387, 101] width 19 height 19
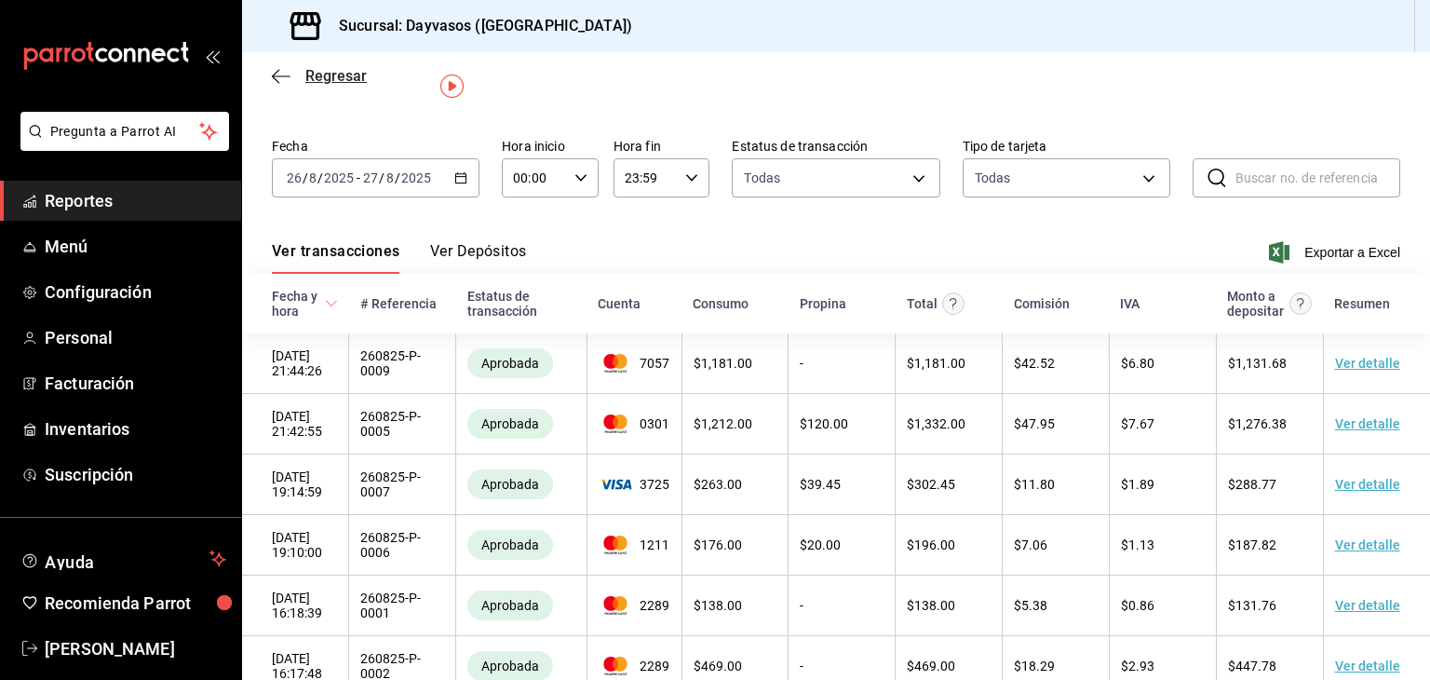
click at [278, 71] on icon "button" at bounding box center [281, 76] width 19 height 17
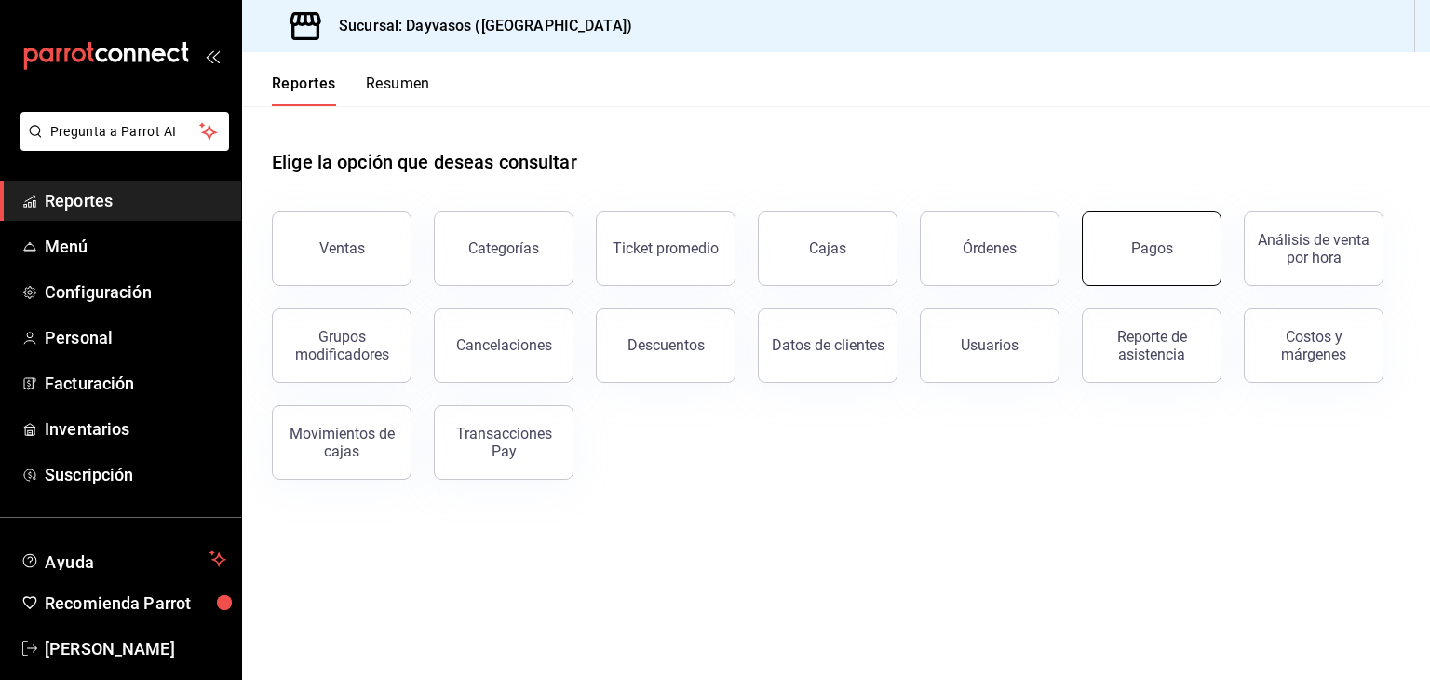
click at [1152, 250] on div "Pagos" at bounding box center [1152, 248] width 42 height 18
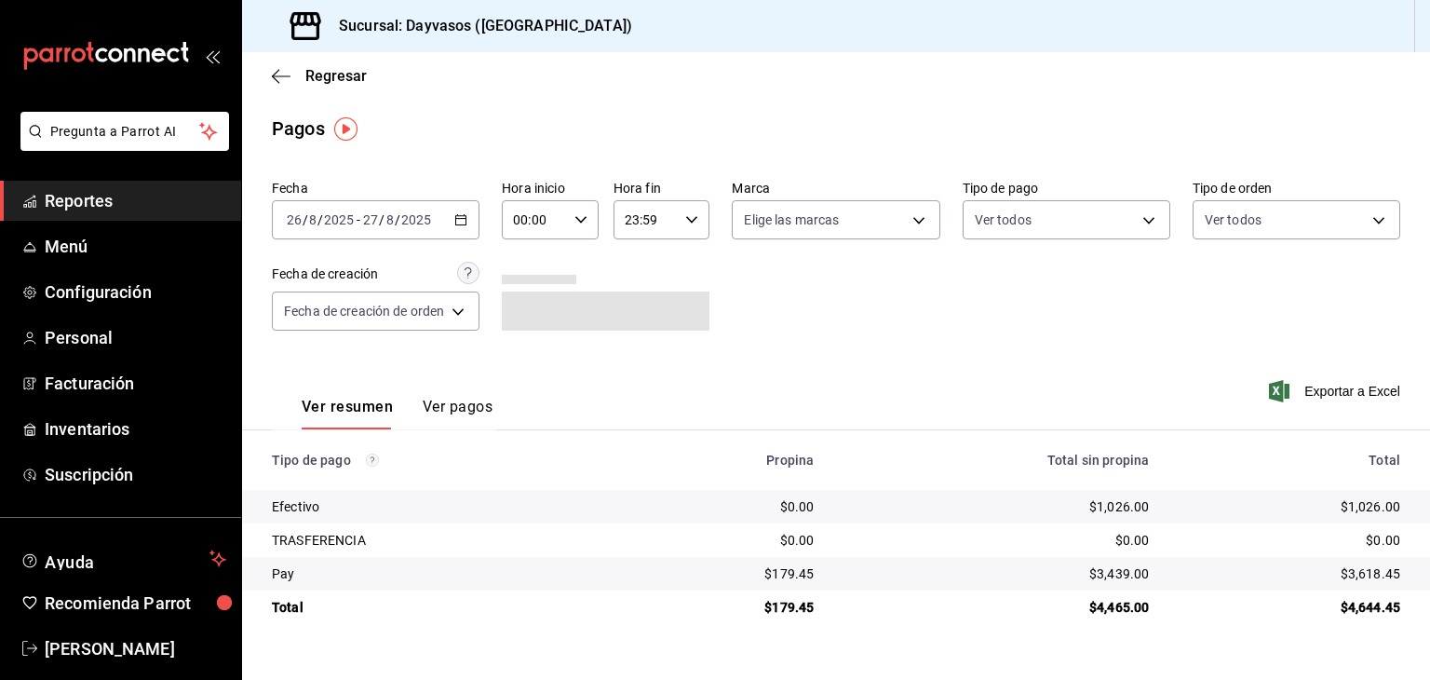
click at [465, 220] on icon "button" at bounding box center [460, 219] width 13 height 13
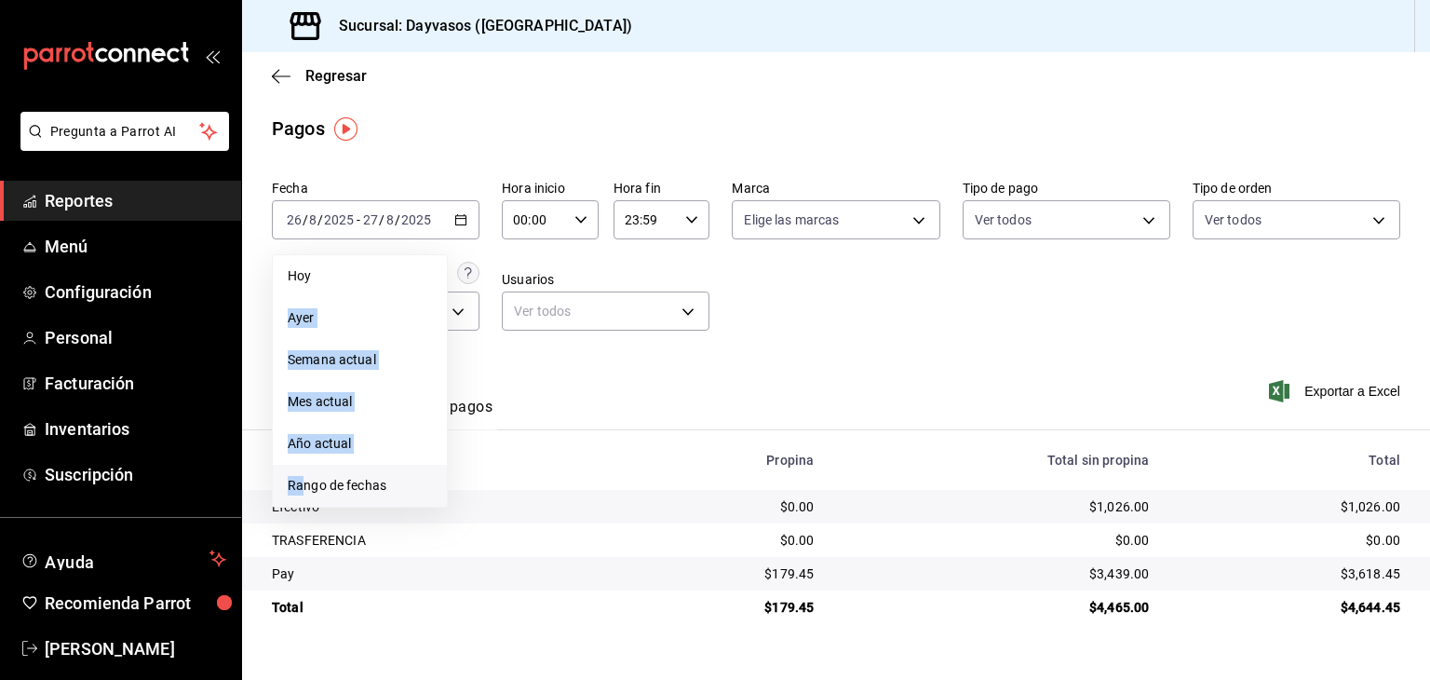
drag, startPoint x: 295, startPoint y: 537, endPoint x: 300, endPoint y: 485, distance: 52.3
click at [300, 473] on ul "[DATE] [DATE] Semana actual Mes actual Año actual Rango de fechas" at bounding box center [360, 380] width 176 height 253
click at [302, 486] on span "Rango de fechas" at bounding box center [360, 486] width 144 height 20
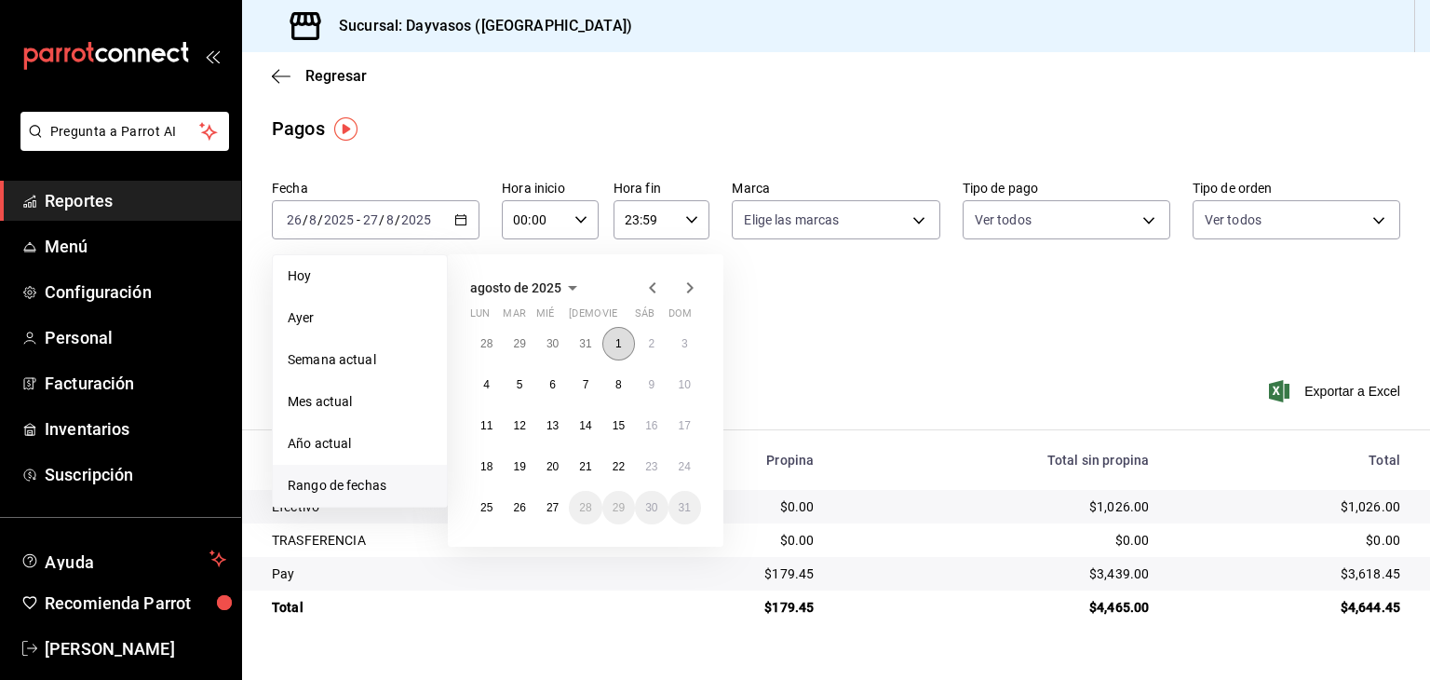
click at [615, 346] on abbr "1" at bounding box center [618, 343] width 7 height 13
click at [552, 511] on abbr "27" at bounding box center [552, 507] width 12 height 13
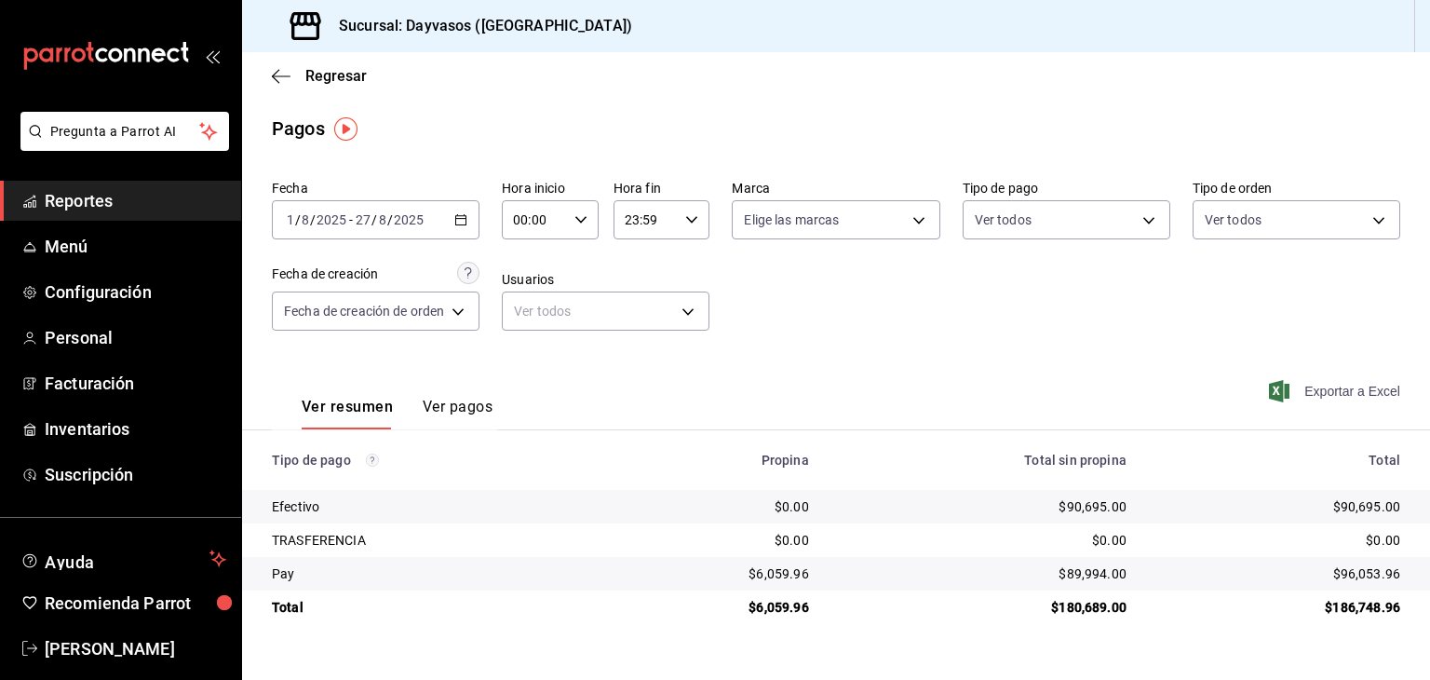
click at [1307, 395] on span "Exportar a Excel" at bounding box center [1336, 391] width 128 height 22
click at [462, 407] on button "Ver pagos" at bounding box center [458, 413] width 70 height 32
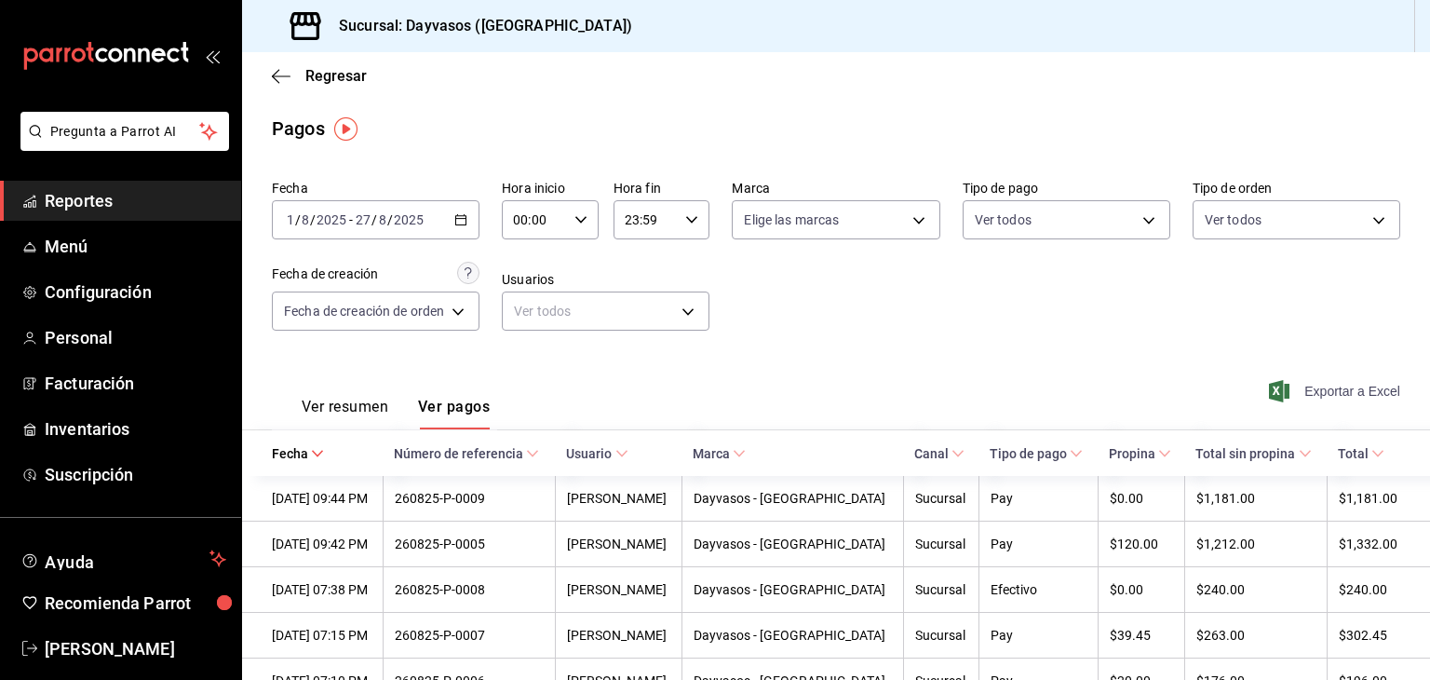
click at [1303, 391] on span "Exportar a Excel" at bounding box center [1336, 391] width 128 height 22
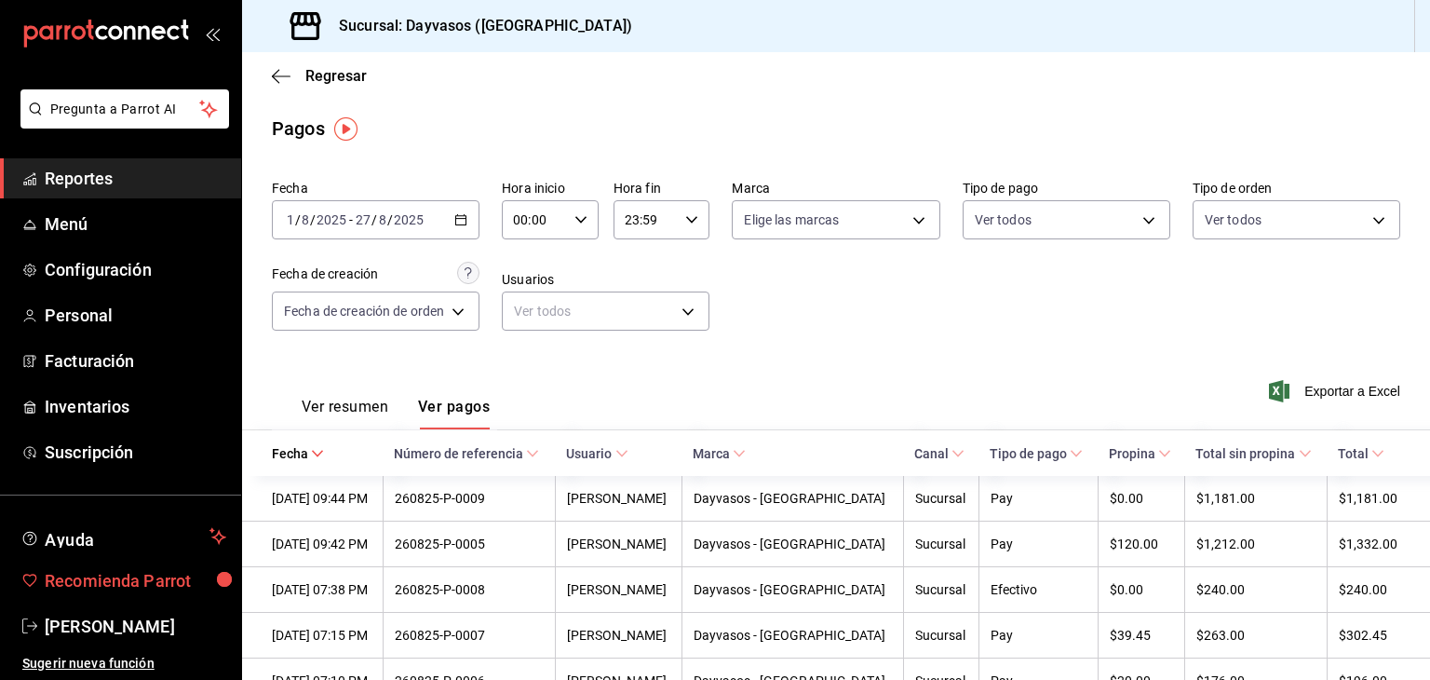
scroll to position [22, 0]
click at [83, 265] on span "Configuración" at bounding box center [136, 269] width 182 height 25
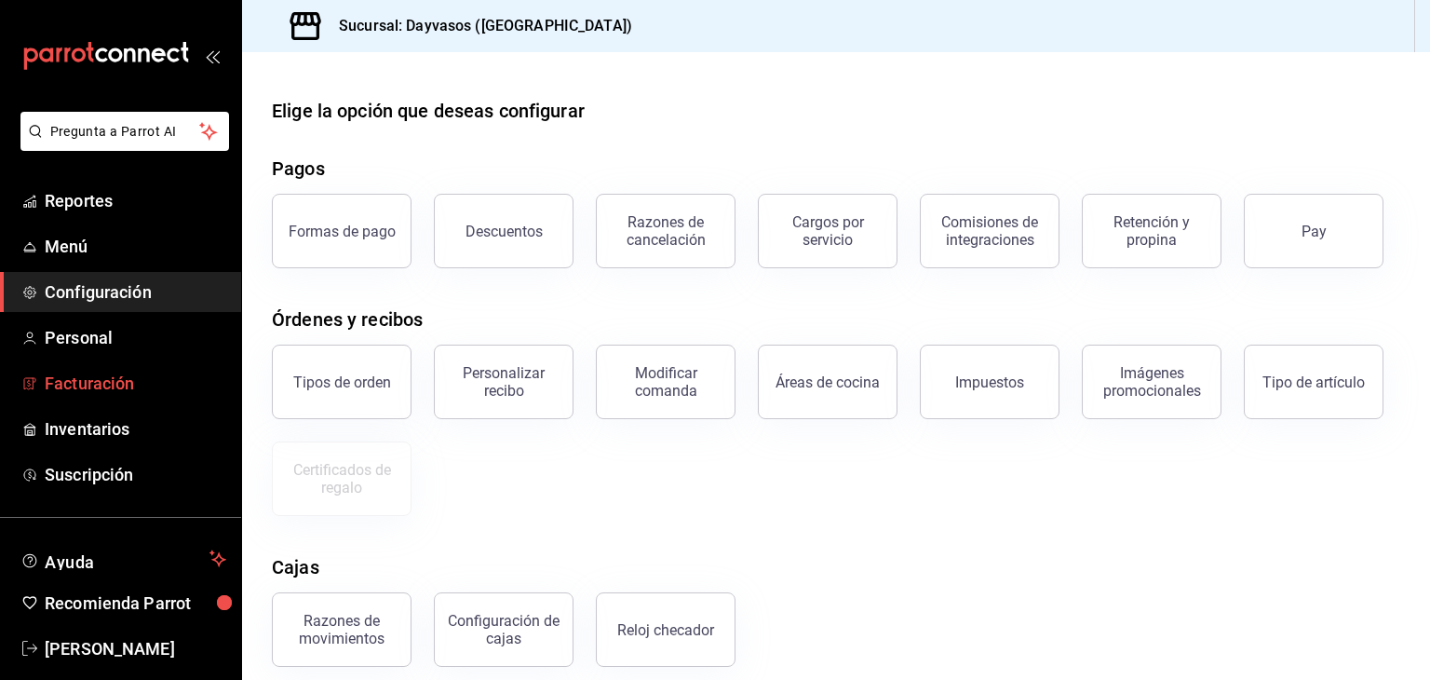
click at [82, 385] on span "Facturación" at bounding box center [136, 382] width 182 height 25
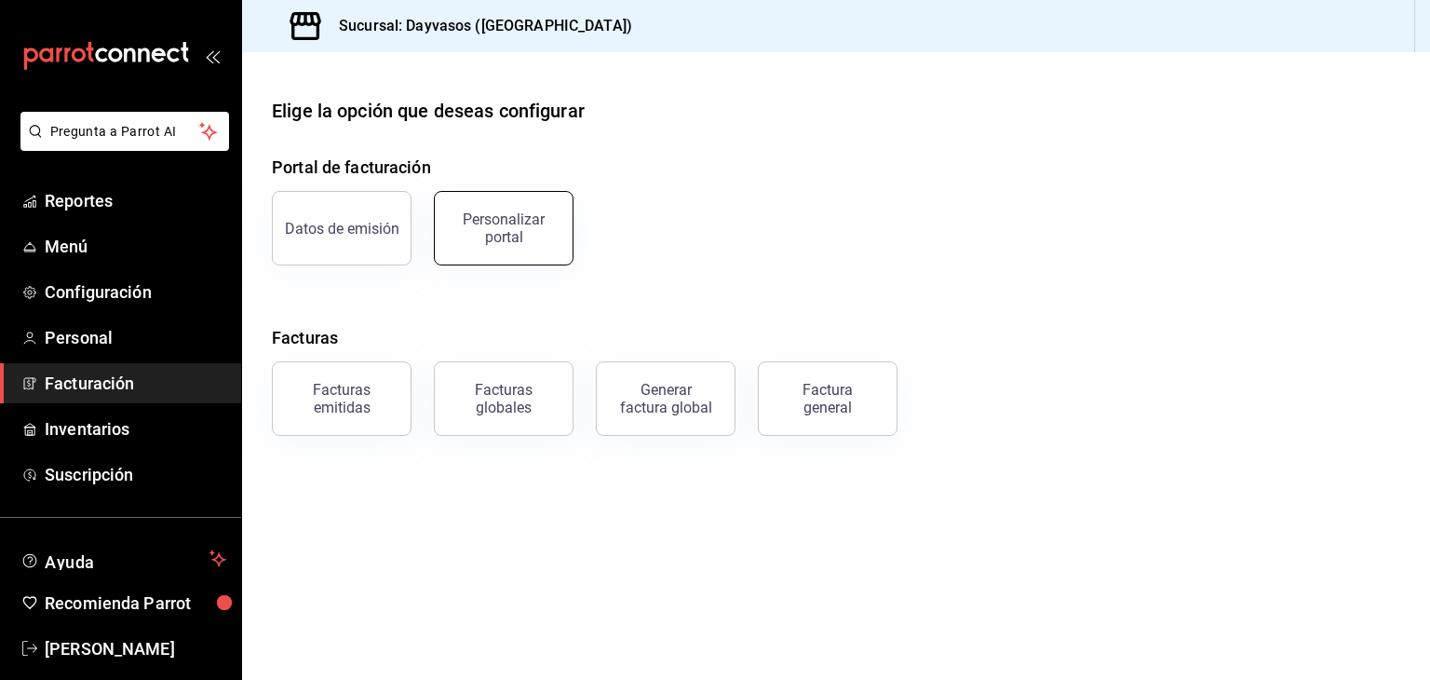
click at [503, 221] on div "Personalizar portal" at bounding box center [503, 227] width 115 height 35
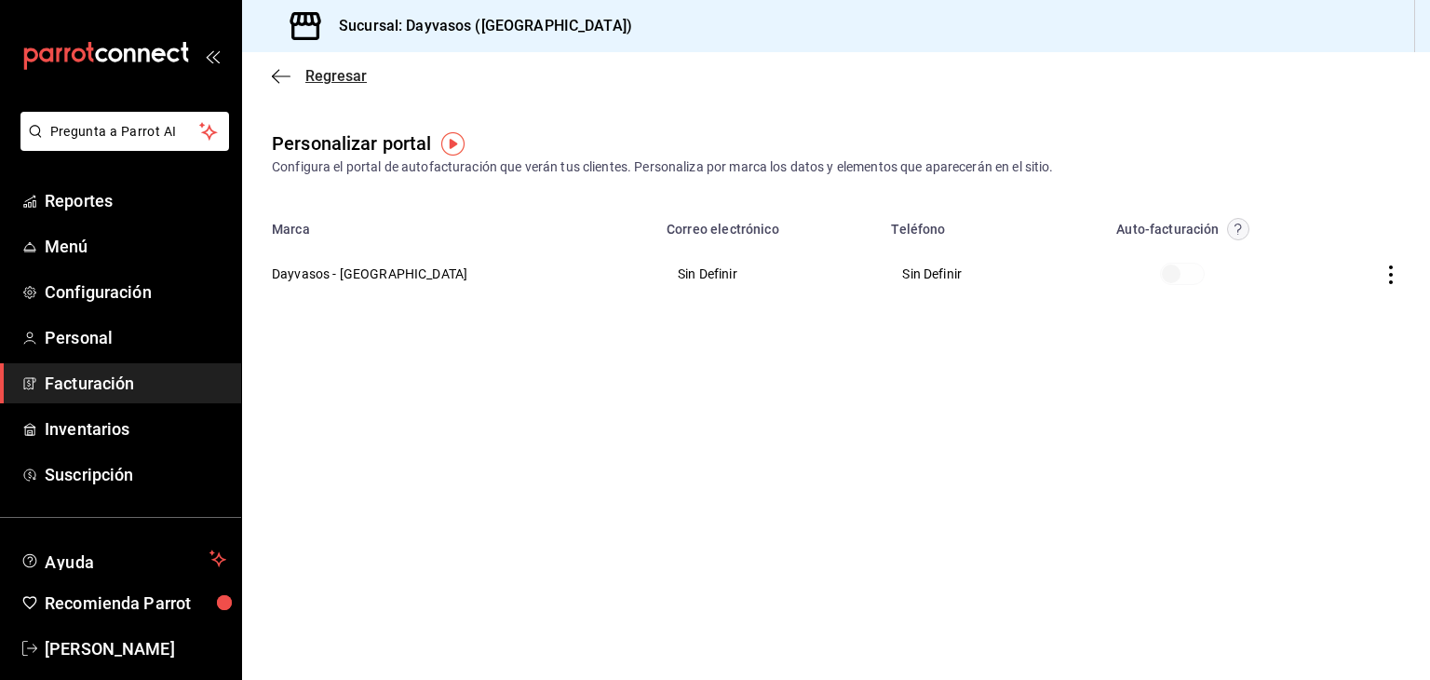
click at [279, 70] on span "Regresar" at bounding box center [319, 76] width 95 height 18
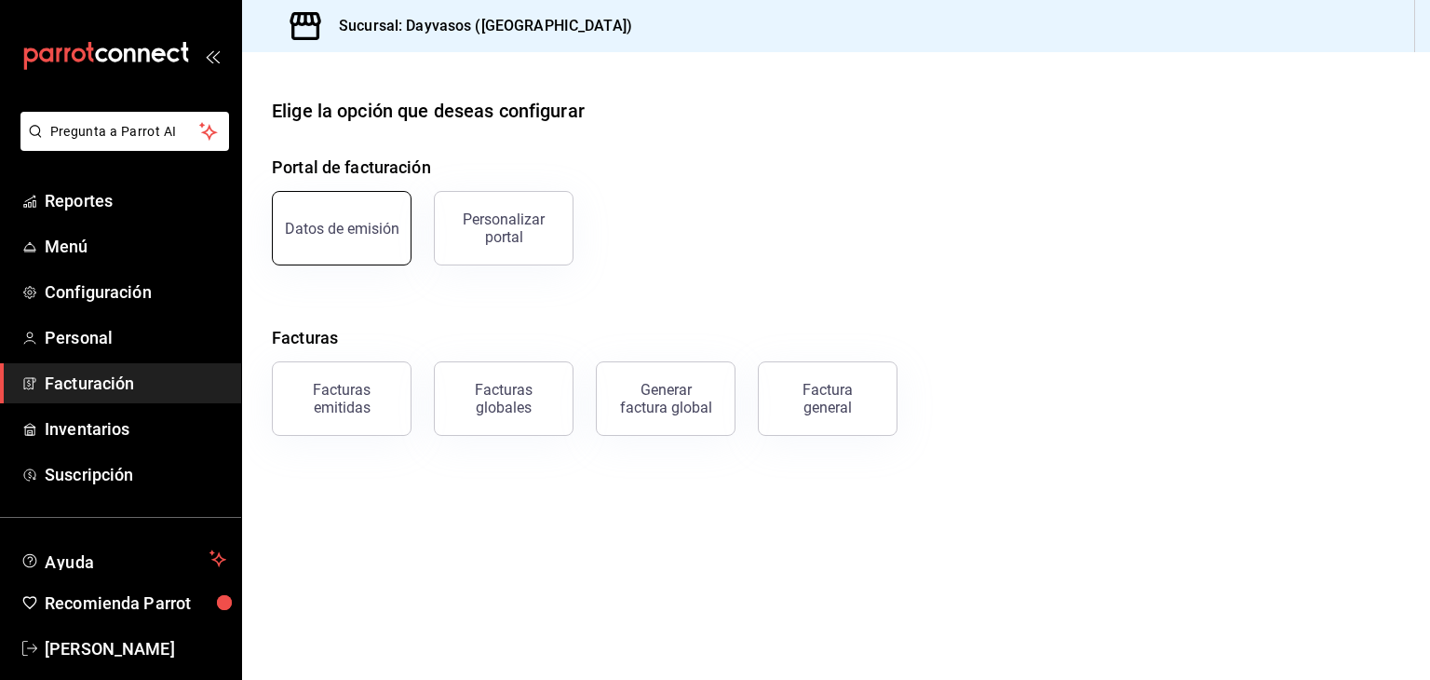
click at [317, 234] on div "Datos de emisión" at bounding box center [342, 229] width 114 height 18
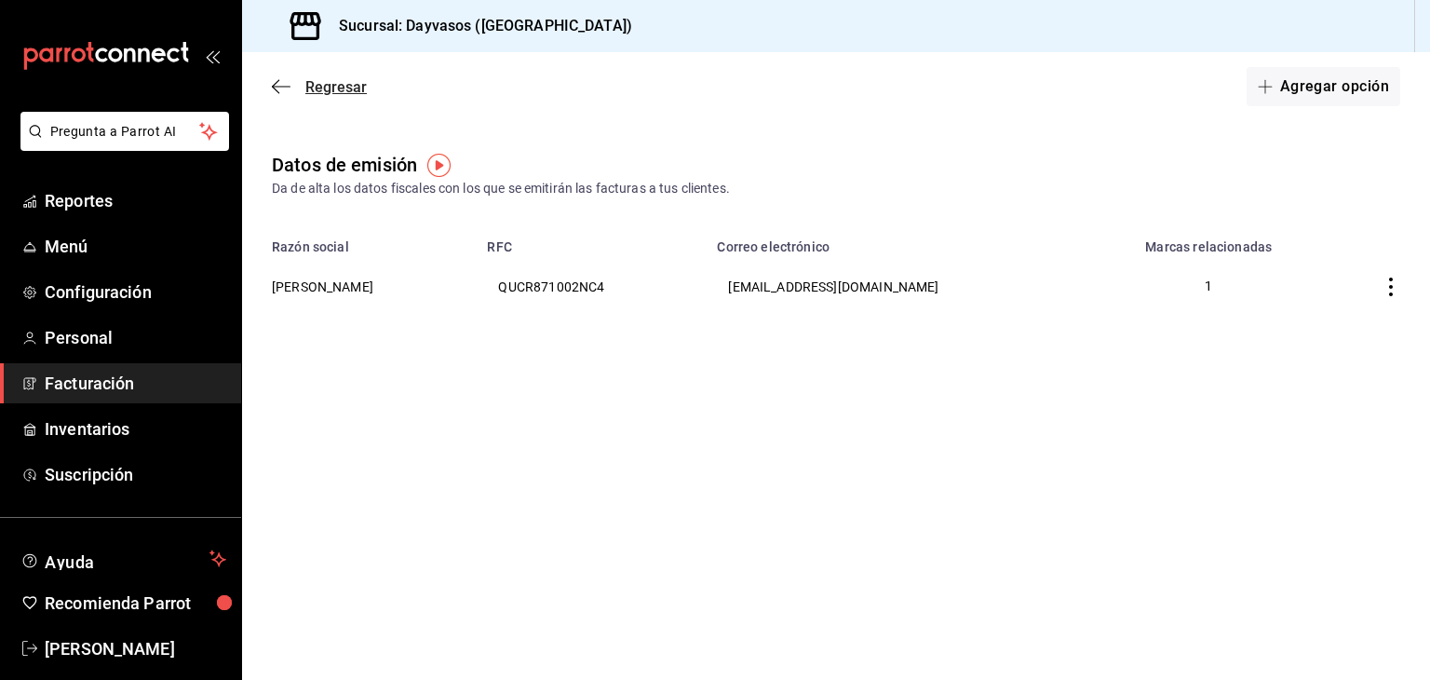
click at [277, 88] on icon "button" at bounding box center [281, 86] width 19 height 17
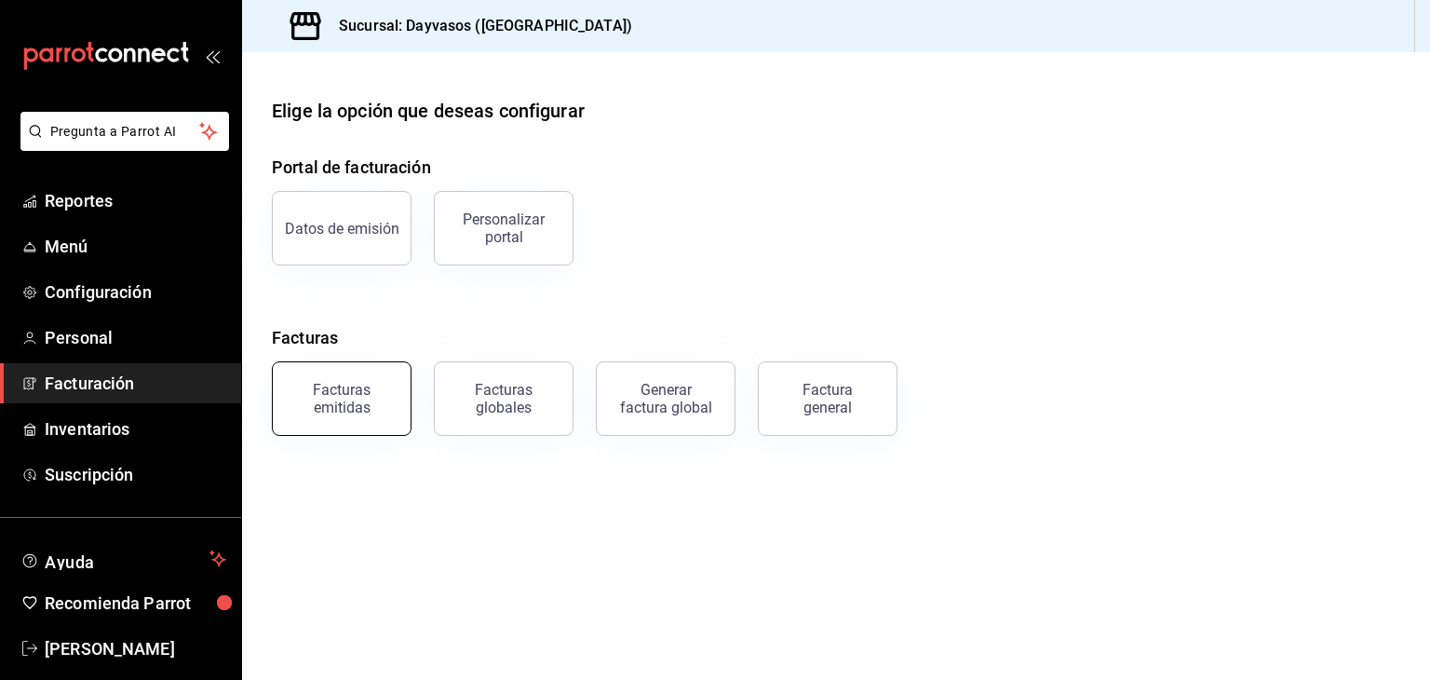
click at [348, 411] on div "Facturas emitidas" at bounding box center [341, 398] width 115 height 35
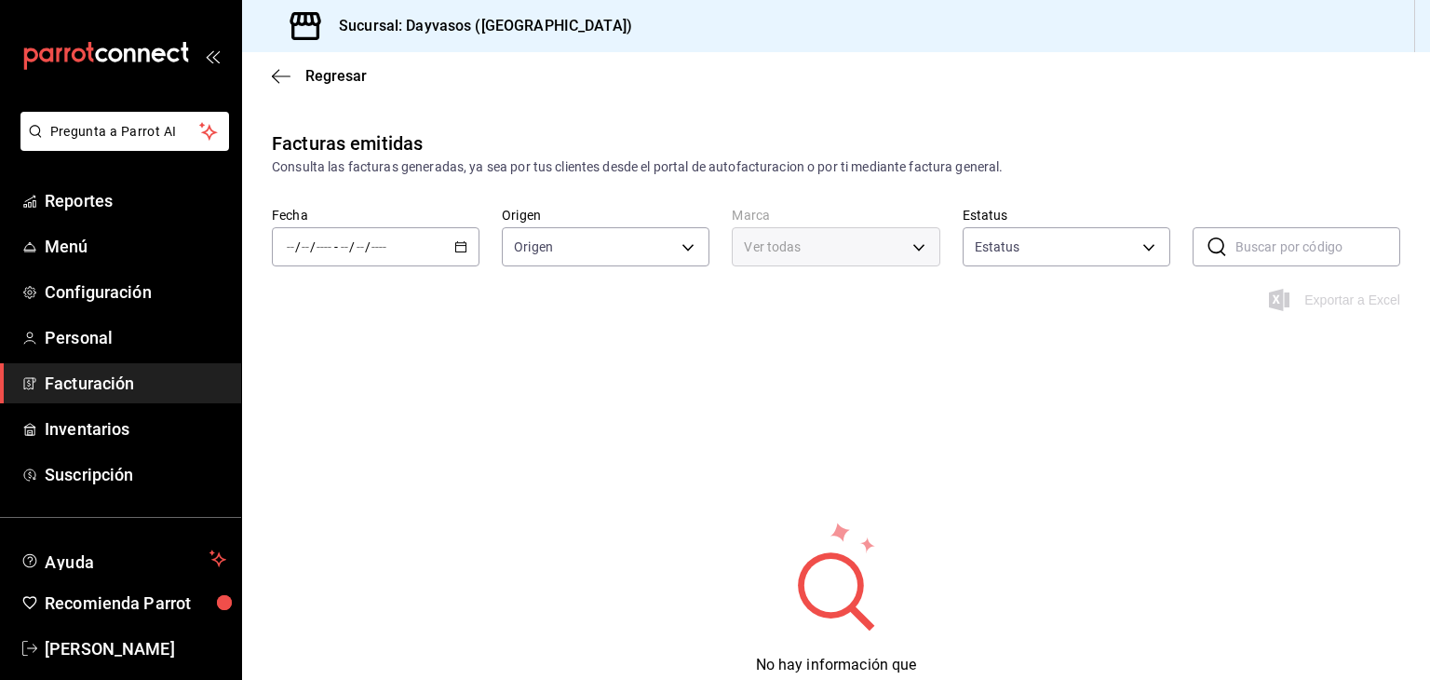
type input "ORDER_INVOICE,GENERAL_INVOICE"
type input "ACTIVE,PENDING_CANCELLATION,CANCELLED,PRE_CANCELLED"
type input "9712e7d5-7633-4eee-9c09-fccef5b7d44a"
click at [280, 72] on icon "button" at bounding box center [281, 76] width 19 height 17
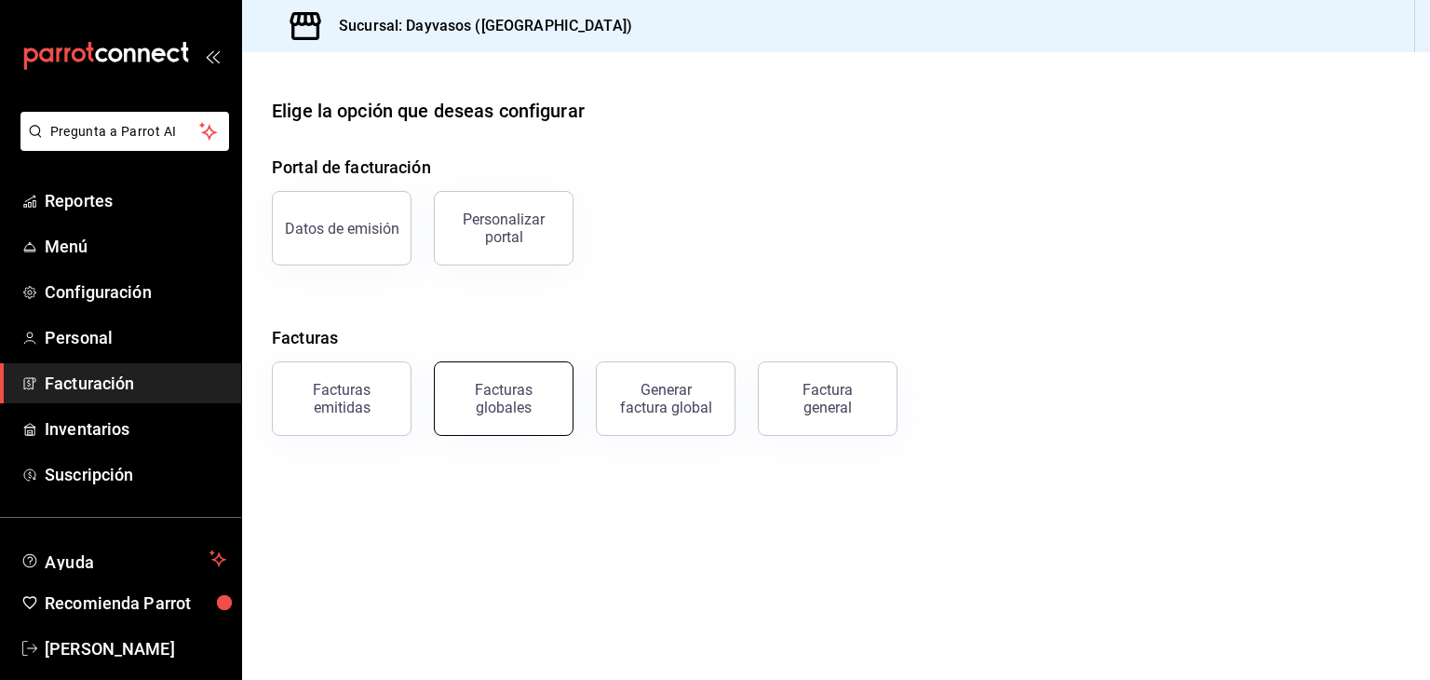
click at [488, 407] on div "Facturas globales" at bounding box center [503, 398] width 115 height 35
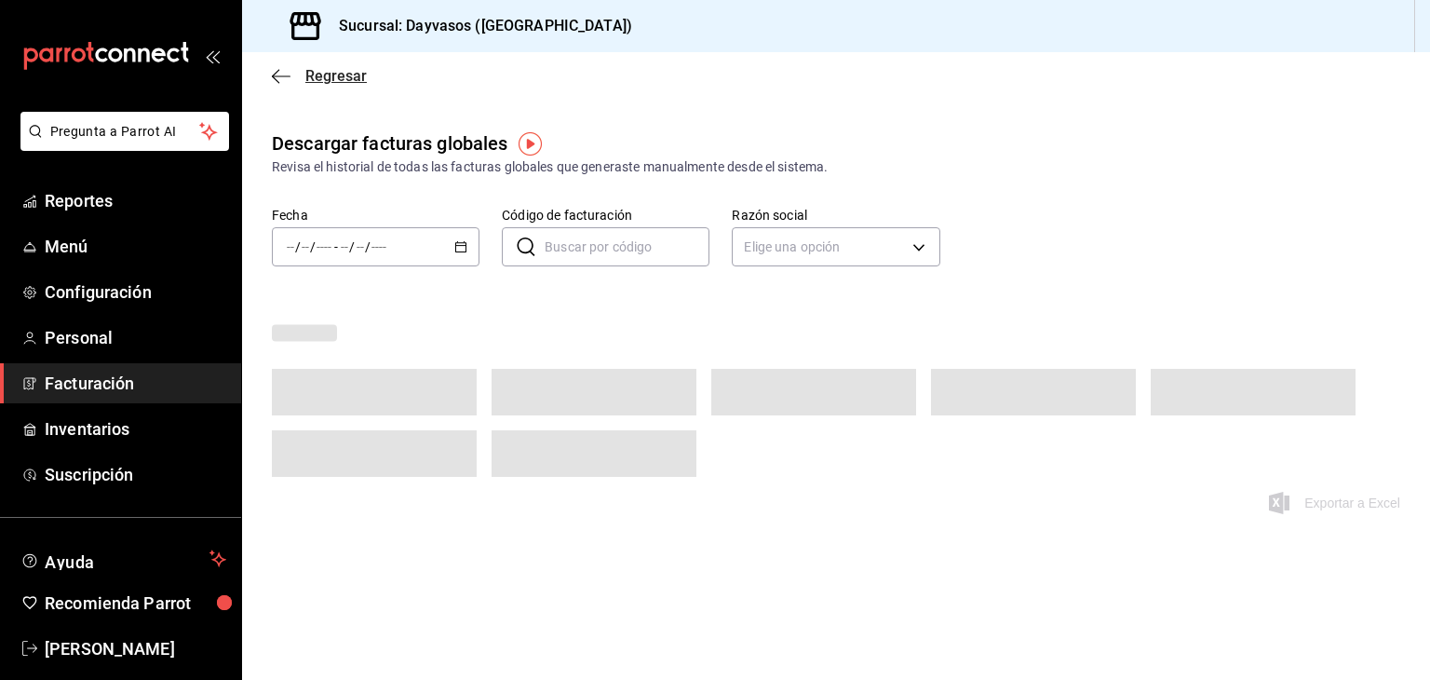
click at [272, 71] on icon "button" at bounding box center [281, 76] width 19 height 17
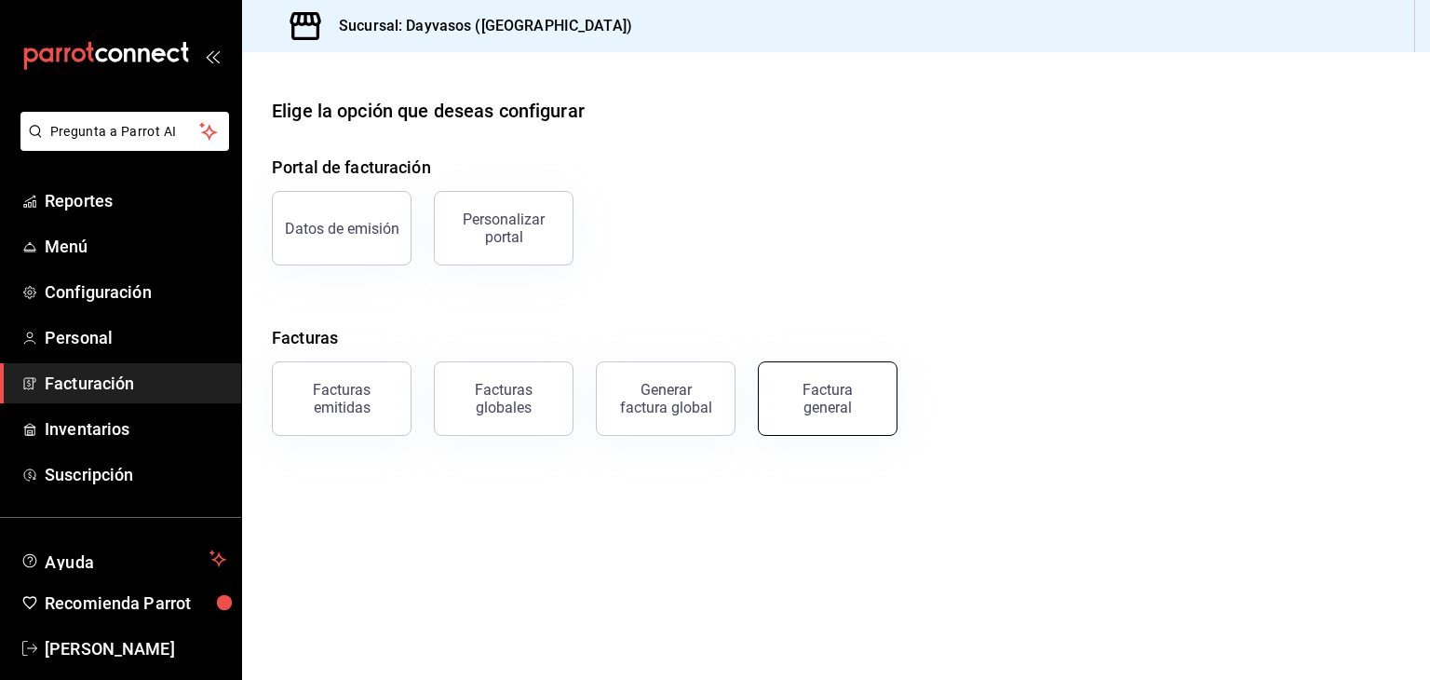
click at [840, 404] on div "Factura general" at bounding box center [827, 398] width 93 height 35
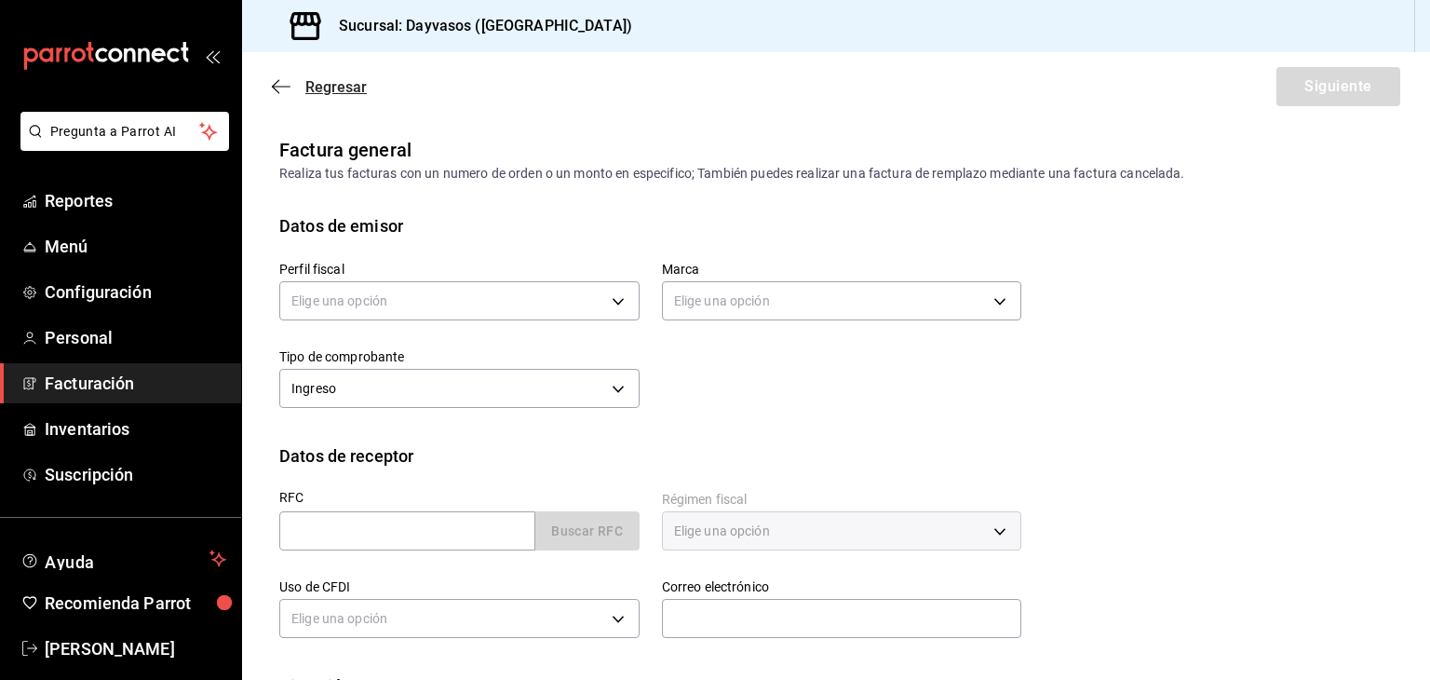
click at [280, 83] on icon "button" at bounding box center [281, 86] width 19 height 17
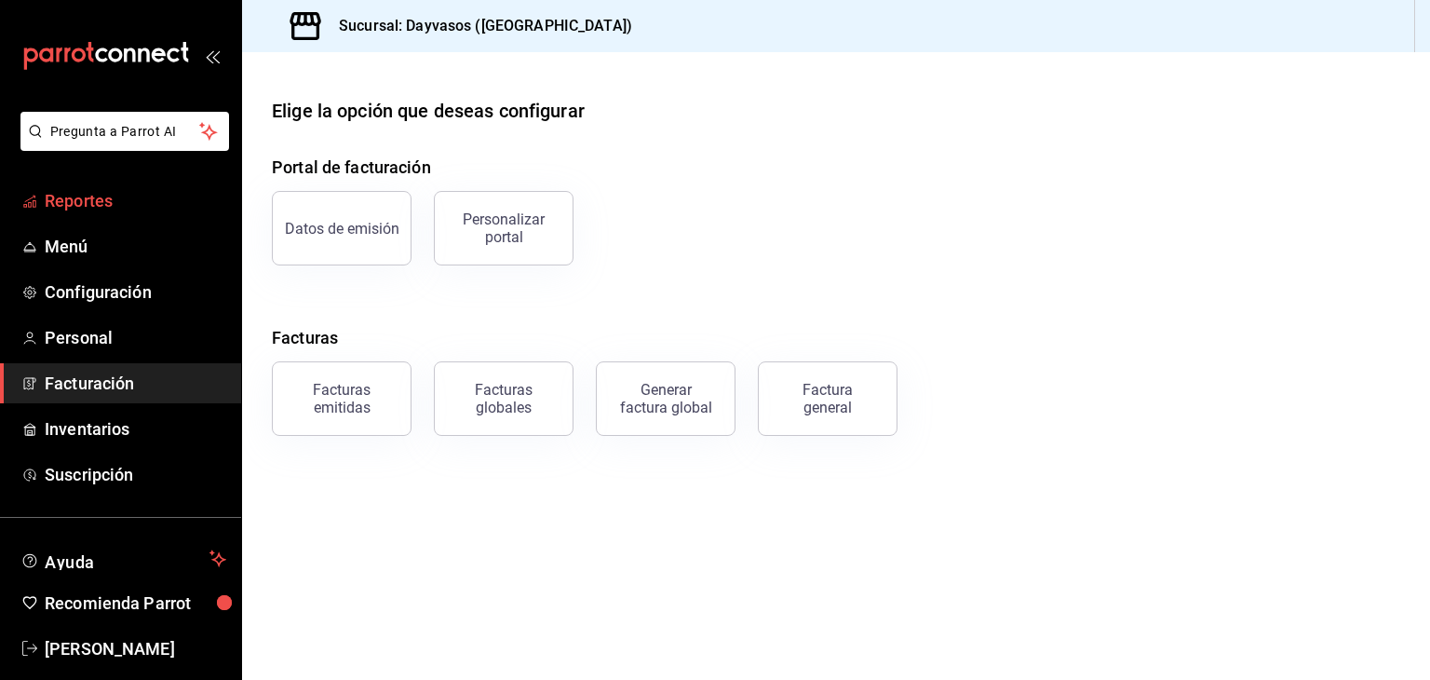
click at [62, 196] on span "Reportes" at bounding box center [136, 200] width 182 height 25
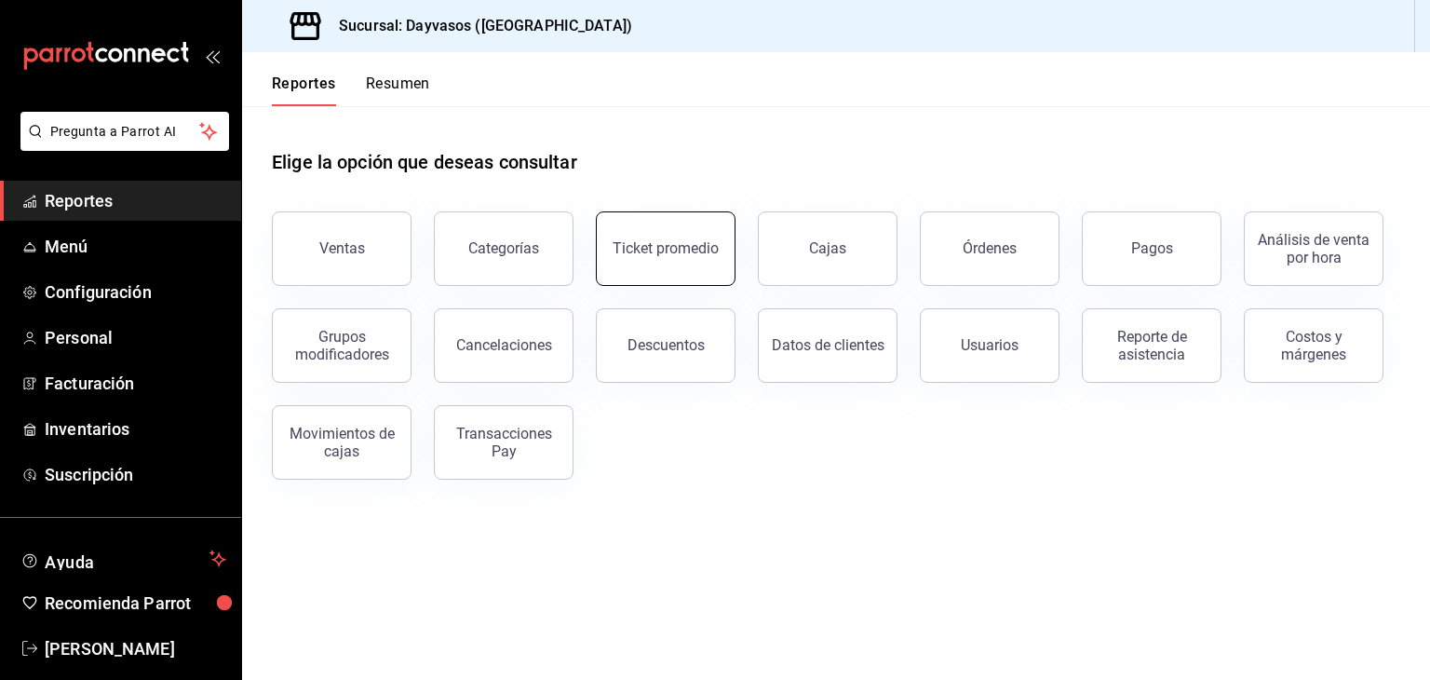
click at [625, 249] on div "Ticket promedio" at bounding box center [666, 248] width 106 height 18
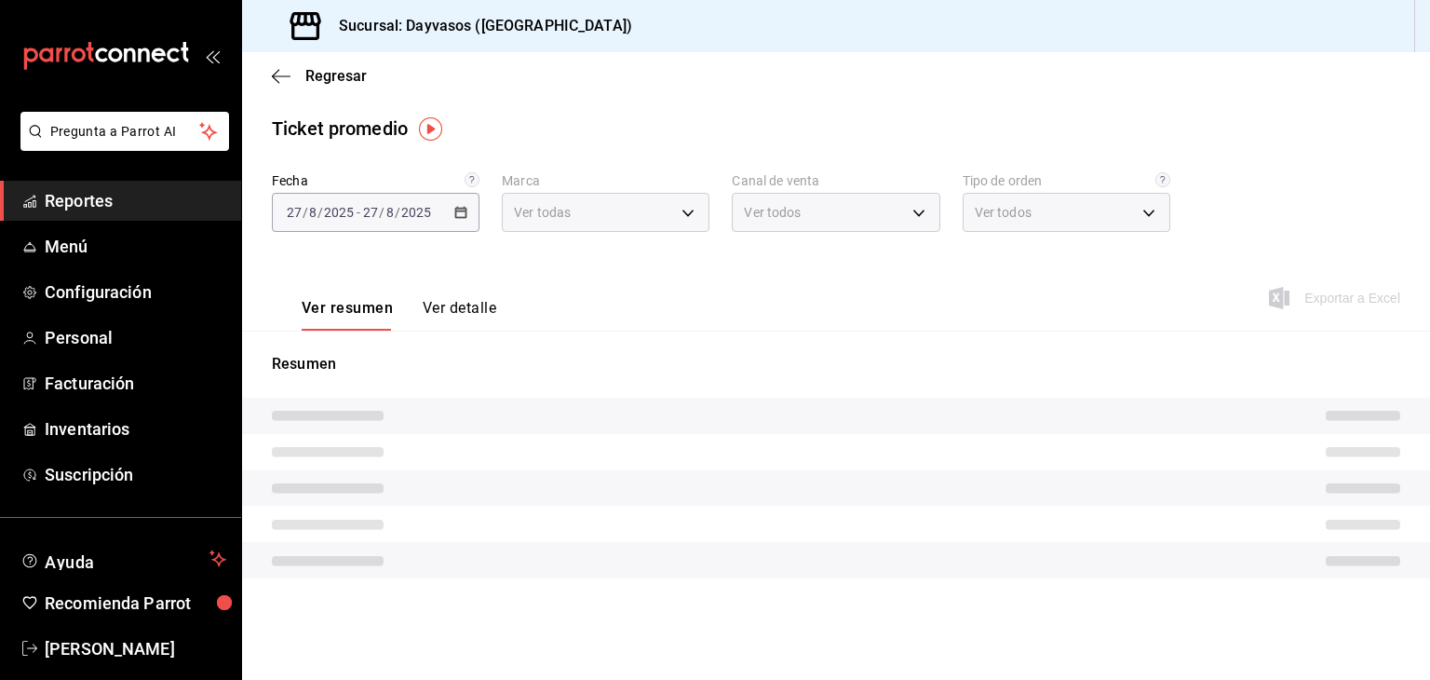
type input "9712e7d5-7633-4eee-9c09-fccef5b7d44a"
type input "PARROT,UBER_EATS,RAPPI,DIDI_FOOD,ONLINE"
type input "6e3daed0-2529-4e74-8acc-9de44016e6a0,698a99bf-0f07-4b71-bdfb-652715f90bd4,09e70…"
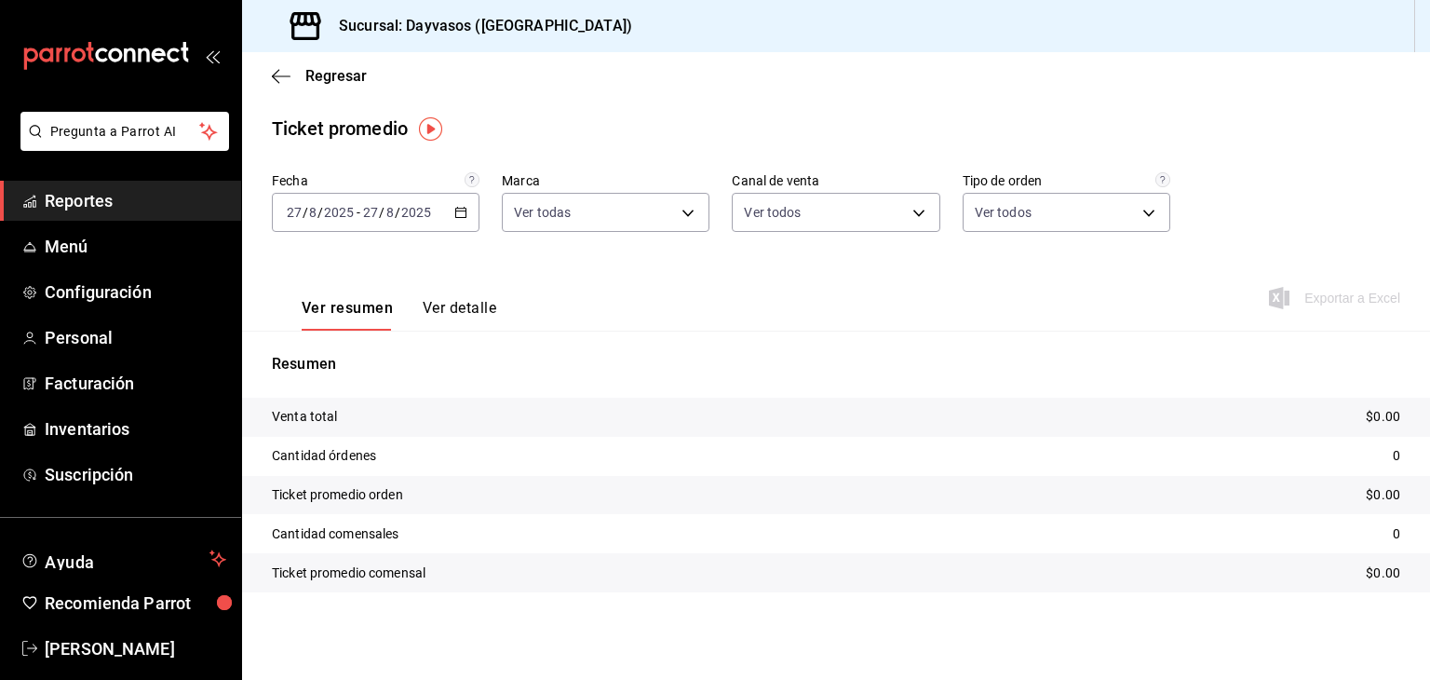
click at [450, 304] on button "Ver detalle" at bounding box center [460, 315] width 74 height 32
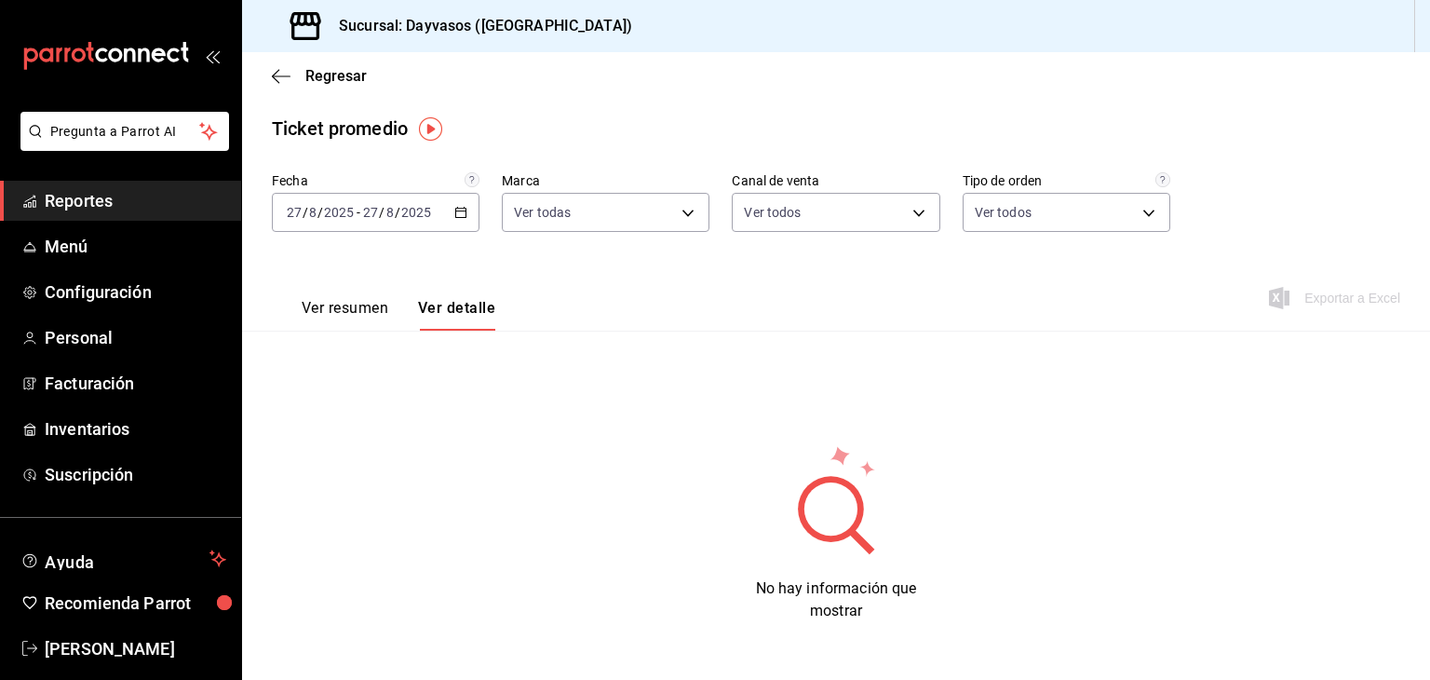
click at [364, 307] on button "Ver resumen" at bounding box center [345, 315] width 87 height 32
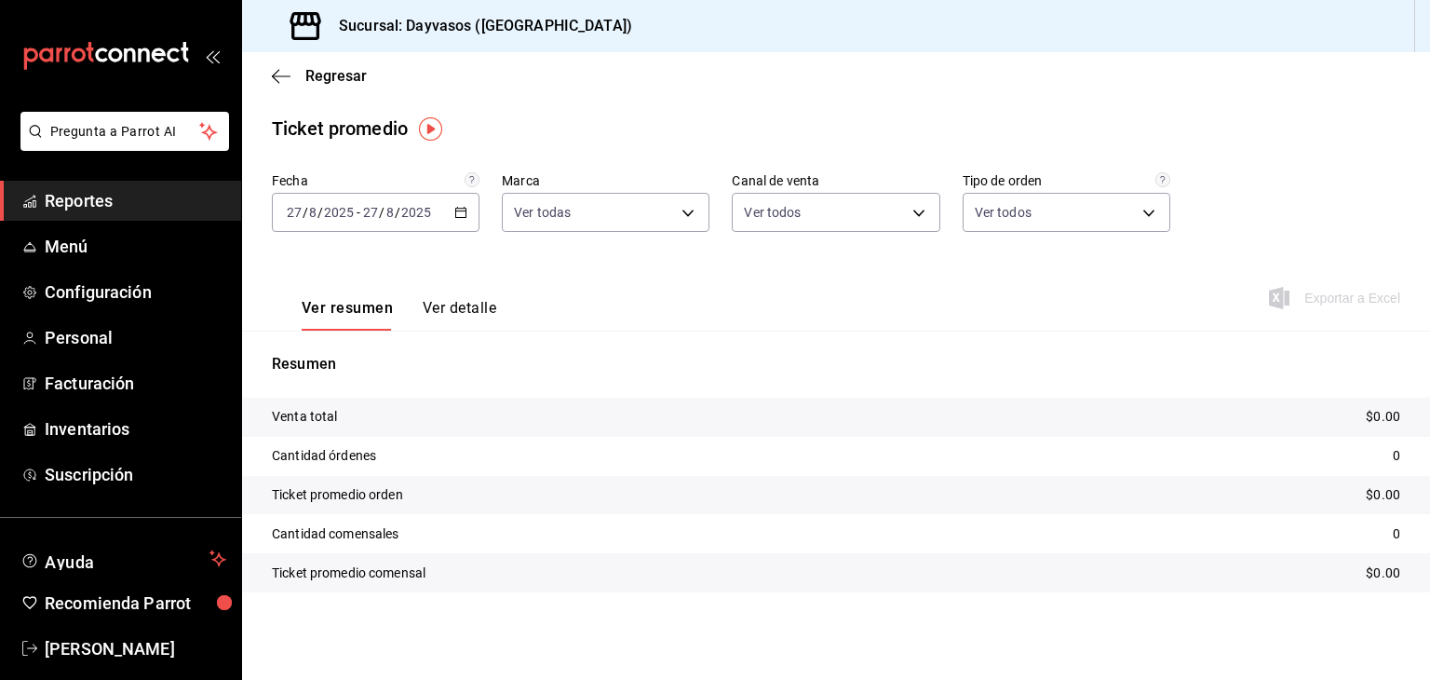
click at [464, 217] on \(Stroke\) "button" at bounding box center [460, 213] width 11 height 10
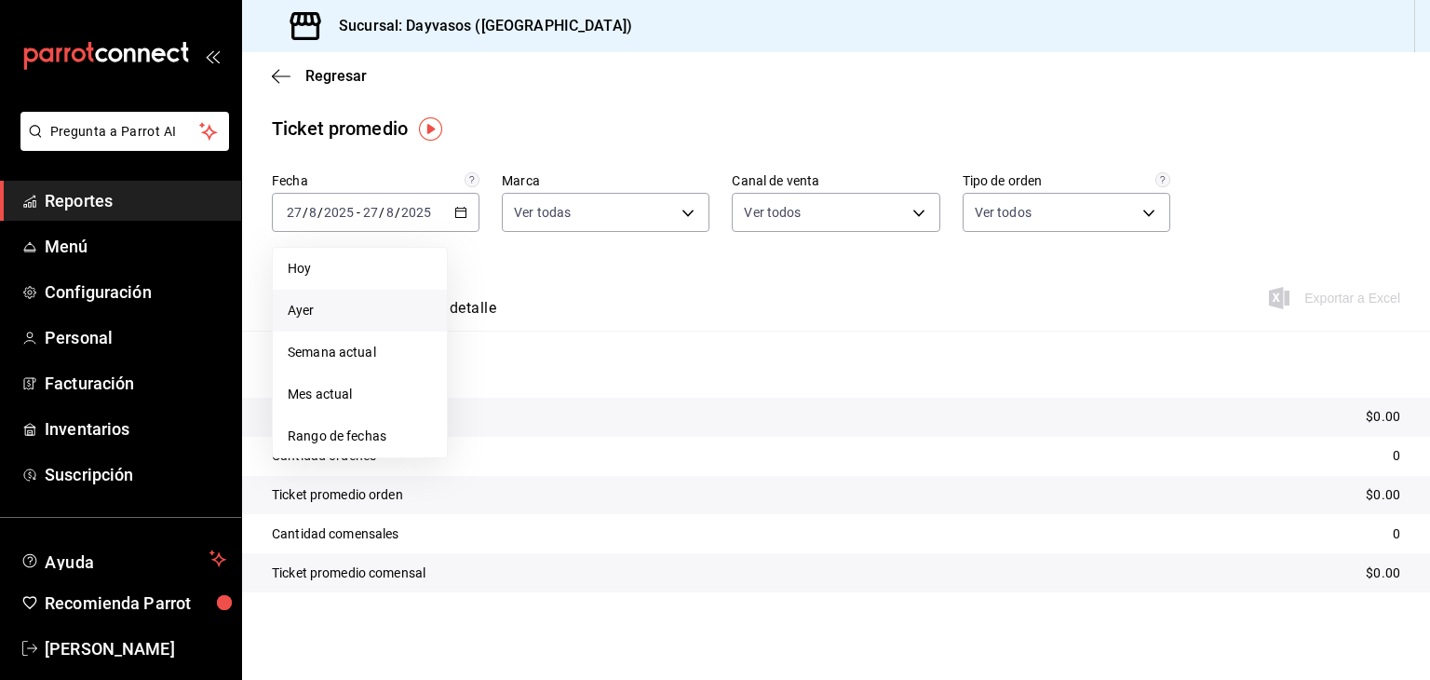
click at [307, 313] on span "Ayer" at bounding box center [360, 311] width 144 height 20
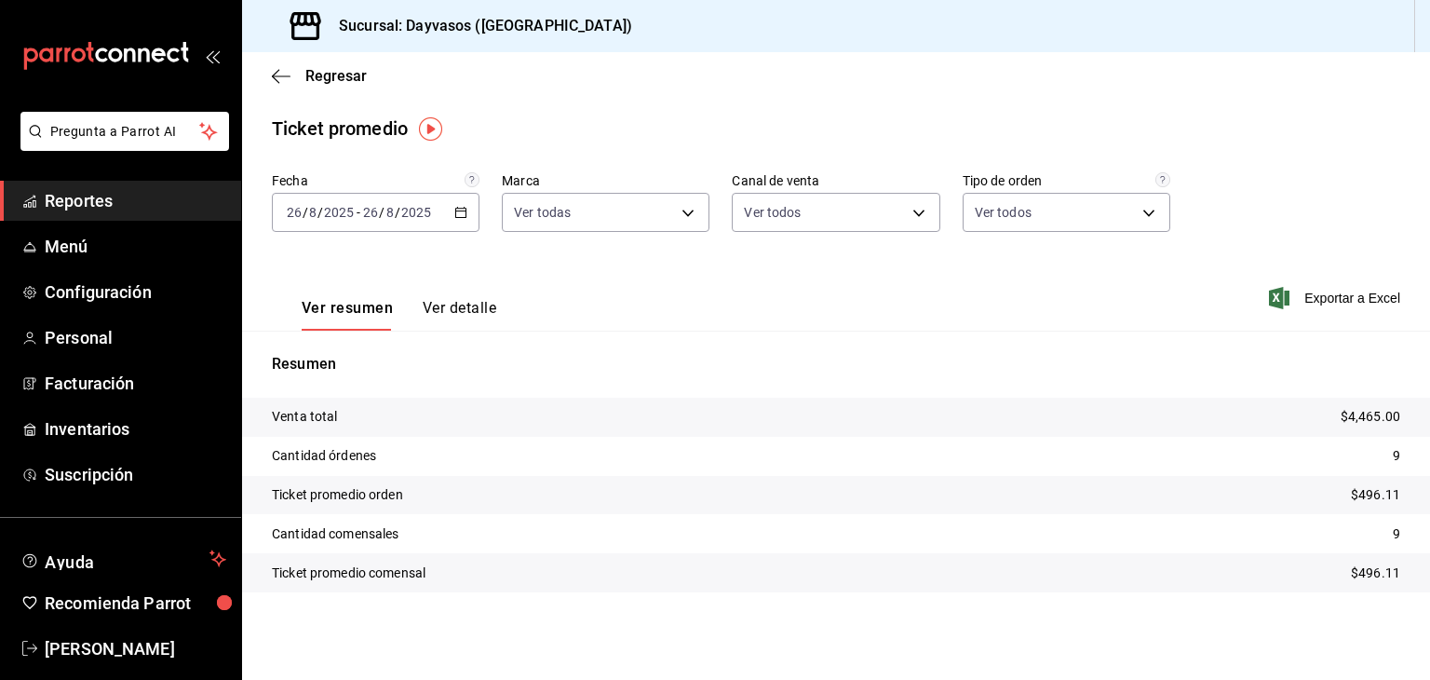
click at [463, 215] on icon "button" at bounding box center [460, 212] width 13 height 13
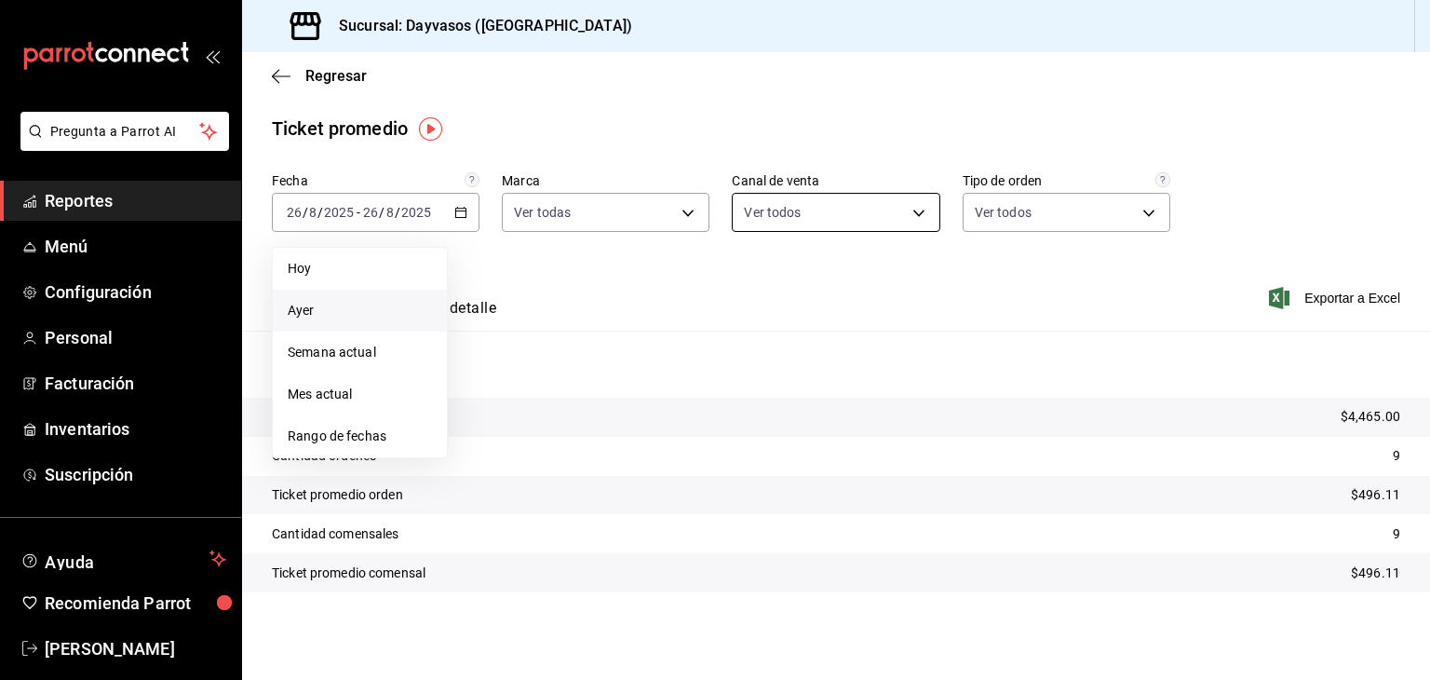
click at [930, 206] on body "Pregunta a Parrot AI Reportes Menú Configuración Personal Facturación Inventari…" at bounding box center [715, 340] width 1430 height 680
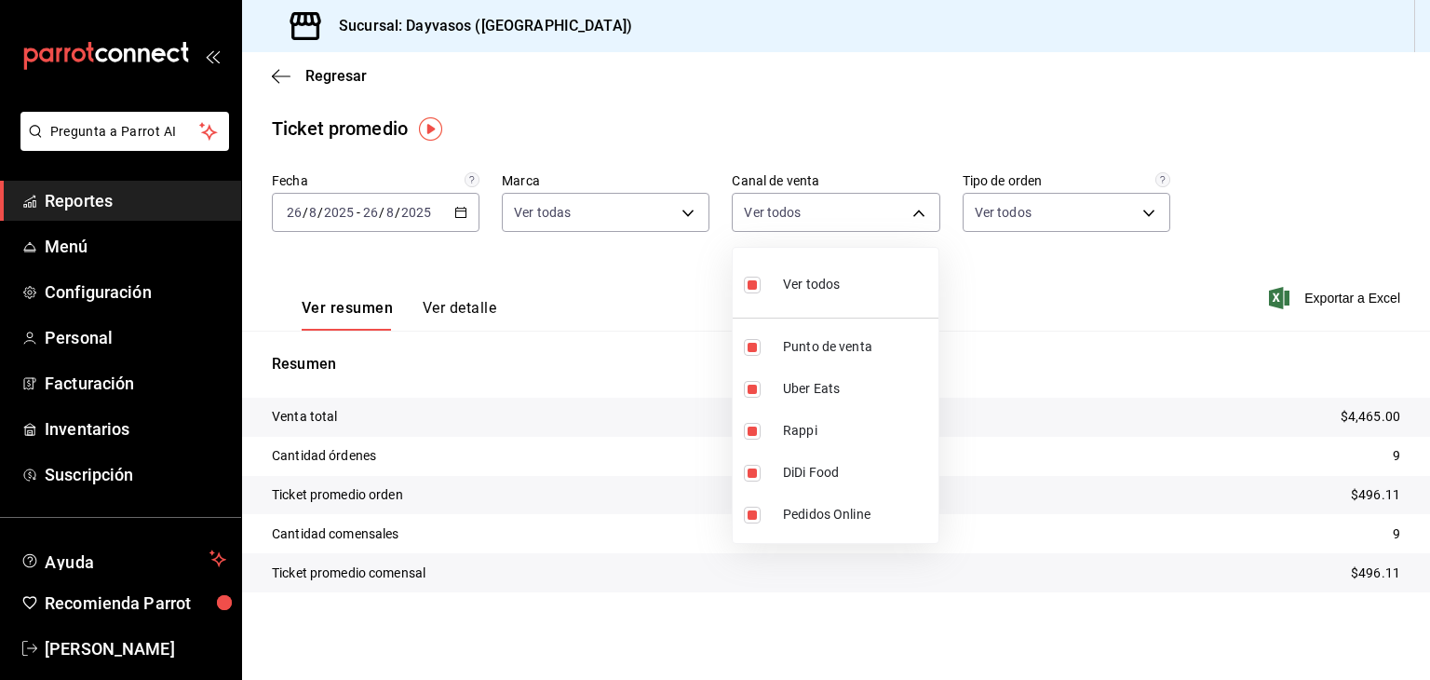
click at [1142, 209] on div at bounding box center [715, 340] width 1430 height 680
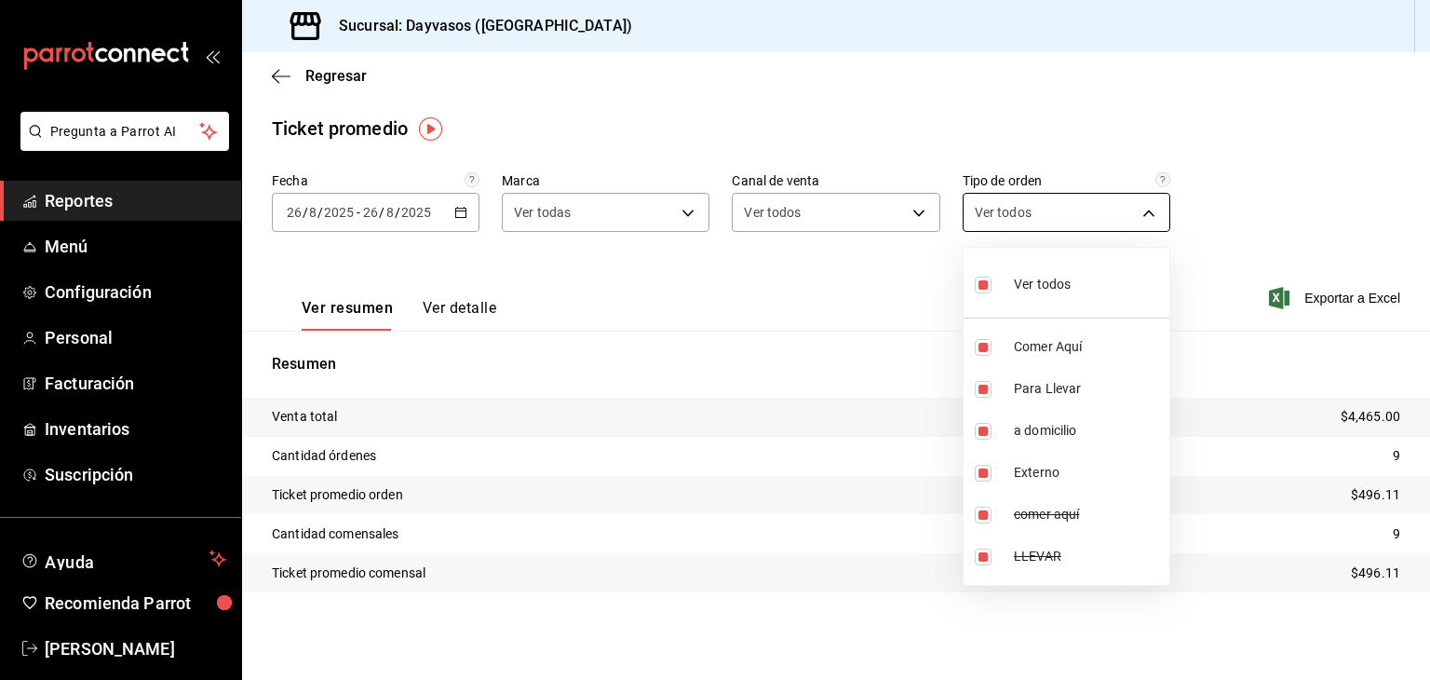
click at [1143, 216] on body "Pregunta a Parrot AI Reportes Menú Configuración Personal Facturación Inventari…" at bounding box center [715, 340] width 1430 height 680
click at [275, 70] on div at bounding box center [715, 340] width 1430 height 680
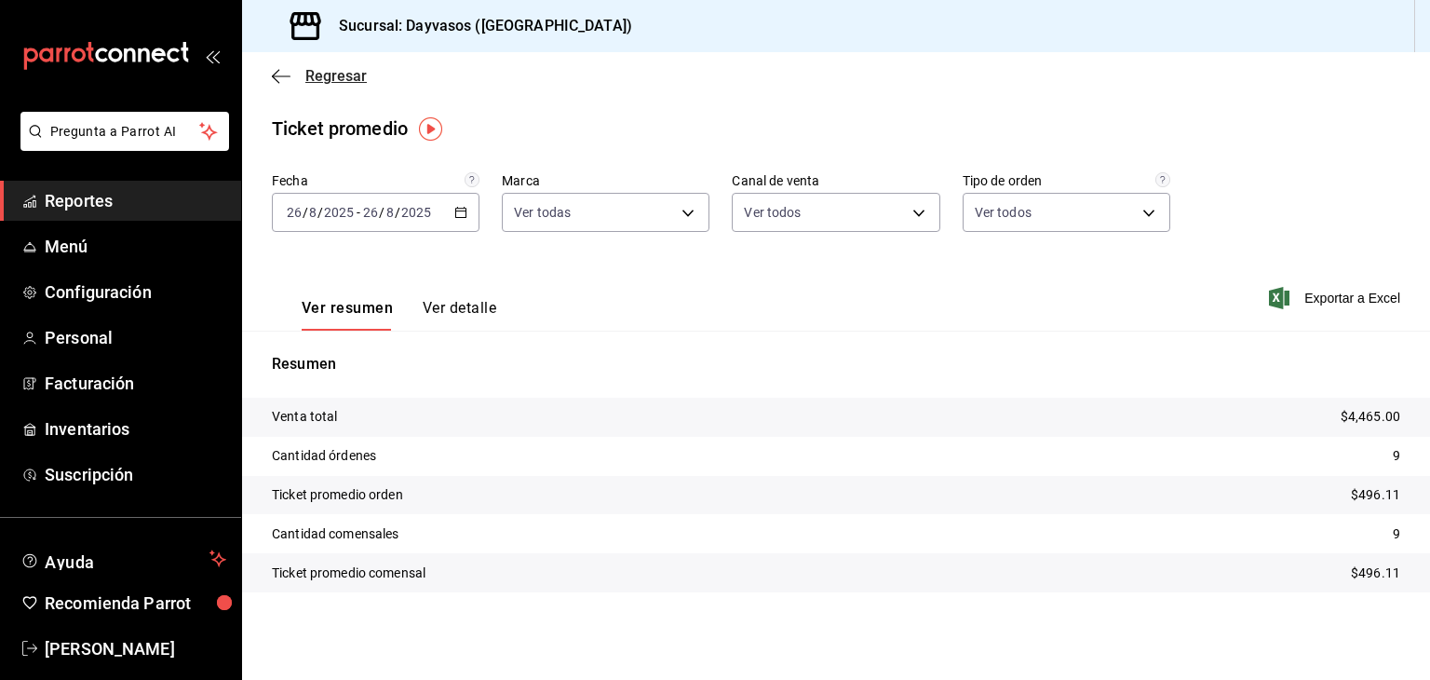
click at [279, 74] on icon "button" at bounding box center [281, 76] width 19 height 17
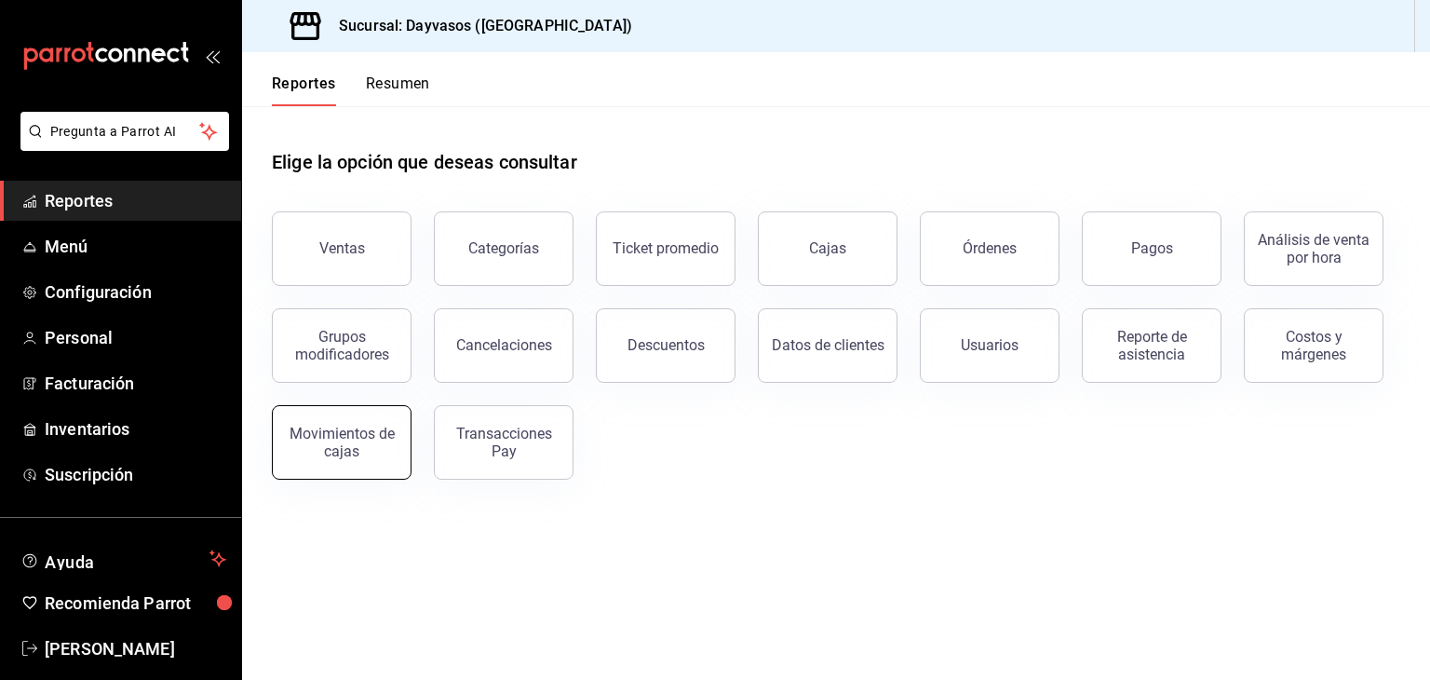
click at [321, 444] on div "Movimientos de cajas" at bounding box center [341, 441] width 115 height 35
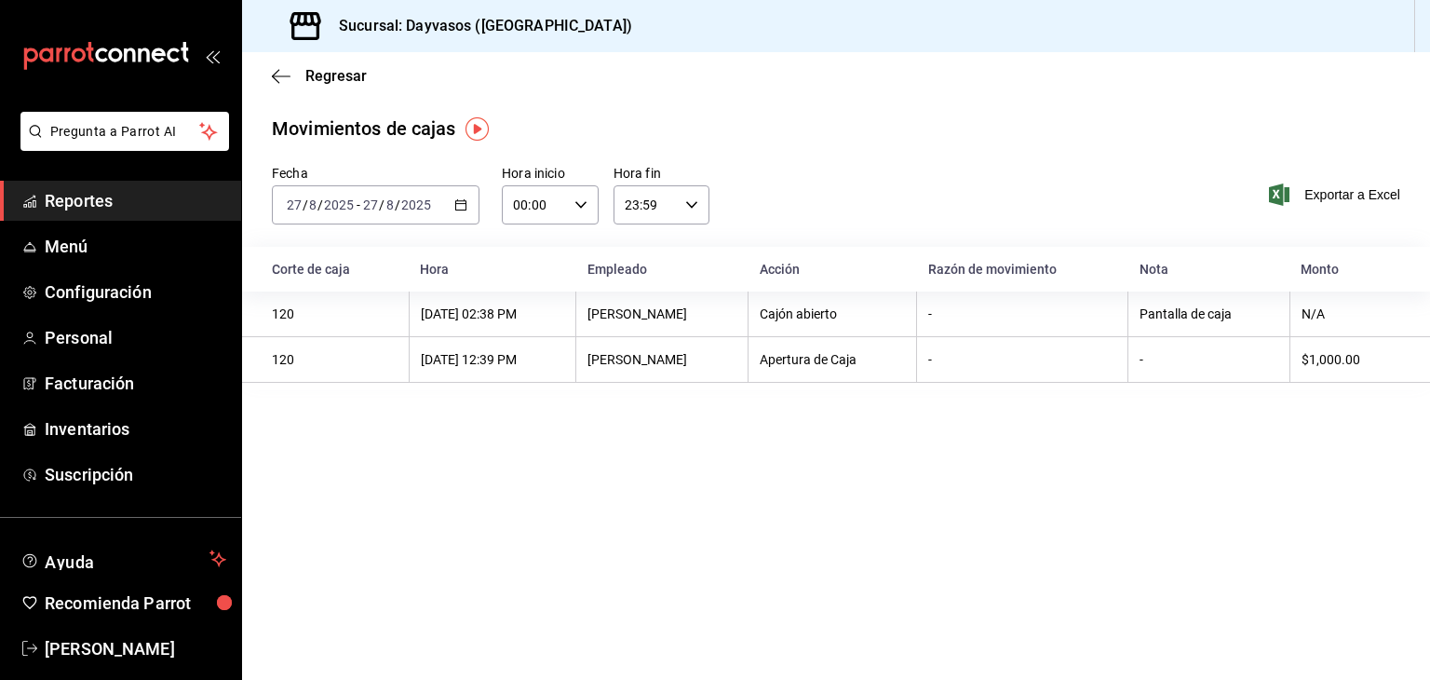
click at [462, 206] on icon "button" at bounding box center [460, 204] width 13 height 13
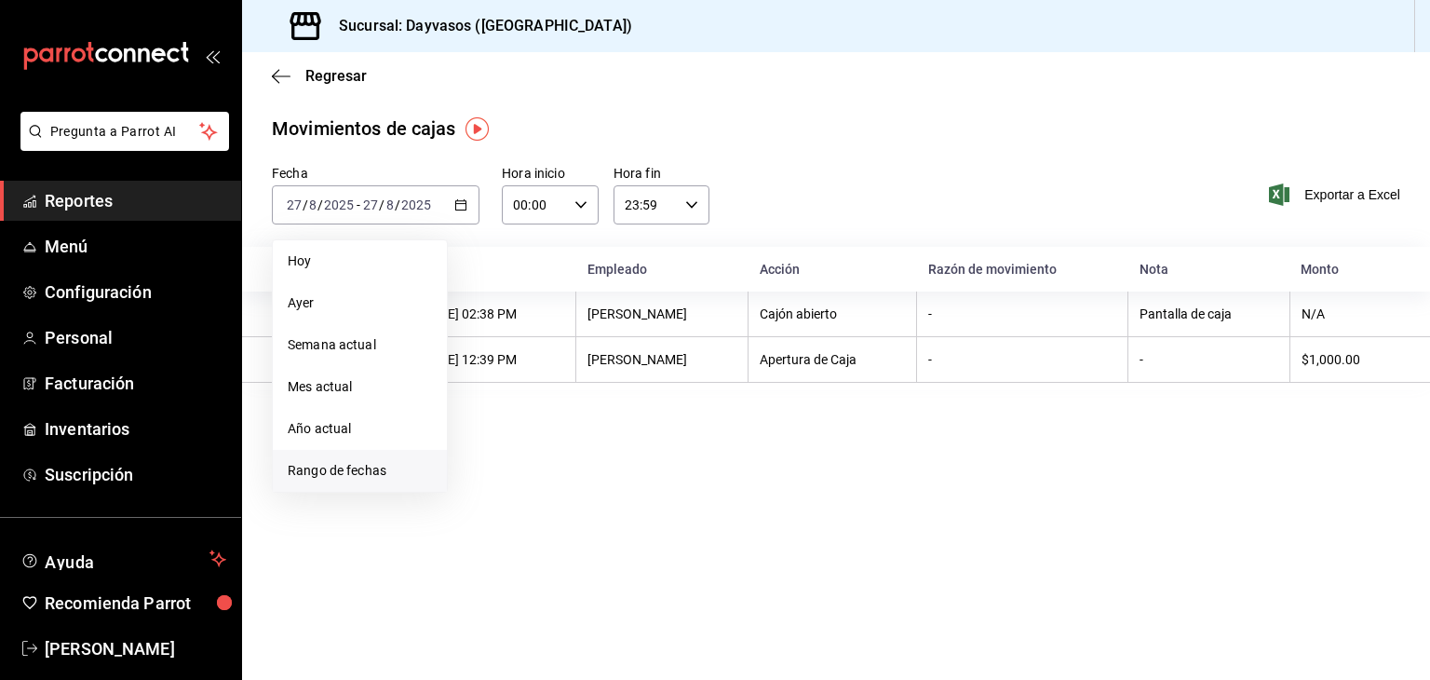
click at [354, 470] on span "Rango de fechas" at bounding box center [360, 471] width 144 height 20
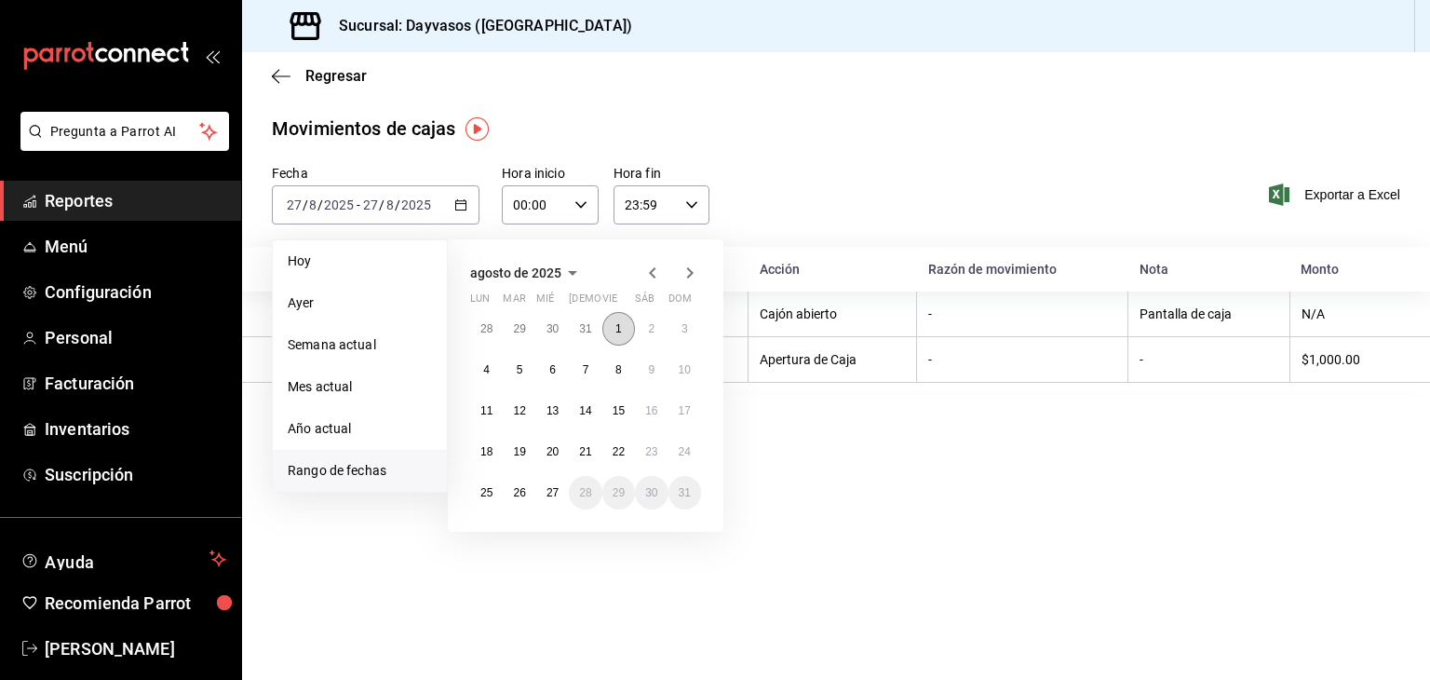
click at [622, 328] on button "1" at bounding box center [618, 329] width 33 height 34
click at [559, 491] on button "27" at bounding box center [552, 493] width 33 height 34
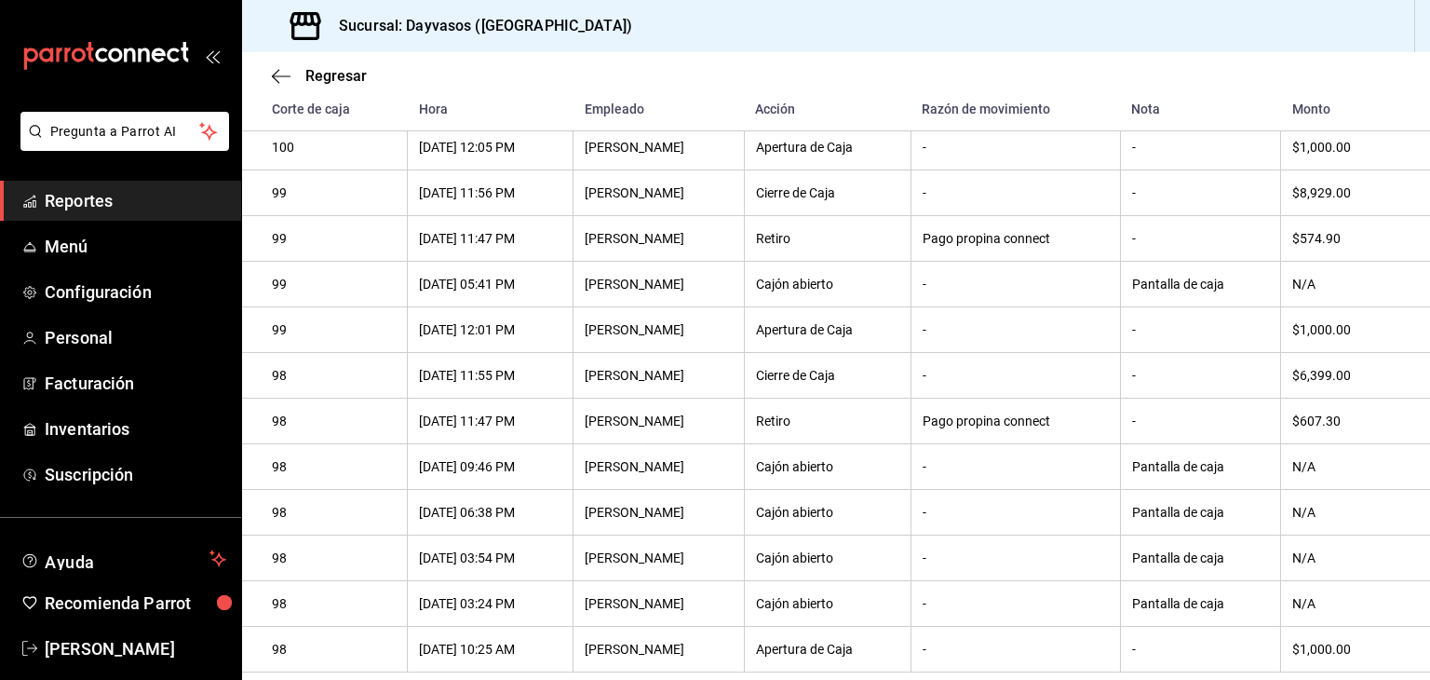
scroll to position [5231, 0]
click at [1352, 346] on th "$1,000.00" at bounding box center [1356, 330] width 150 height 46
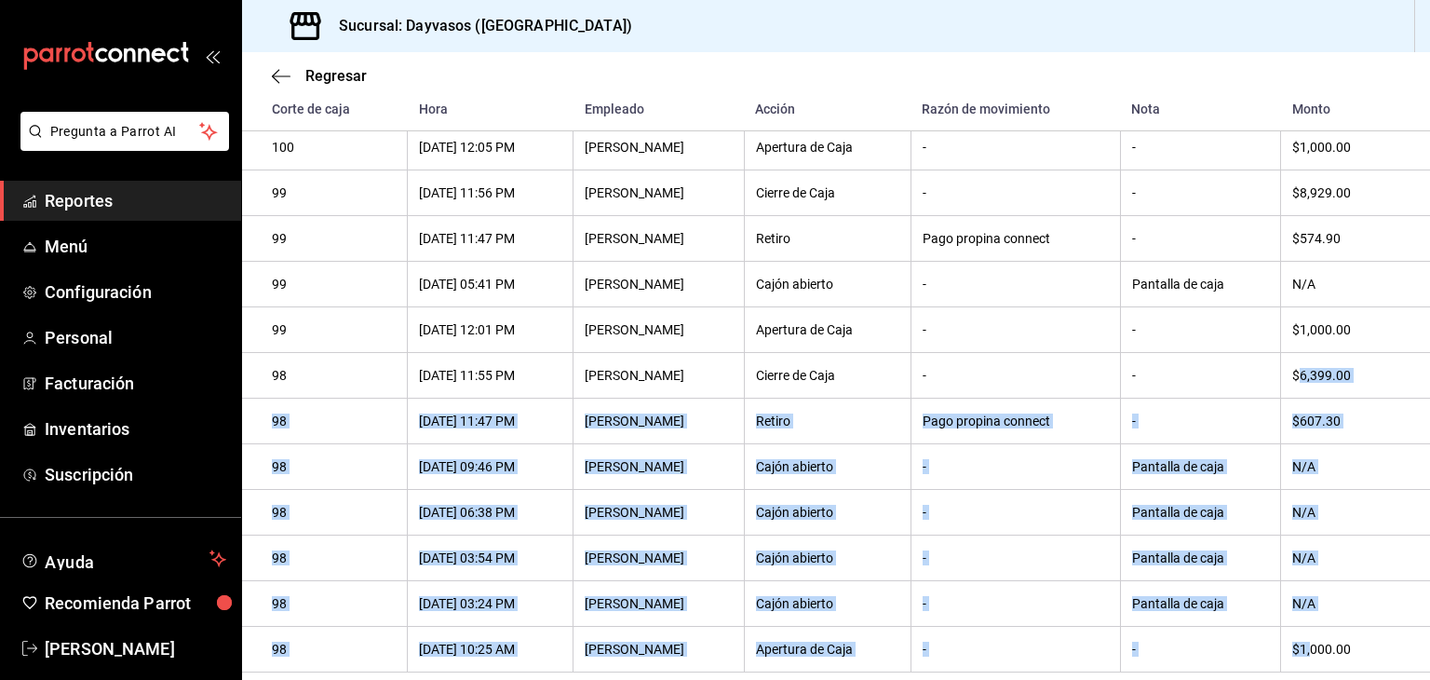
scroll to position [5242, 0]
drag, startPoint x: 1288, startPoint y: 370, endPoint x: 1348, endPoint y: 629, distance: 265.5
click at [277, 80] on icon "button" at bounding box center [275, 76] width 7 height 14
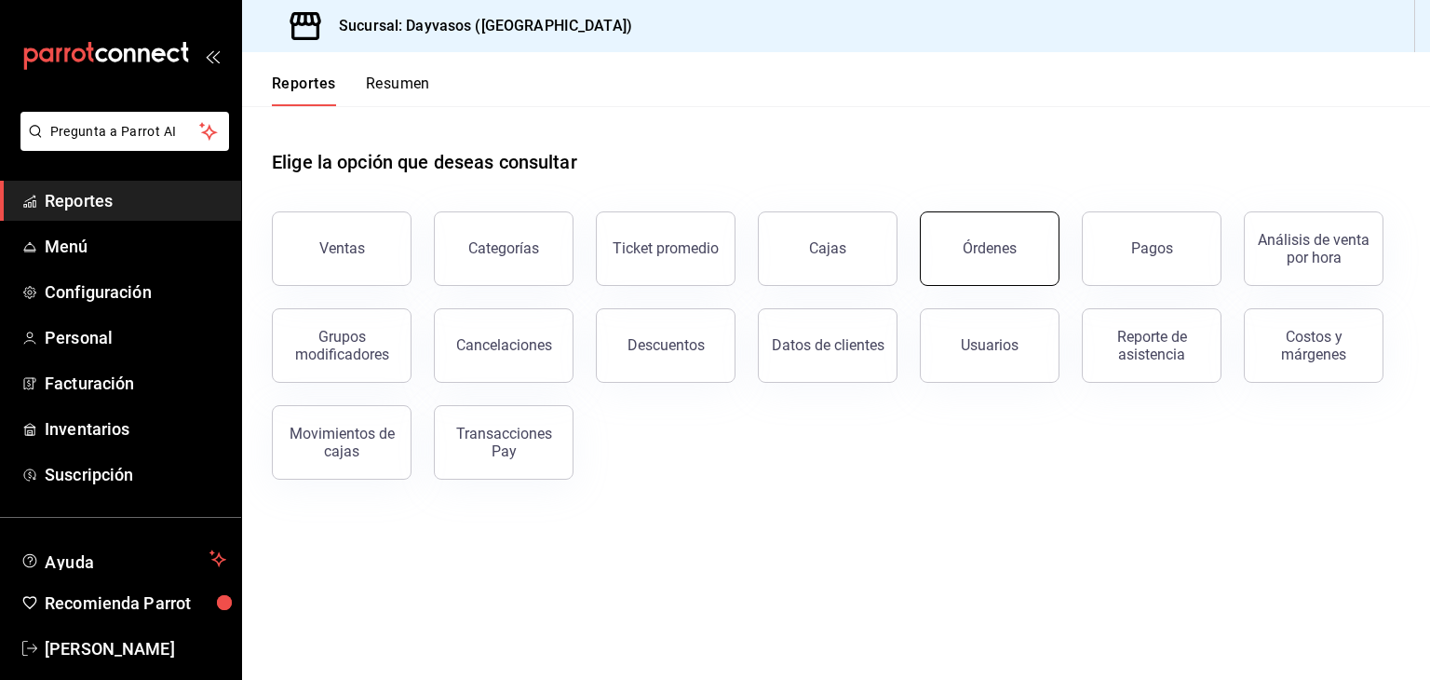
click at [1013, 253] on div "Órdenes" at bounding box center [990, 248] width 54 height 18
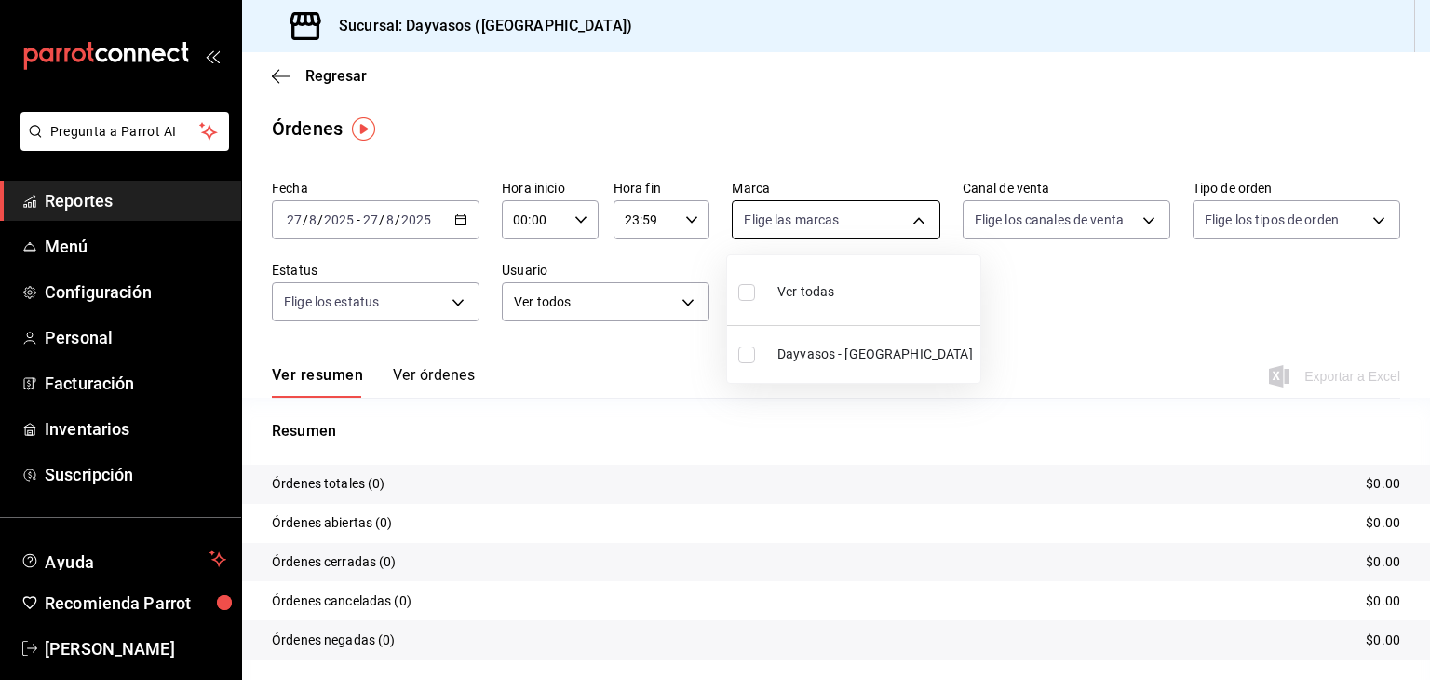
click at [909, 212] on body "Pregunta a Parrot AI Reportes Menú Configuración Personal Facturación Inventari…" at bounding box center [715, 340] width 1430 height 680
click at [909, 211] on div at bounding box center [715, 340] width 1430 height 680
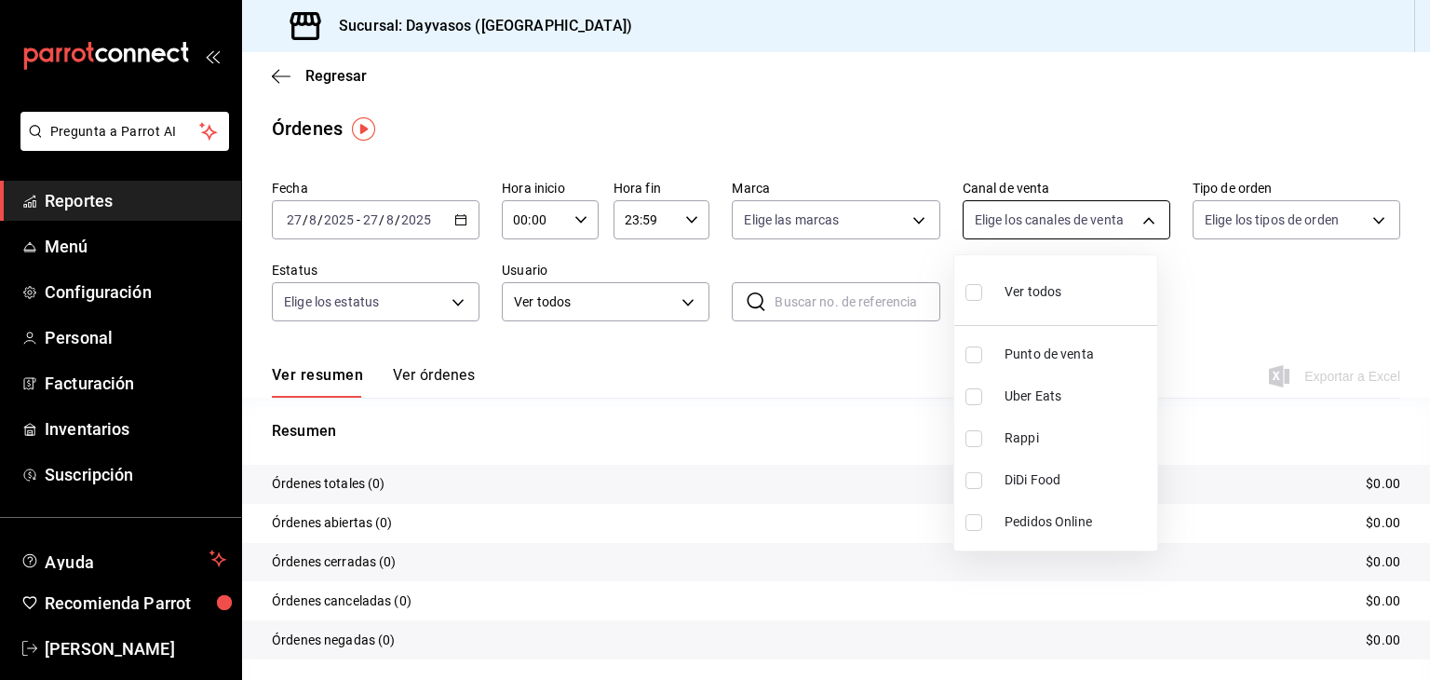
click at [1135, 219] on body "Pregunta a Parrot AI Reportes Menú Configuración Personal Facturación Inventari…" at bounding box center [715, 340] width 1430 height 680
click at [1135, 219] on div at bounding box center [715, 340] width 1430 height 680
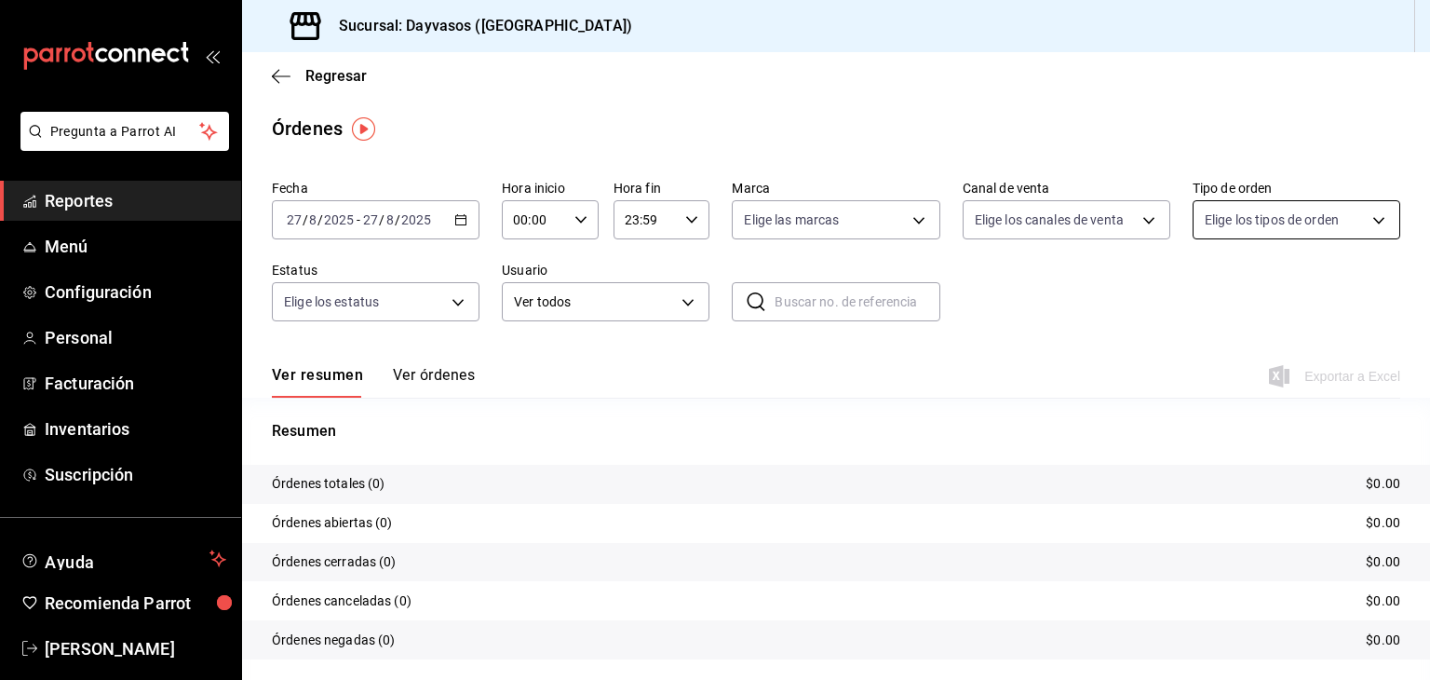
click at [1366, 222] on body "Pregunta a Parrot AI Reportes Menú Configuración Personal Facturación Inventari…" at bounding box center [715, 340] width 1430 height 680
click at [1366, 222] on div at bounding box center [715, 340] width 1430 height 680
click at [463, 301] on body "Pregunta a Parrot AI Reportes Menú Configuración Personal Facturación Inventari…" at bounding box center [715, 340] width 1430 height 680
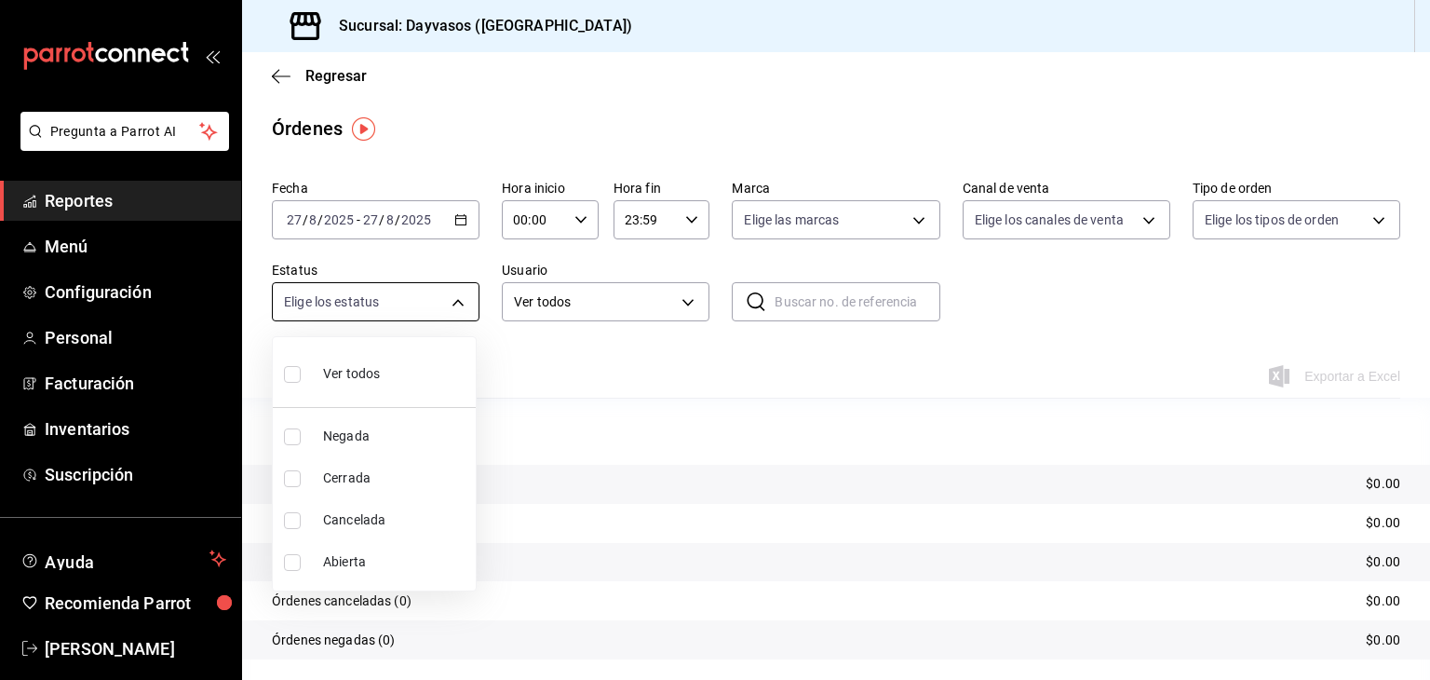
click at [455, 299] on div at bounding box center [715, 340] width 1430 height 680
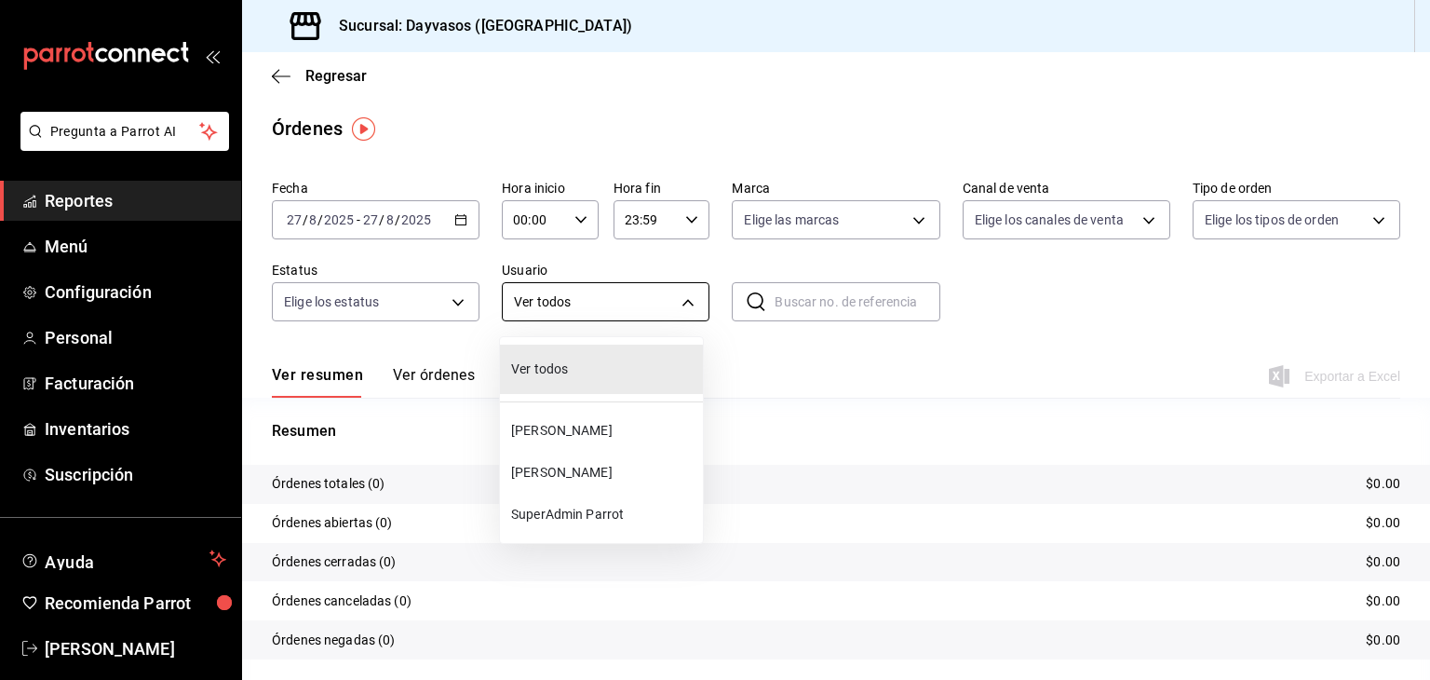
click at [684, 294] on body "Pregunta a Parrot AI Reportes Menú Configuración Personal Facturación Inventari…" at bounding box center [715, 340] width 1430 height 680
click at [684, 294] on div at bounding box center [715, 340] width 1430 height 680
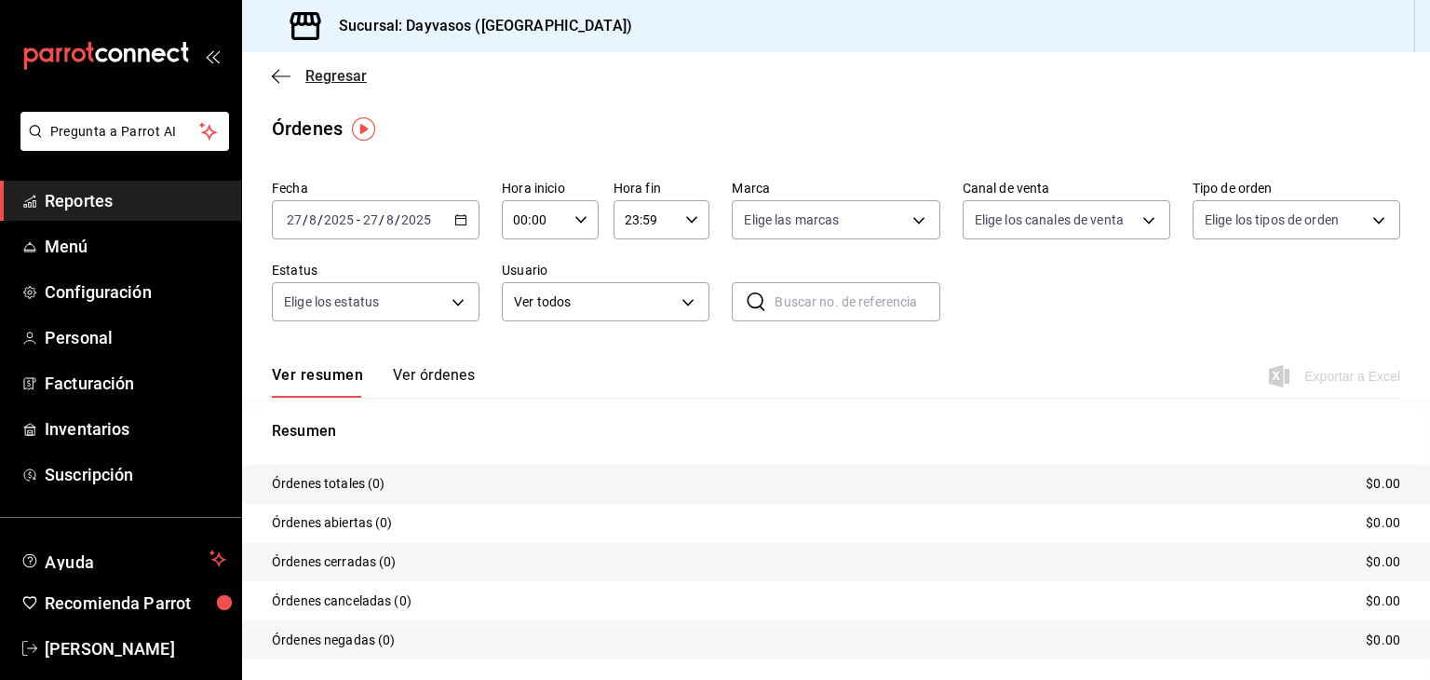
click at [276, 79] on icon "button" at bounding box center [275, 76] width 7 height 14
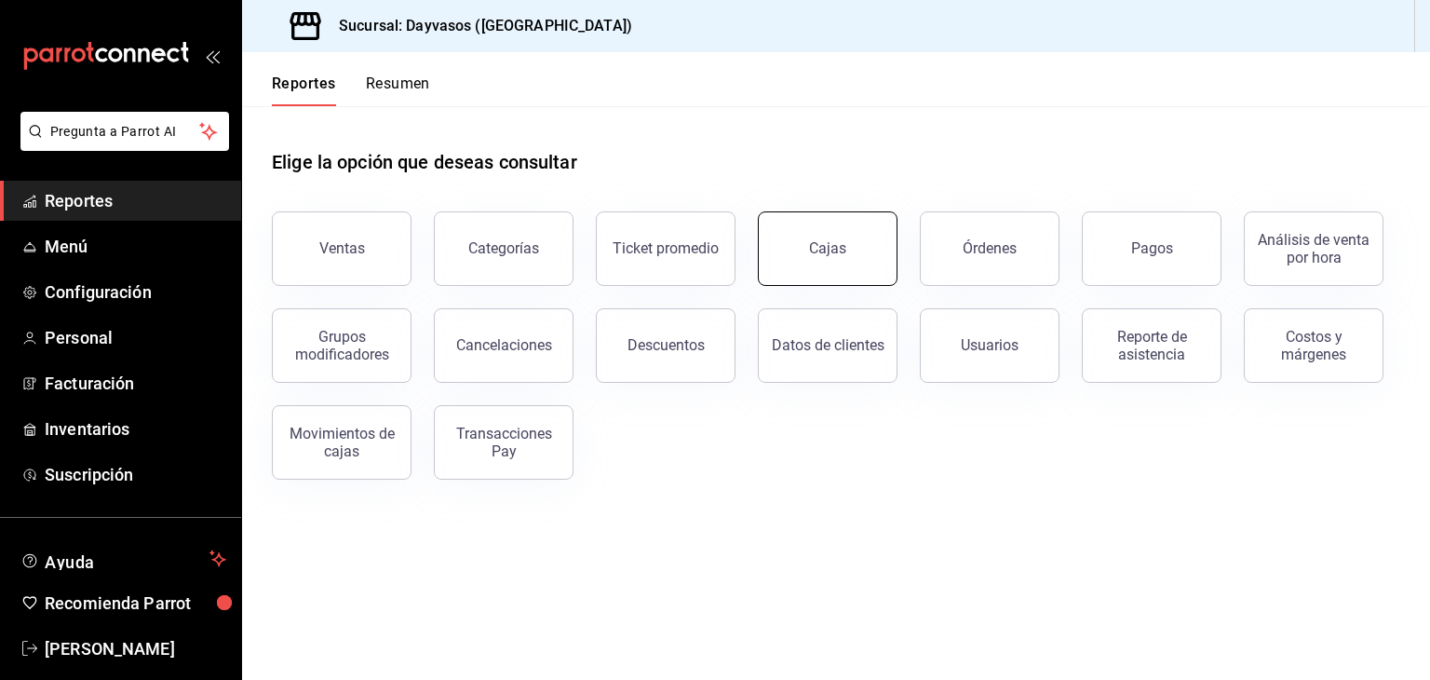
click at [834, 236] on button "Cajas" at bounding box center [828, 248] width 140 height 74
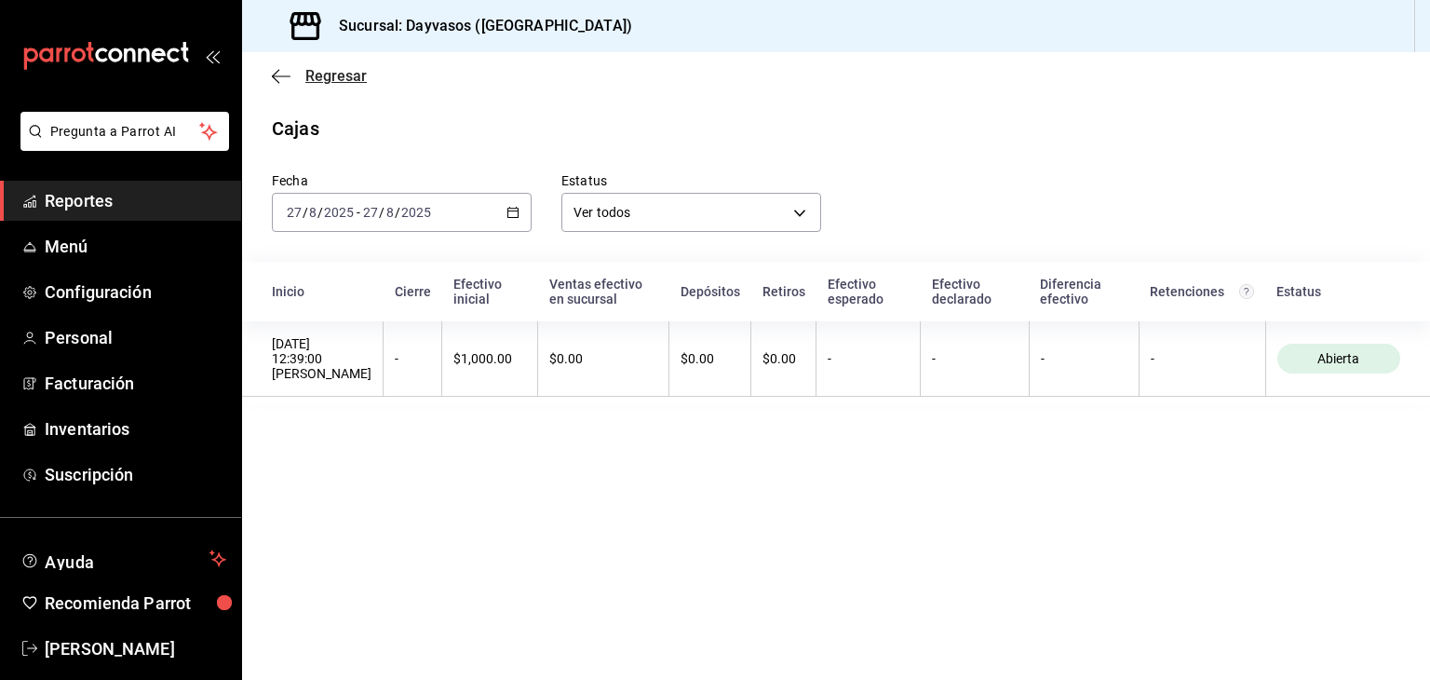
click at [276, 76] on icon "button" at bounding box center [281, 76] width 19 height 17
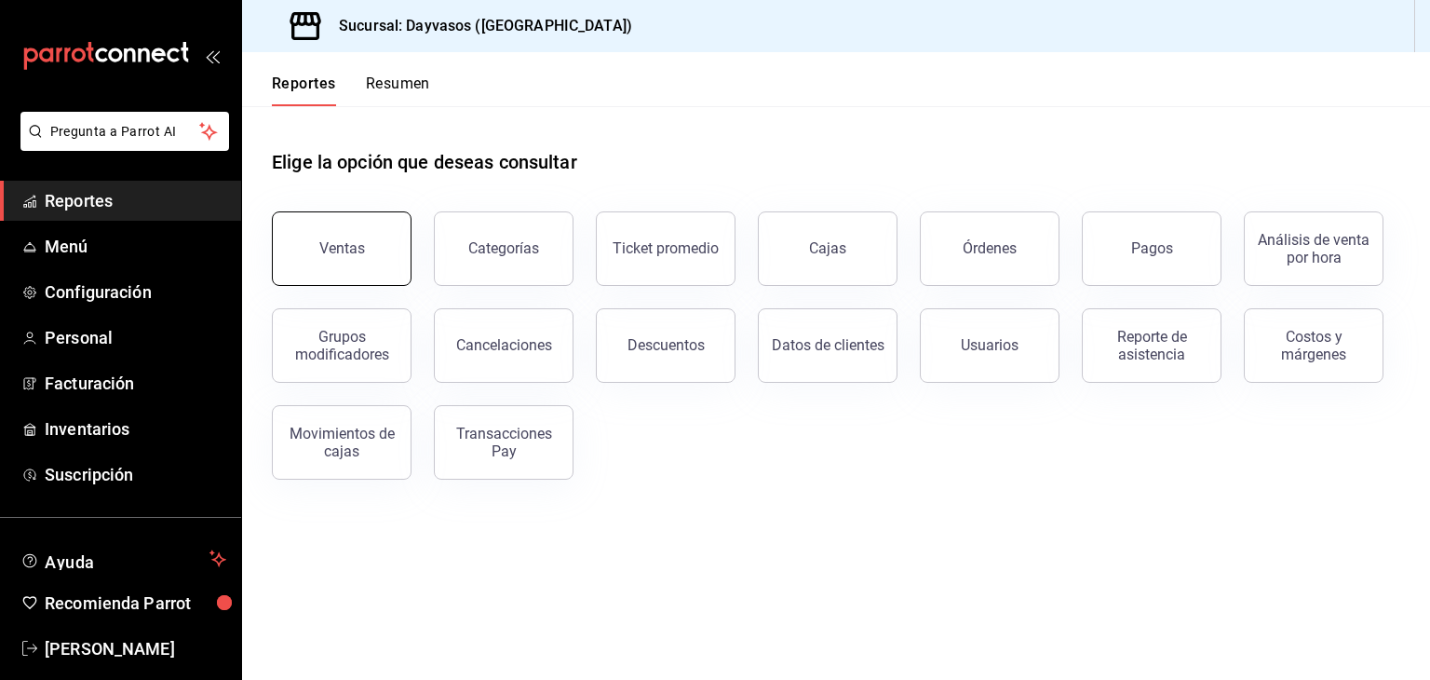
click at [336, 251] on div "Ventas" at bounding box center [342, 248] width 46 height 18
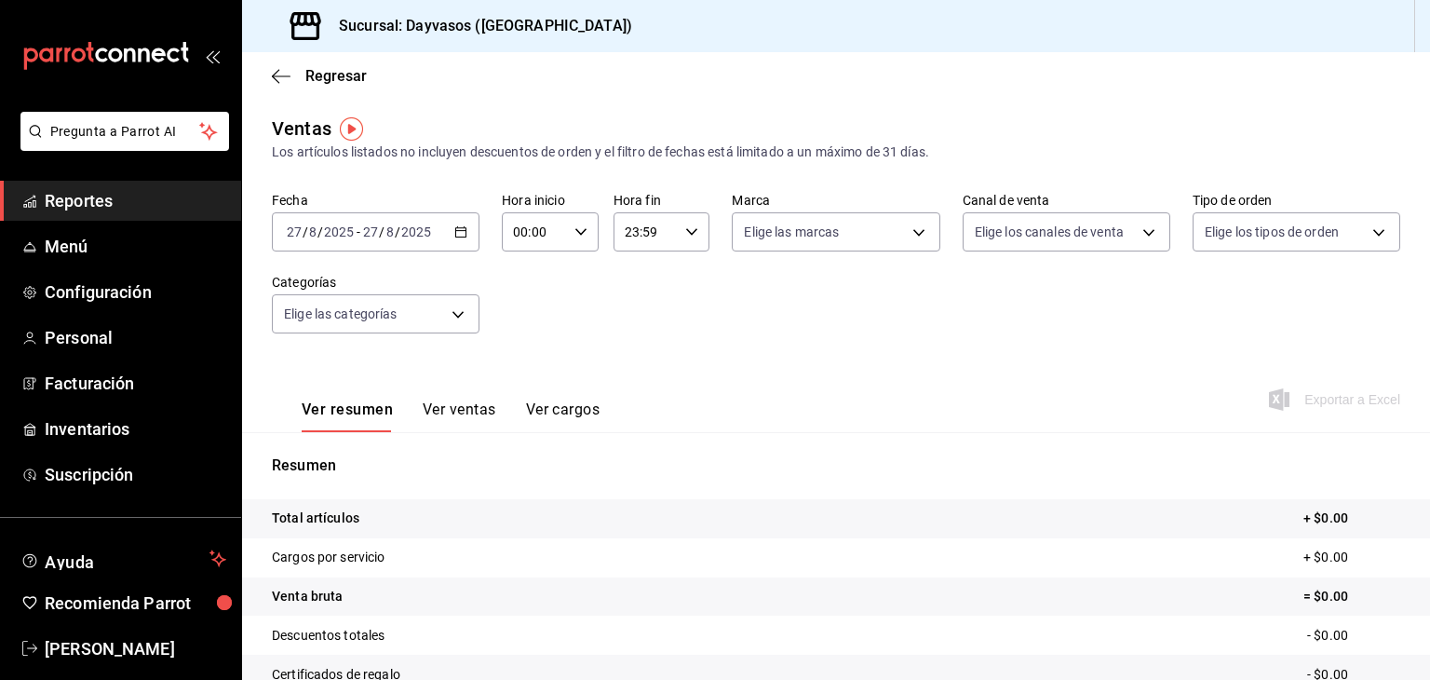
click at [464, 413] on button "Ver ventas" at bounding box center [460, 416] width 74 height 32
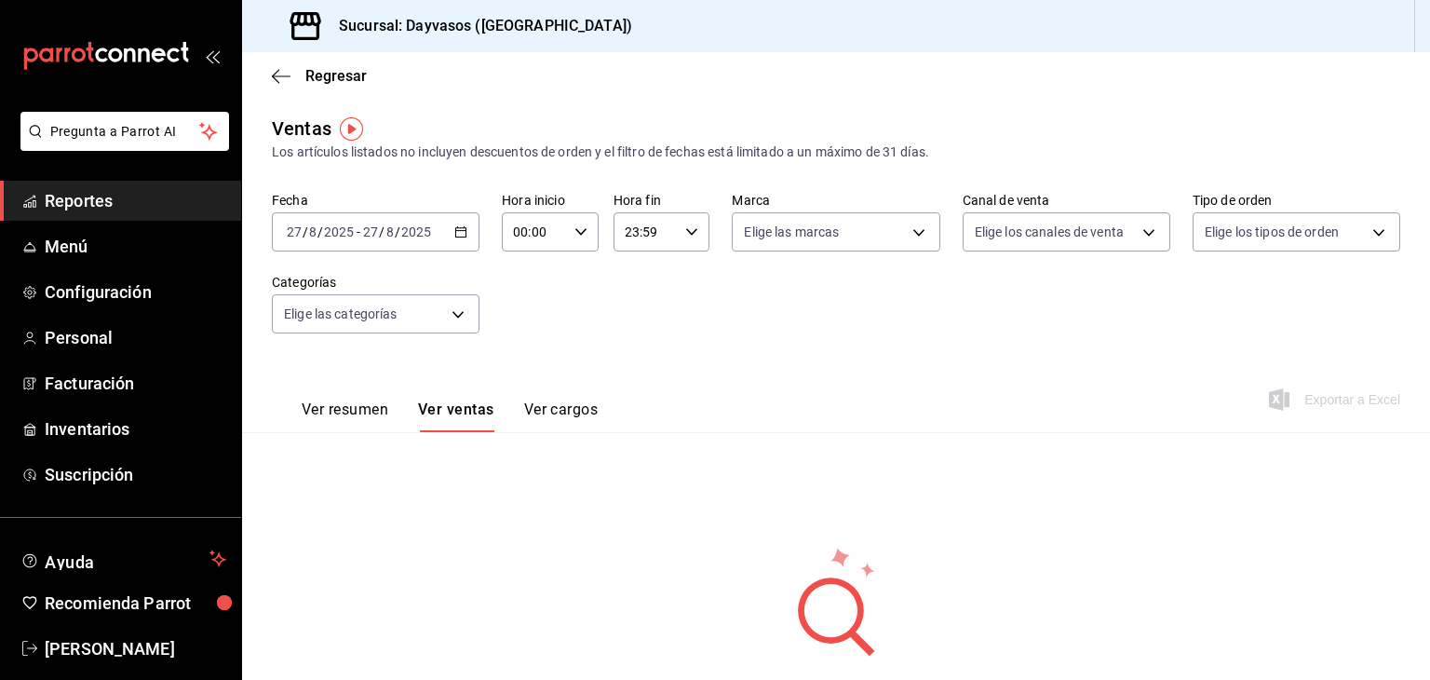
click at [556, 403] on button "Ver cargos" at bounding box center [561, 416] width 74 height 32
click at [338, 403] on button "Ver resumen" at bounding box center [345, 416] width 87 height 32
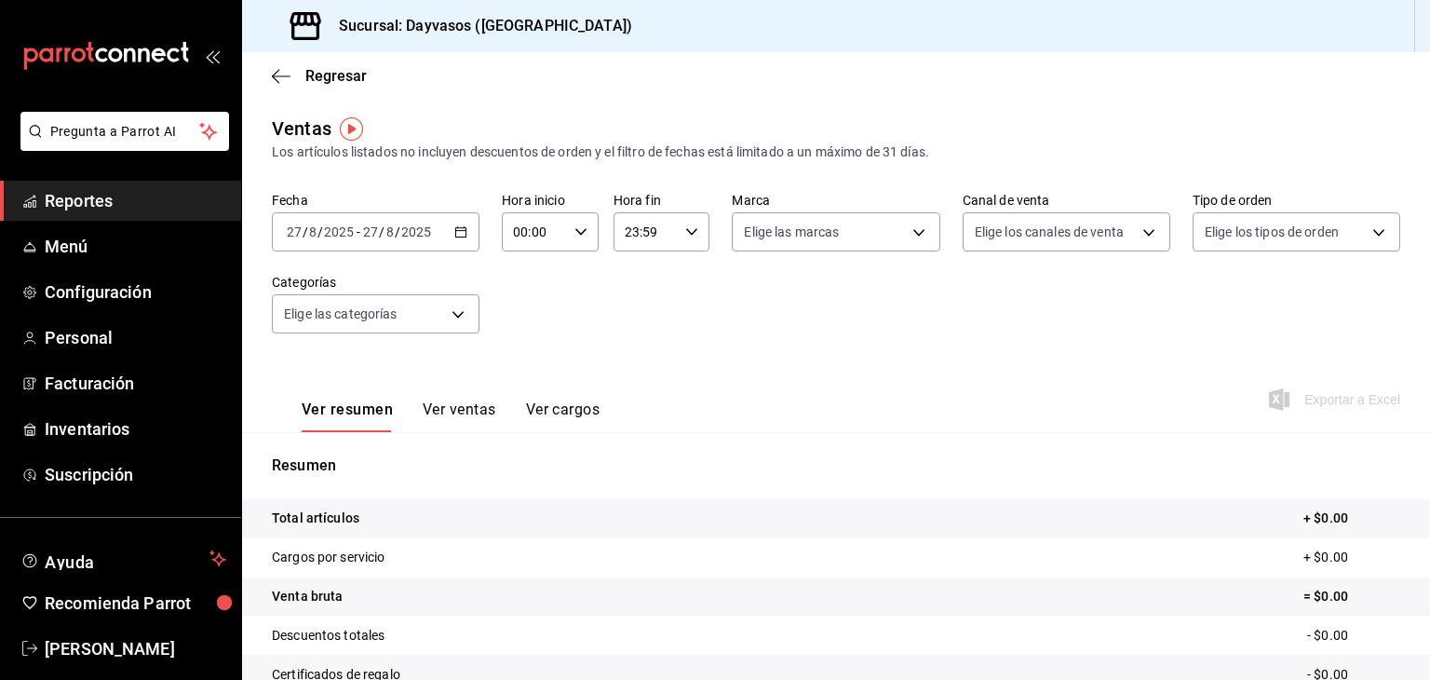
click at [463, 411] on button "Ver ventas" at bounding box center [460, 416] width 74 height 32
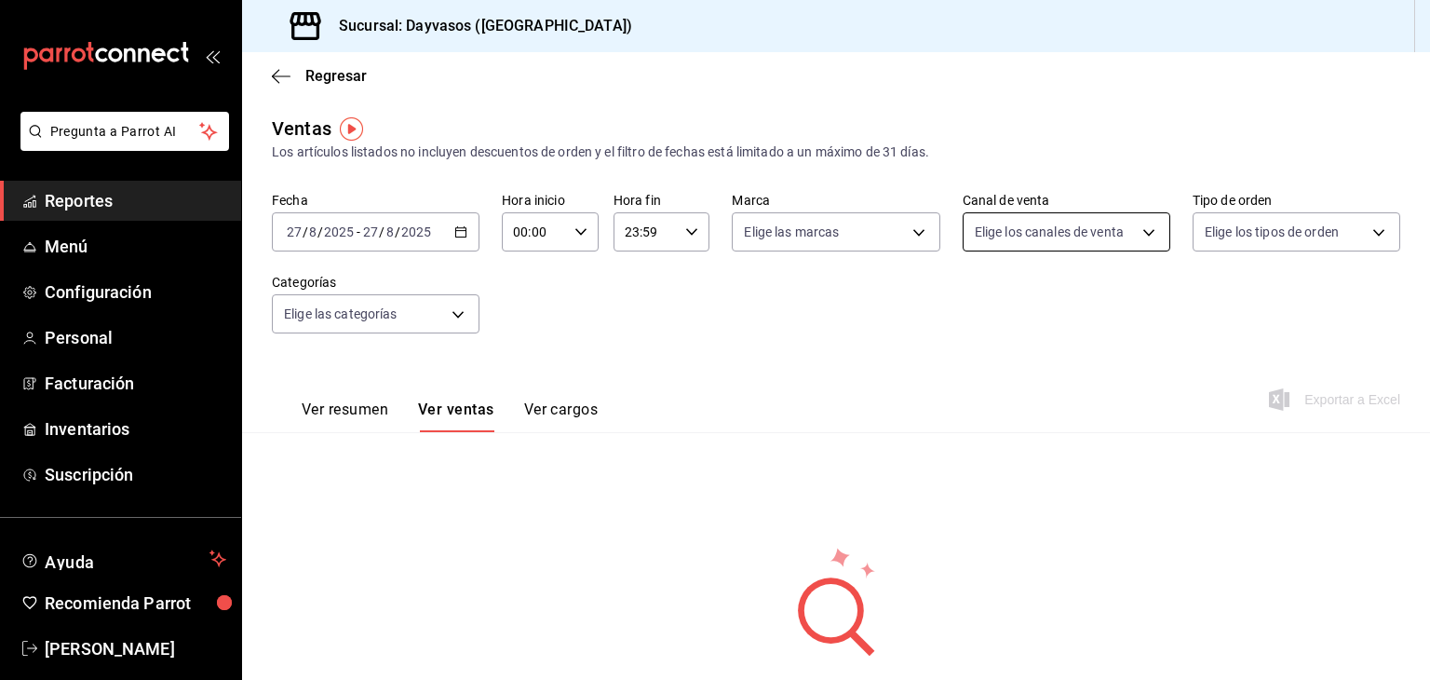
click at [1131, 230] on body "Pregunta a Parrot AI Reportes Menú Configuración Personal Facturación Inventari…" at bounding box center [715, 340] width 1430 height 680
click at [1131, 230] on div at bounding box center [715, 340] width 1430 height 680
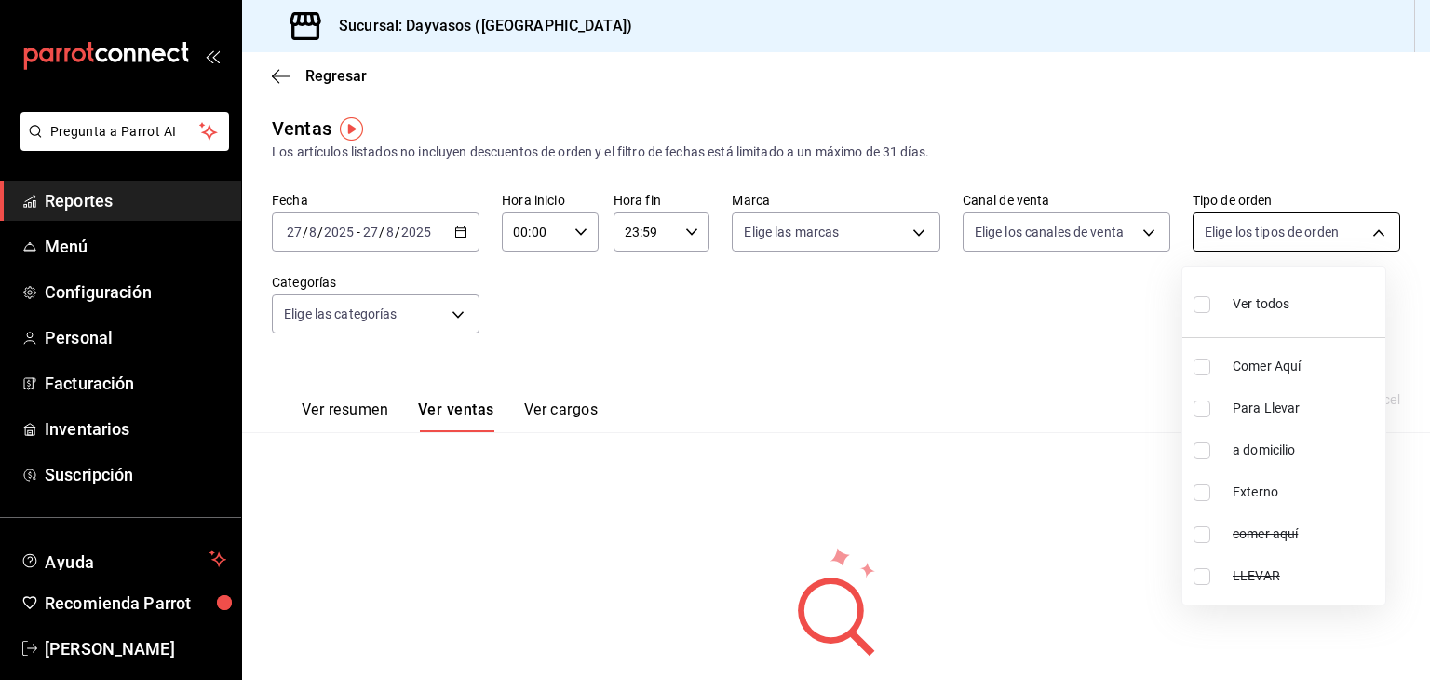
click at [1361, 231] on body "Pregunta a Parrot AI Reportes Menú Configuración Personal Facturación Inventari…" at bounding box center [715, 340] width 1430 height 680
click at [1361, 231] on div at bounding box center [715, 340] width 1430 height 680
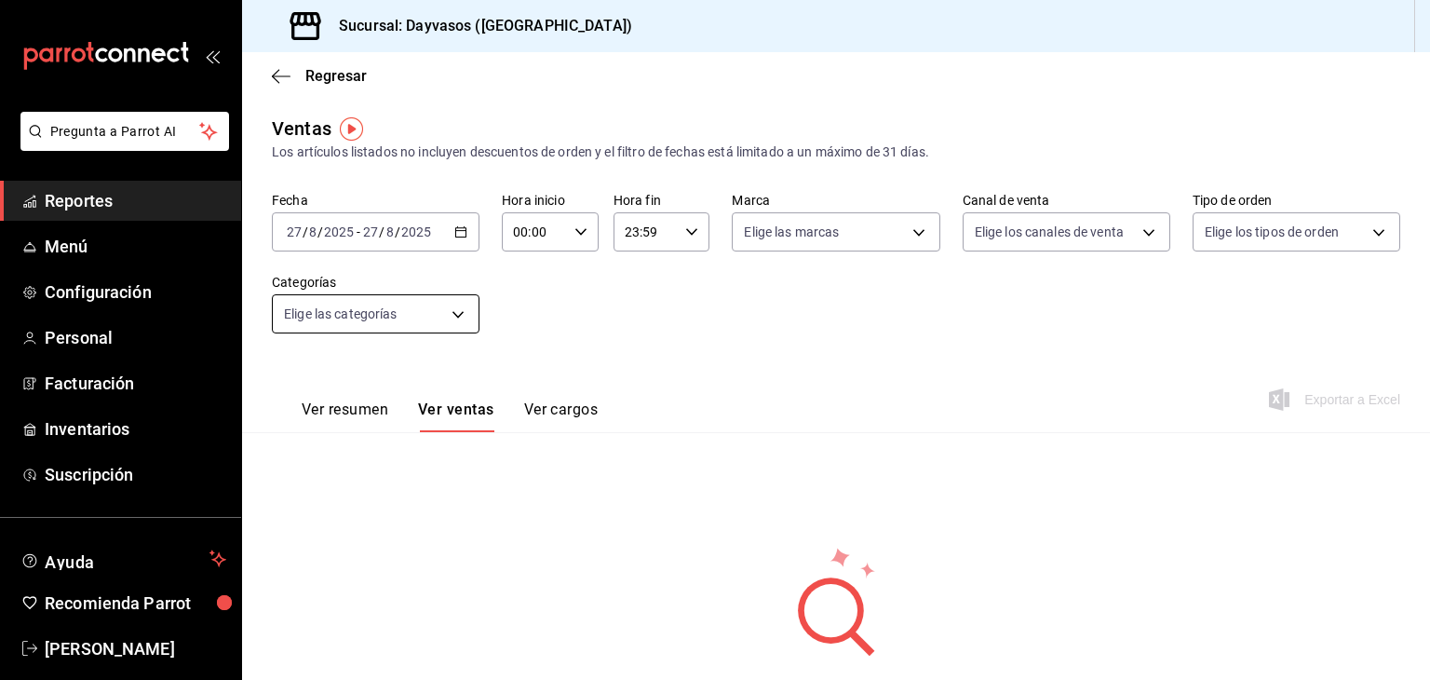
click at [461, 307] on body "Pregunta a Parrot AI Reportes Menú Configuración Personal Facturación Inventari…" at bounding box center [715, 340] width 1430 height 680
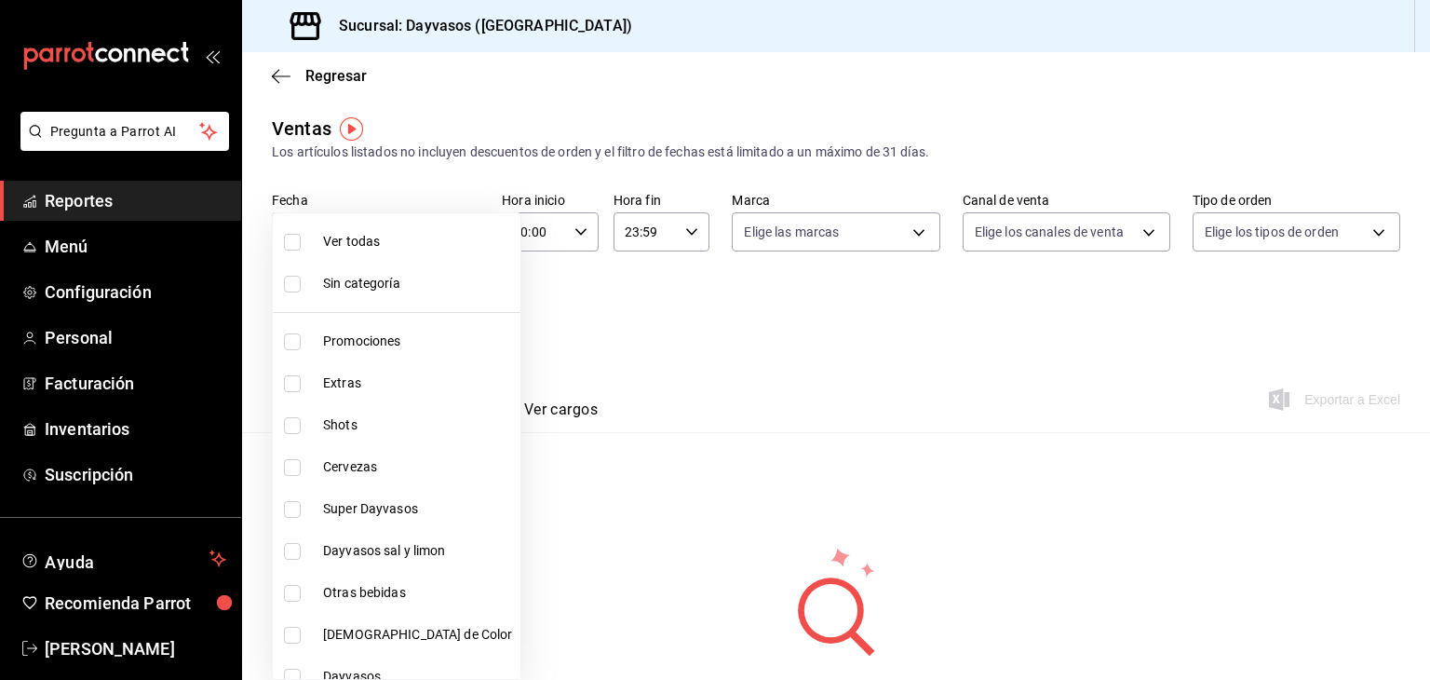
click at [461, 306] on ul "Ver todas Sin categoría Promociones Extras Shots Cervezas Super Dayvasos Dayvas…" at bounding box center [397, 445] width 248 height 465
drag, startPoint x: 666, startPoint y: 412, endPoint x: 464, endPoint y: 351, distance: 211.1
click at [659, 408] on div at bounding box center [715, 340] width 1430 height 680
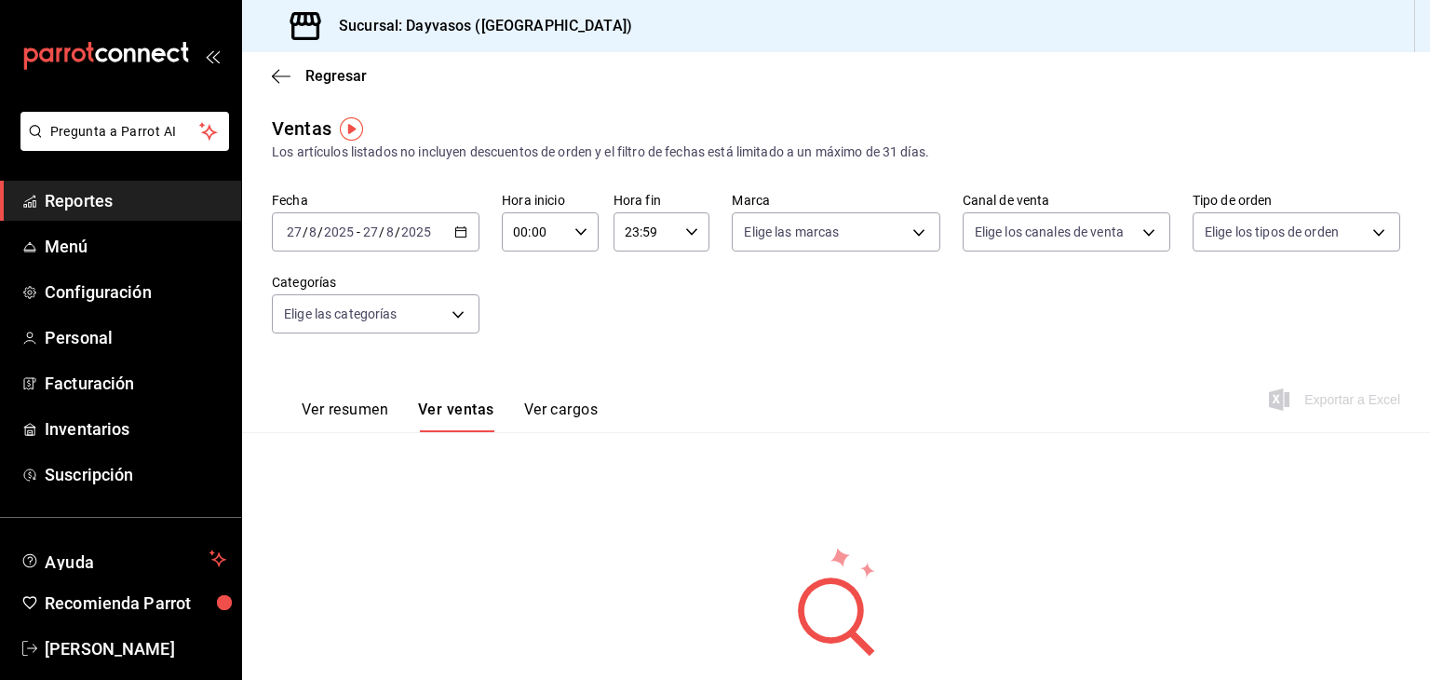
click at [556, 414] on button "Ver cargos" at bounding box center [561, 416] width 74 height 32
click at [335, 411] on button "Ver resumen" at bounding box center [345, 416] width 87 height 32
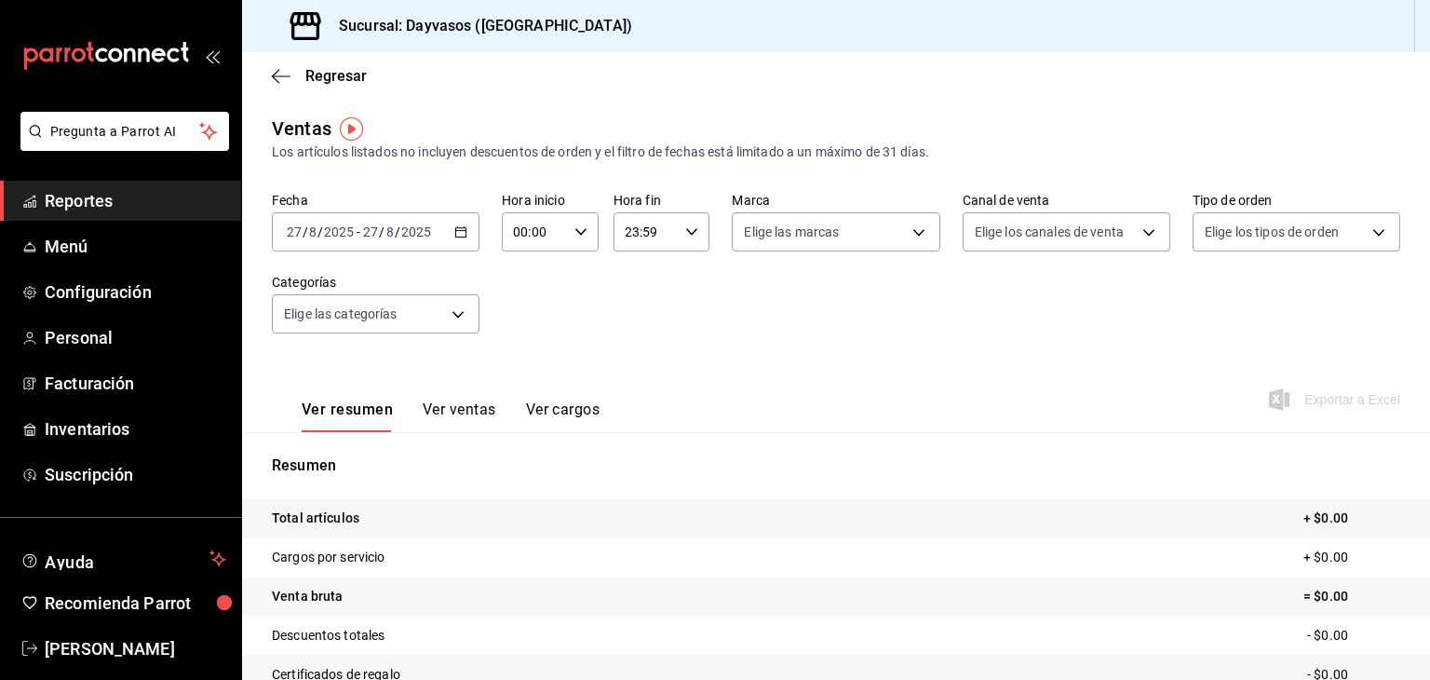
click at [456, 232] on icon "button" at bounding box center [460, 231] width 13 height 13
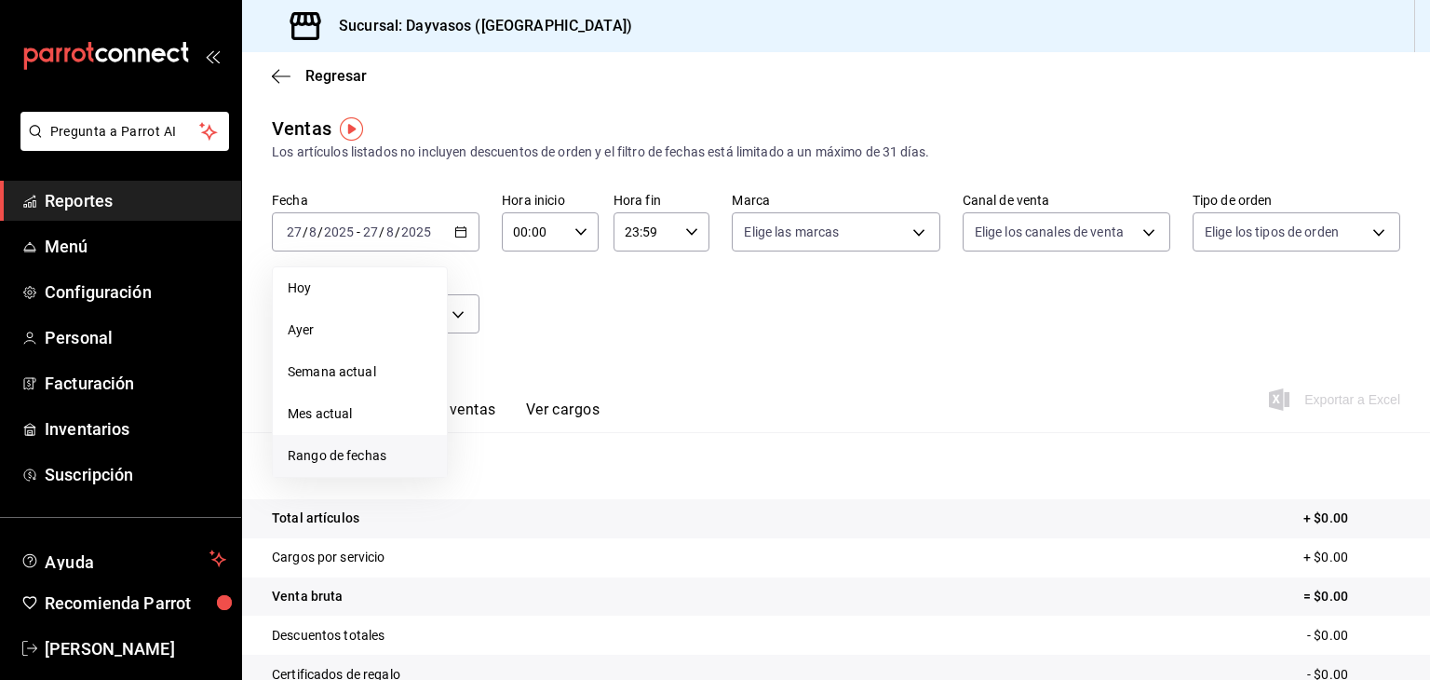
click at [360, 450] on span "Rango de fechas" at bounding box center [360, 456] width 144 height 20
click at [620, 349] on abbr "1" at bounding box center [618, 355] width 7 height 13
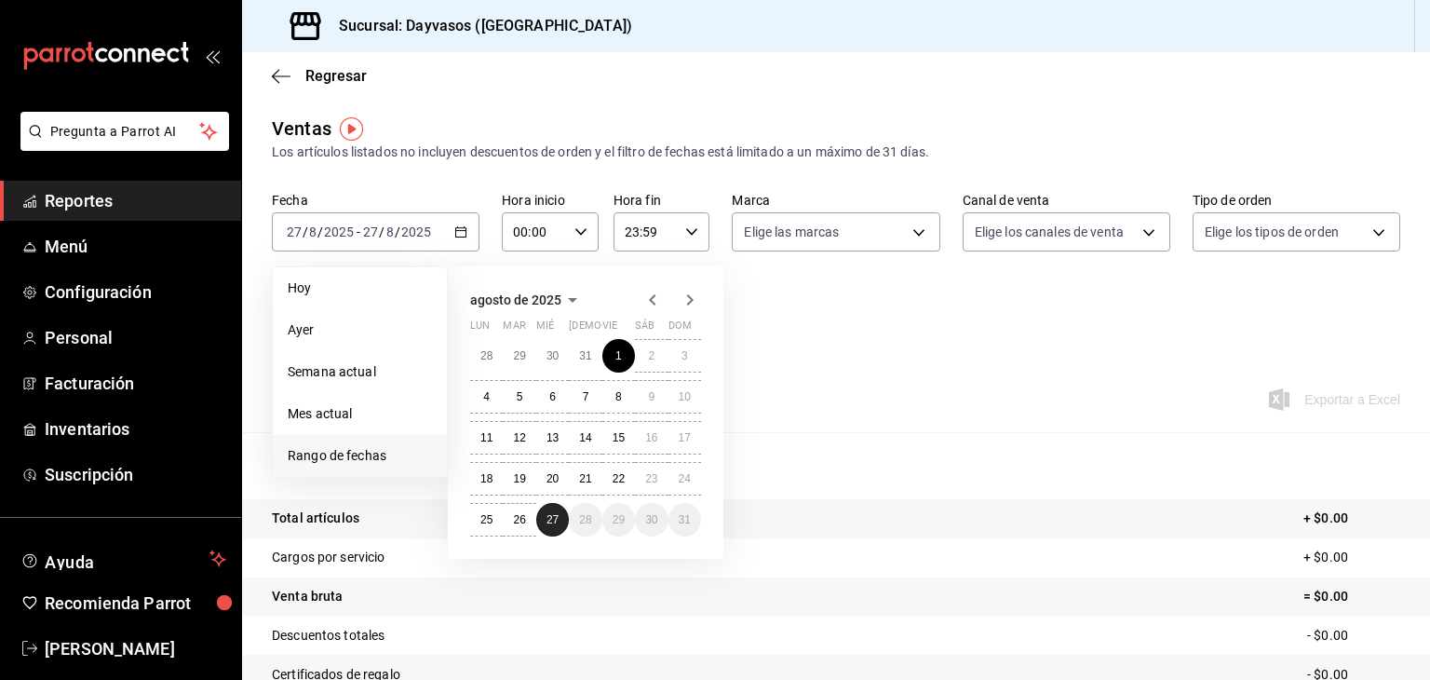
click at [550, 527] on button "27" at bounding box center [552, 520] width 33 height 34
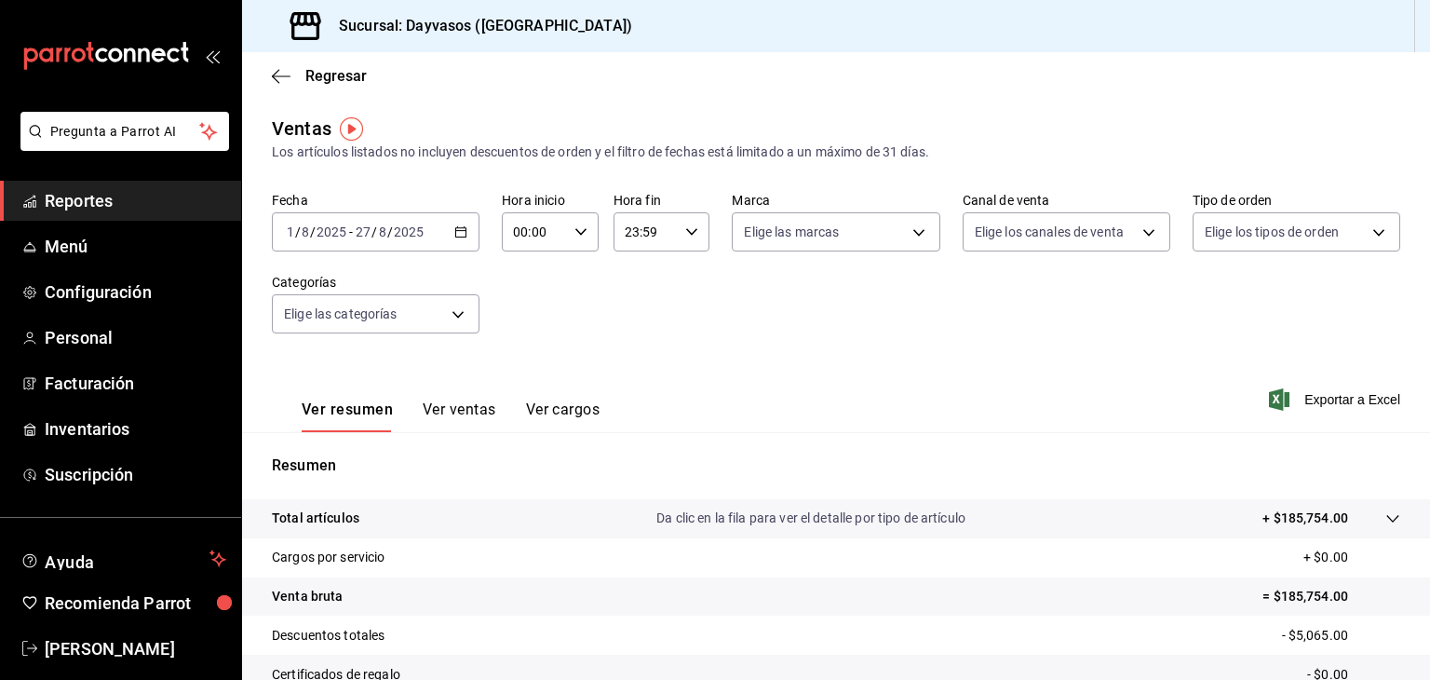
click at [439, 407] on button "Ver ventas" at bounding box center [460, 416] width 74 height 32
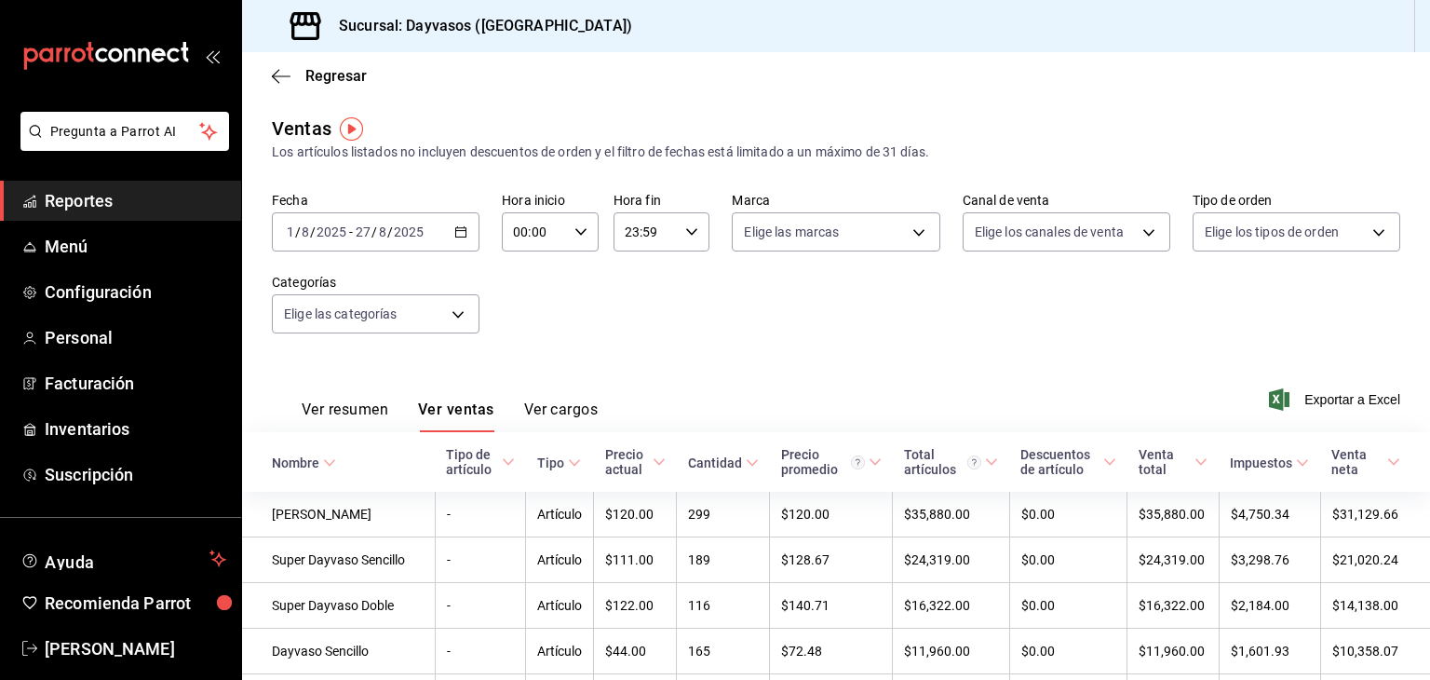
click at [356, 414] on button "Ver resumen" at bounding box center [345, 416] width 87 height 32
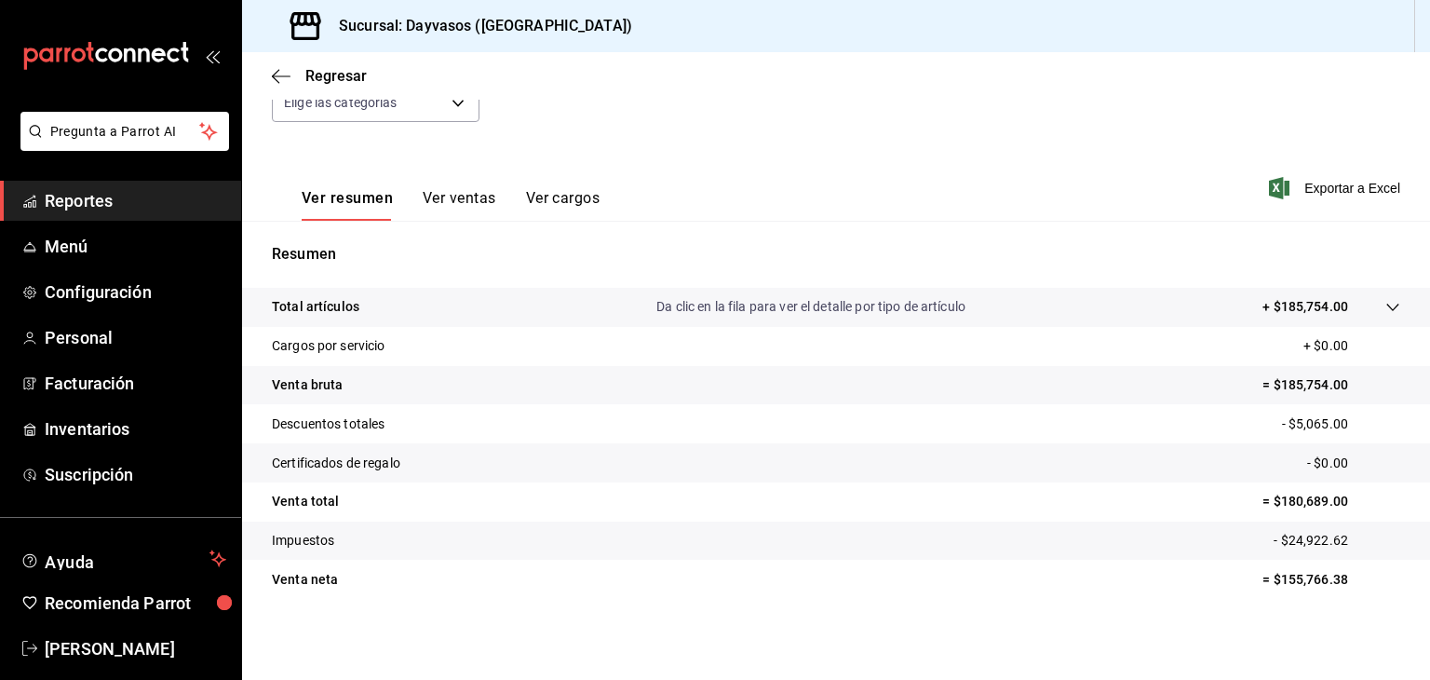
scroll to position [209, 0]
click at [427, 199] on button "Ver ventas" at bounding box center [460, 207] width 74 height 32
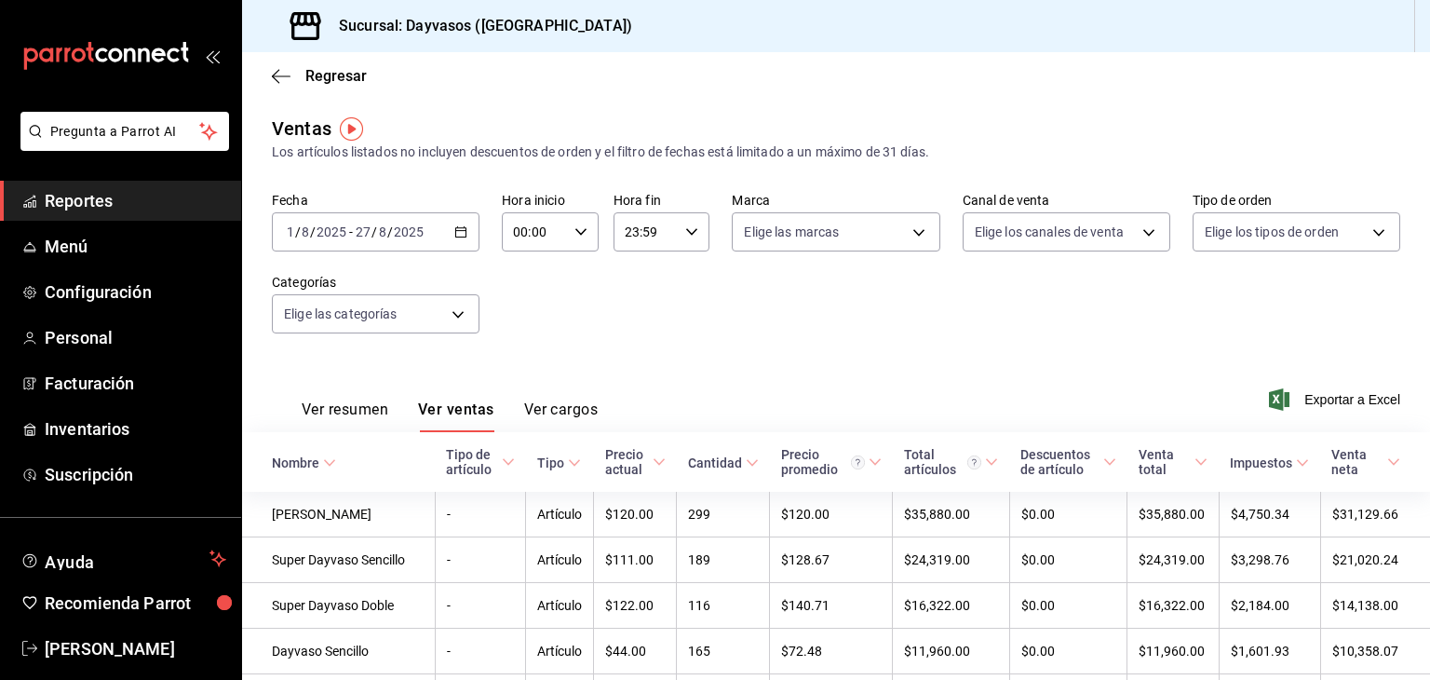
click at [559, 403] on button "Ver cargos" at bounding box center [561, 416] width 74 height 32
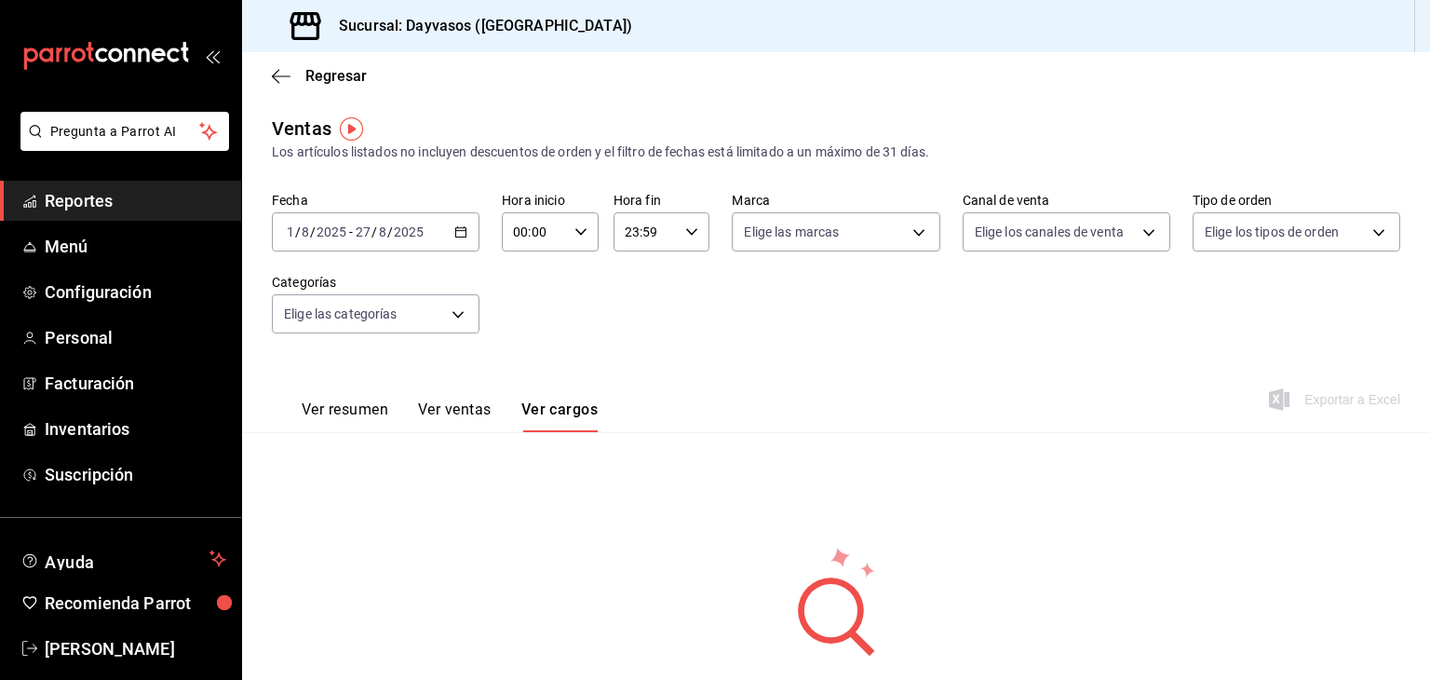
click at [341, 416] on button "Ver resumen" at bounding box center [345, 416] width 87 height 32
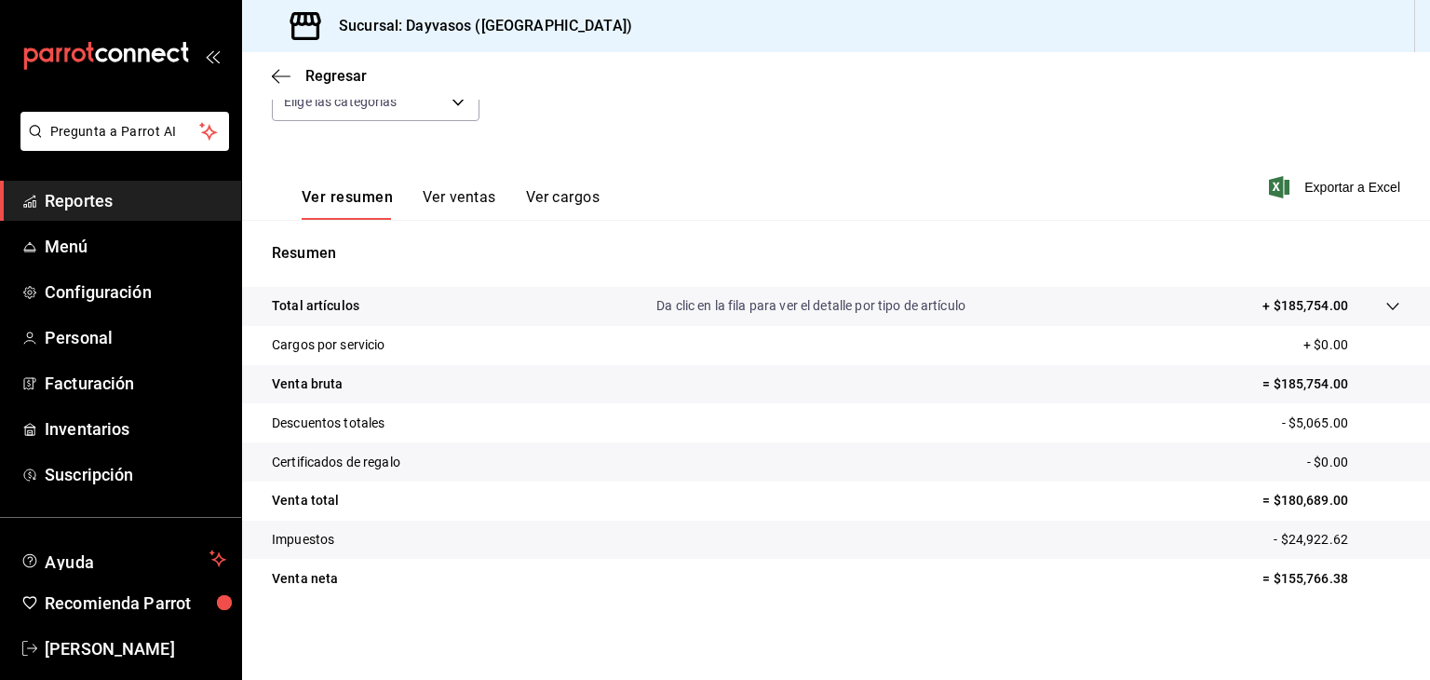
scroll to position [212, 0]
drag, startPoint x: 1272, startPoint y: 541, endPoint x: 1411, endPoint y: 589, distance: 146.9
click at [1411, 589] on tbody "Total artículos Da clic en la fila para ver el detalle por tipo de artículo + $…" at bounding box center [836, 442] width 1188 height 311
click at [1266, 569] on p "= $155,766.38" at bounding box center [1331, 579] width 138 height 20
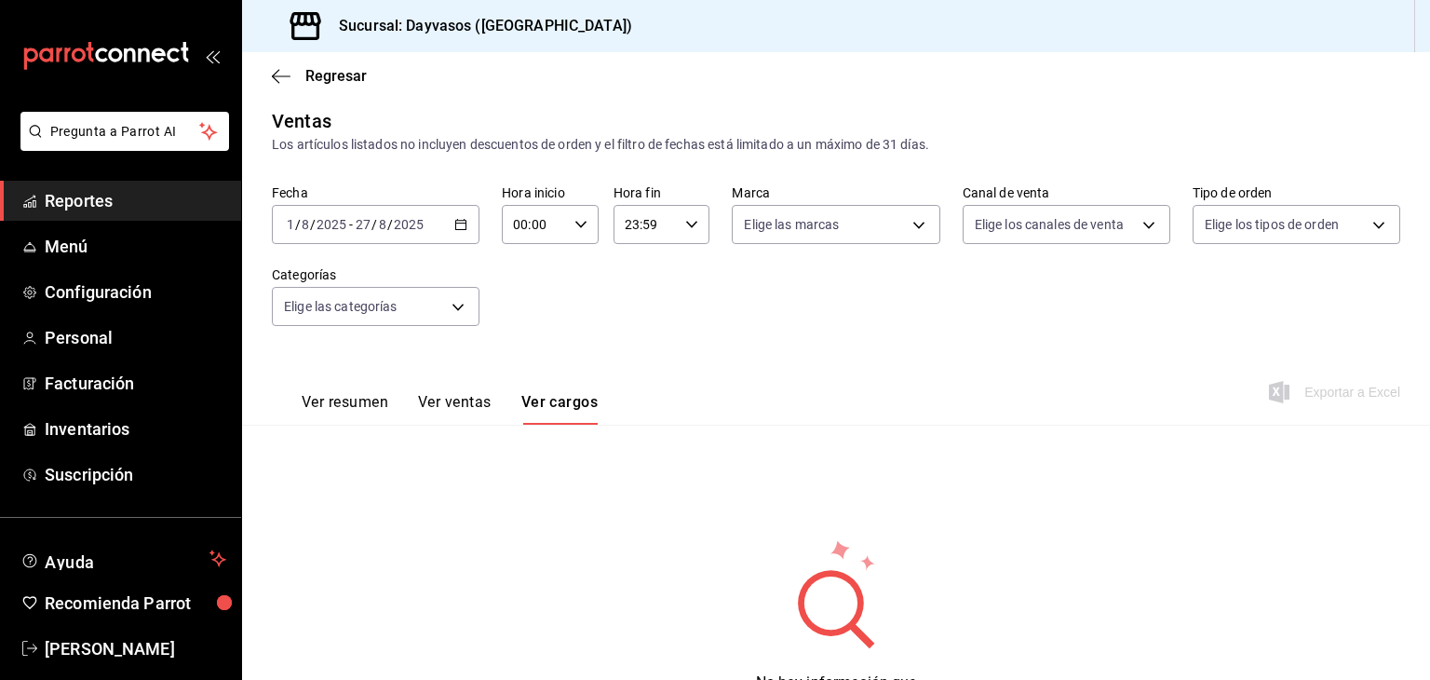
scroll to position [102, 0]
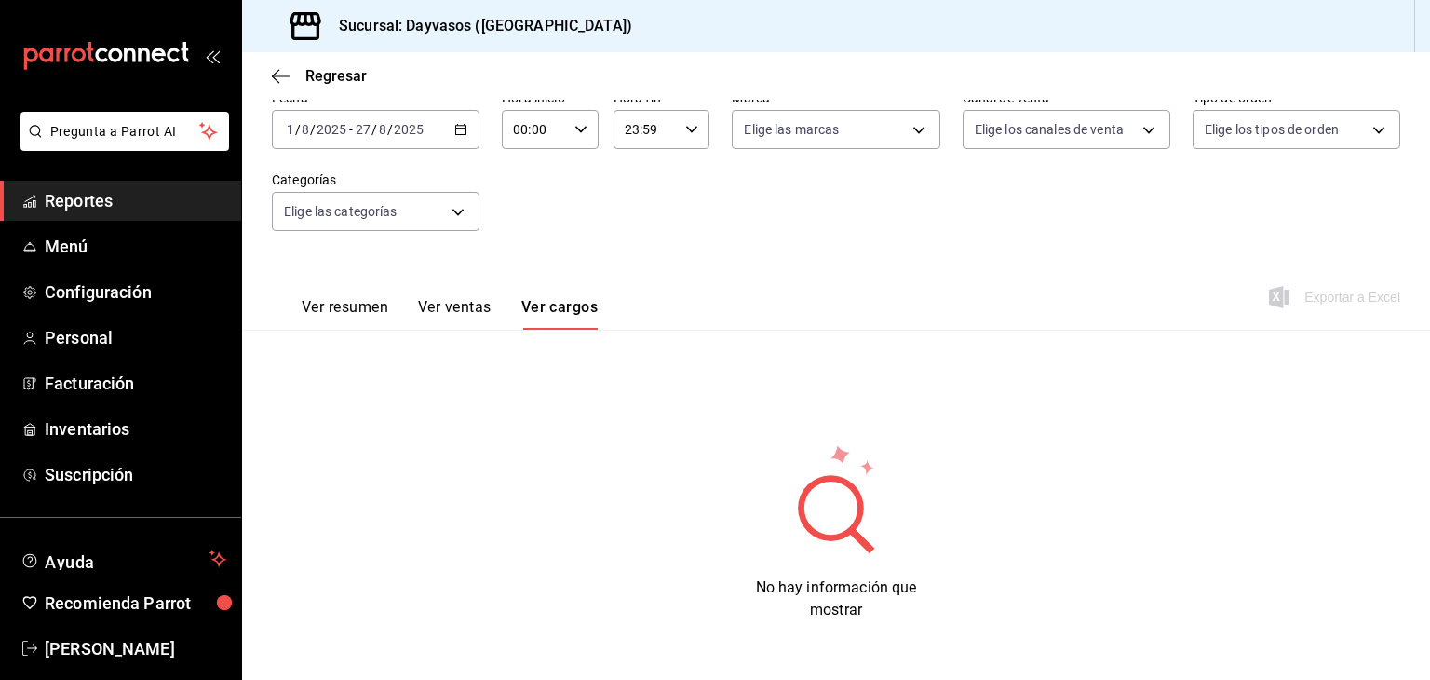
click at [74, 198] on span "Reportes" at bounding box center [136, 200] width 182 height 25
